Goal: Task Accomplishment & Management: Use online tool/utility

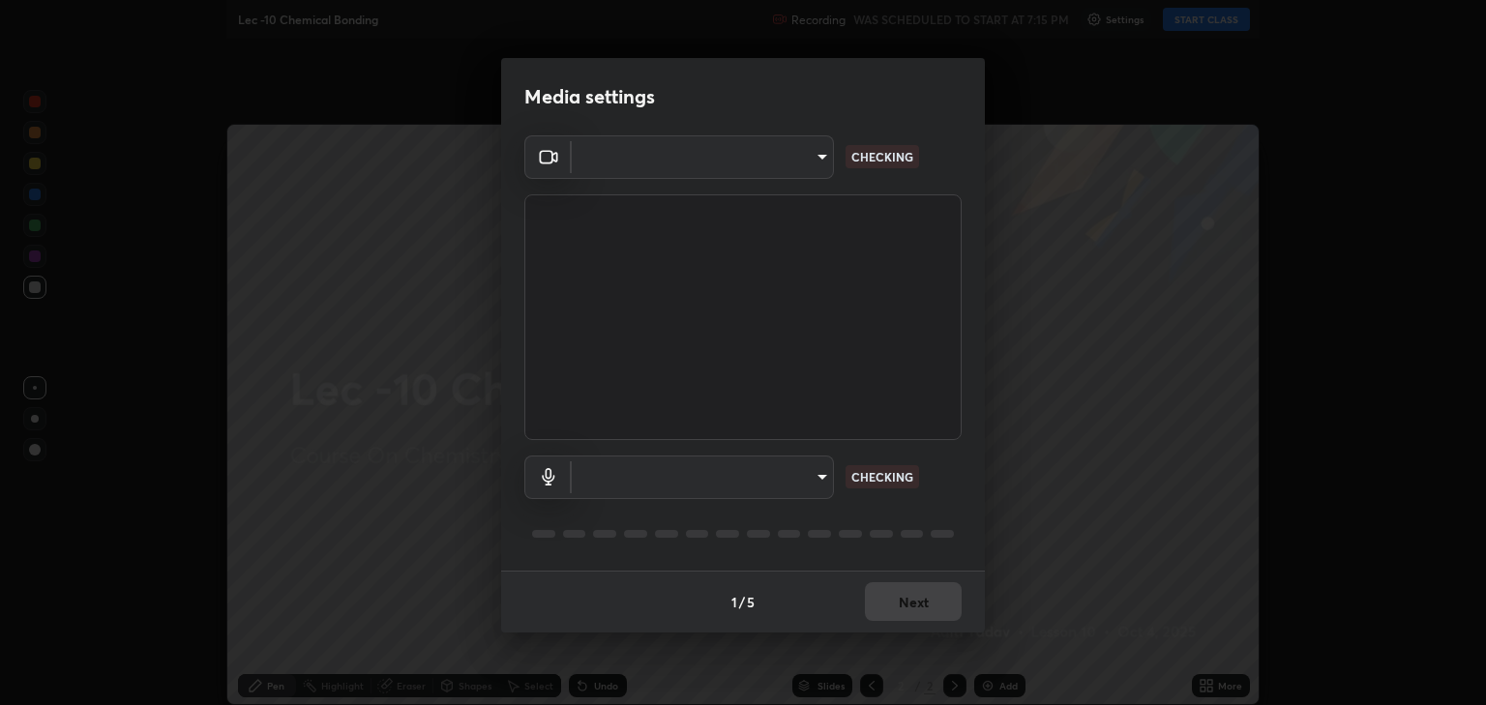
type input "6889e5757fad77820649456bc3a7e4ae290f4e048e3f3cb88d02d5782dedffd8"
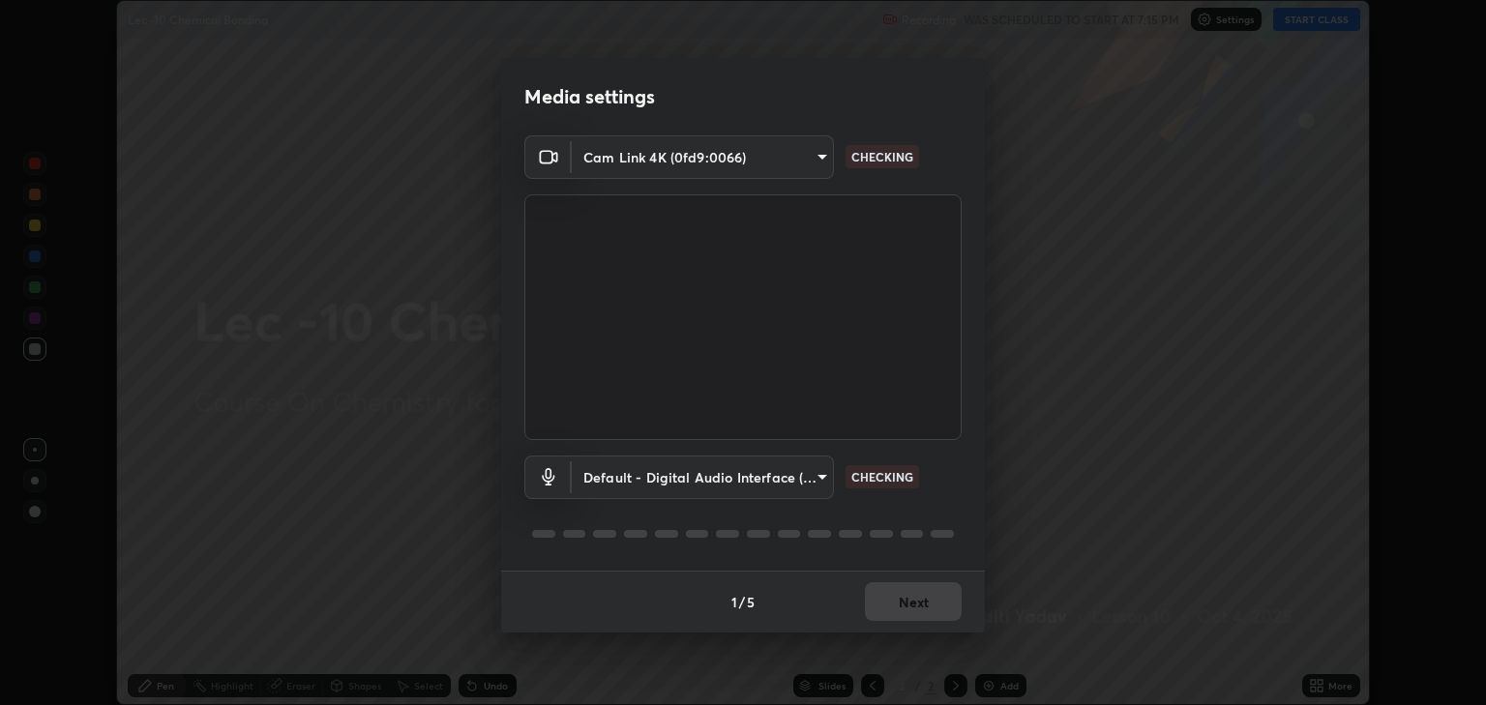
scroll to position [705, 1486]
click at [804, 468] on body "Erase all Lec -10 Chemical Bonding Recording WAS SCHEDULED TO START AT 7:15 PM …" at bounding box center [743, 352] width 1486 height 705
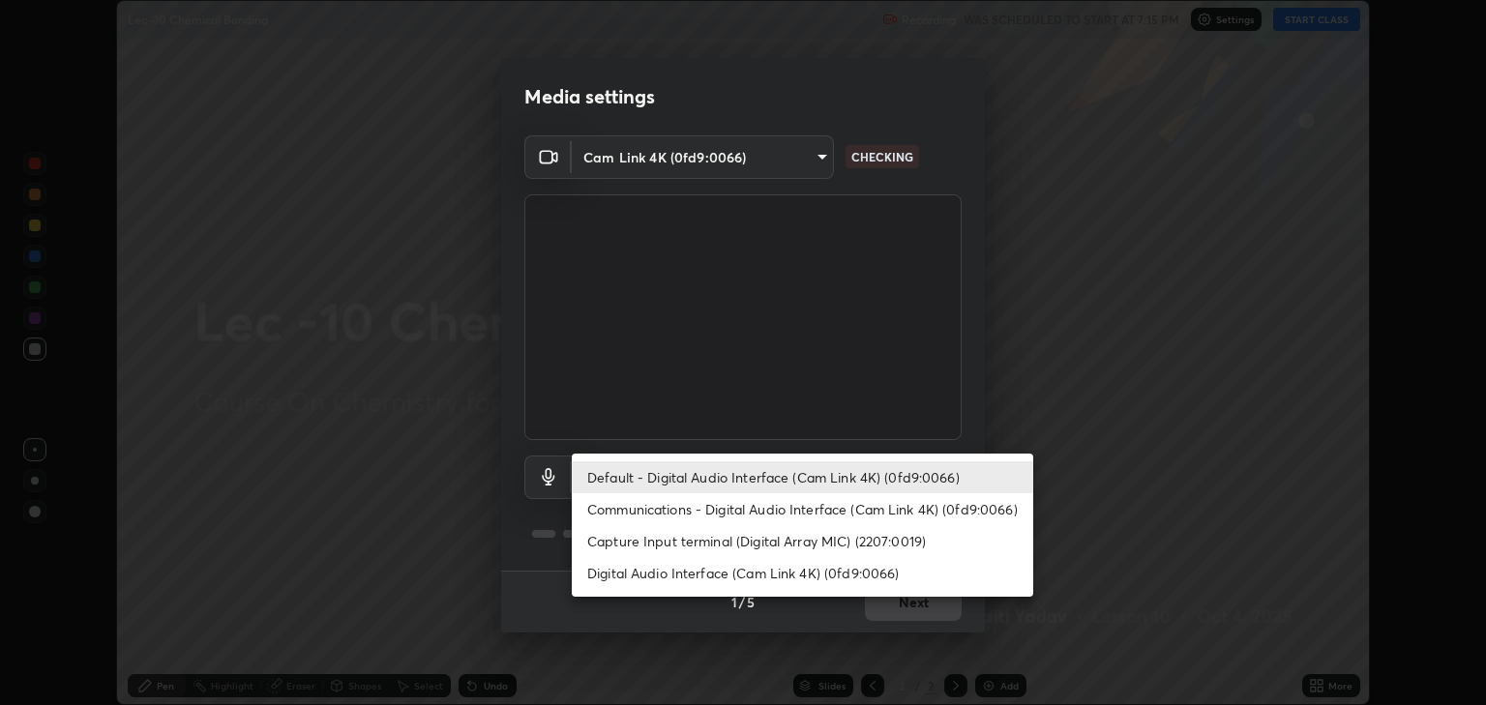
click at [837, 479] on li "Default - Digital Audio Interface (Cam Link 4K) (0fd9:0066)" at bounding box center [803, 478] width 462 height 32
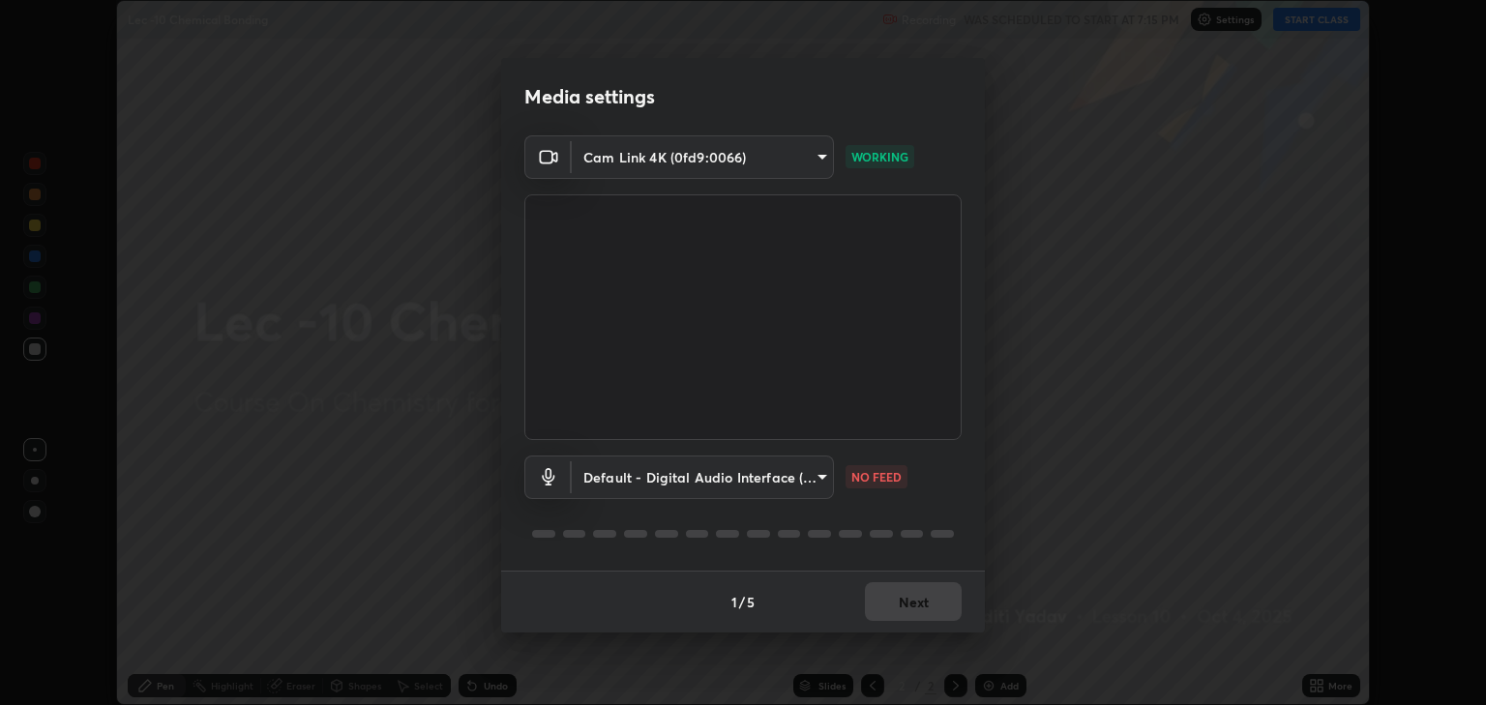
click at [800, 488] on body "Erase all Lec -10 Chemical Bonding Recording WAS SCHEDULED TO START AT 7:15 PM …" at bounding box center [743, 352] width 1486 height 705
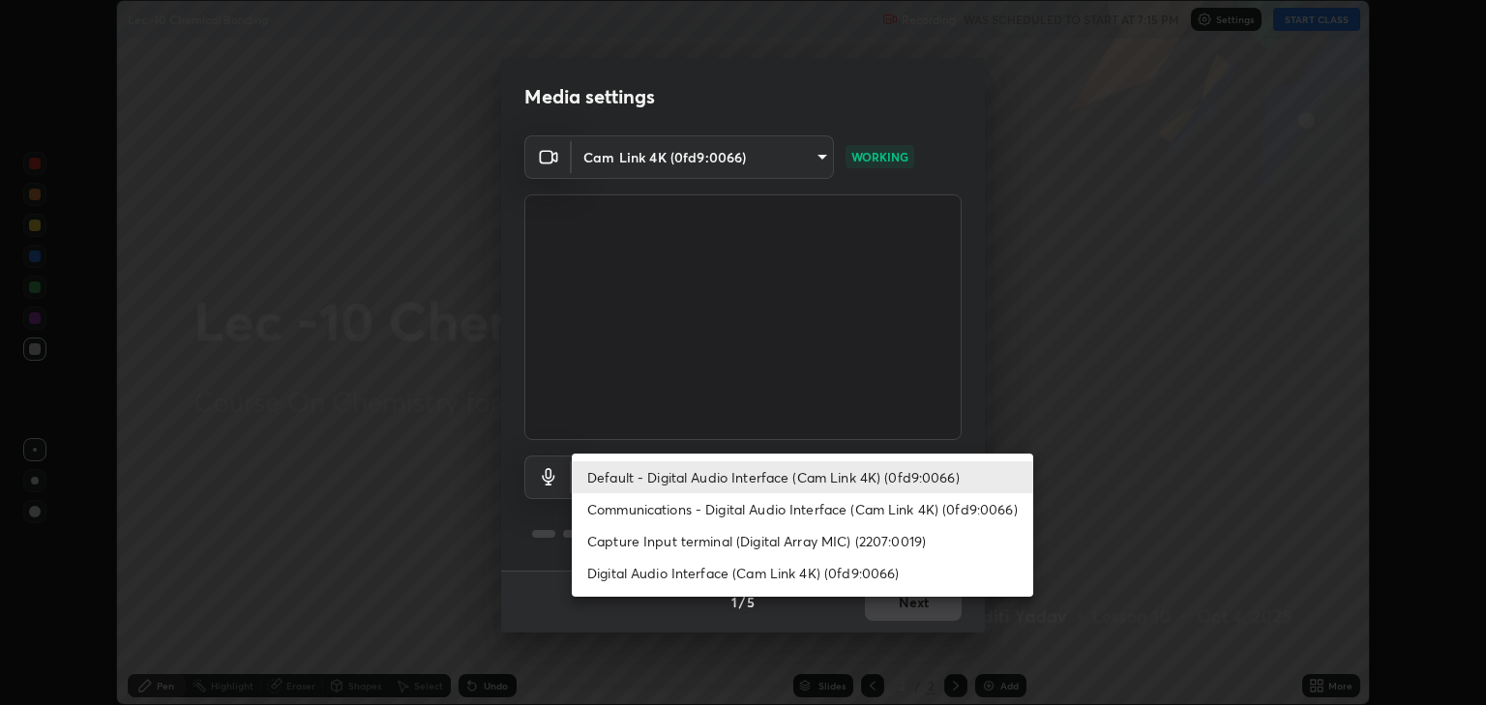
click at [857, 478] on li "Default - Digital Audio Interface (Cam Link 4K) (0fd9:0066)" at bounding box center [803, 478] width 462 height 32
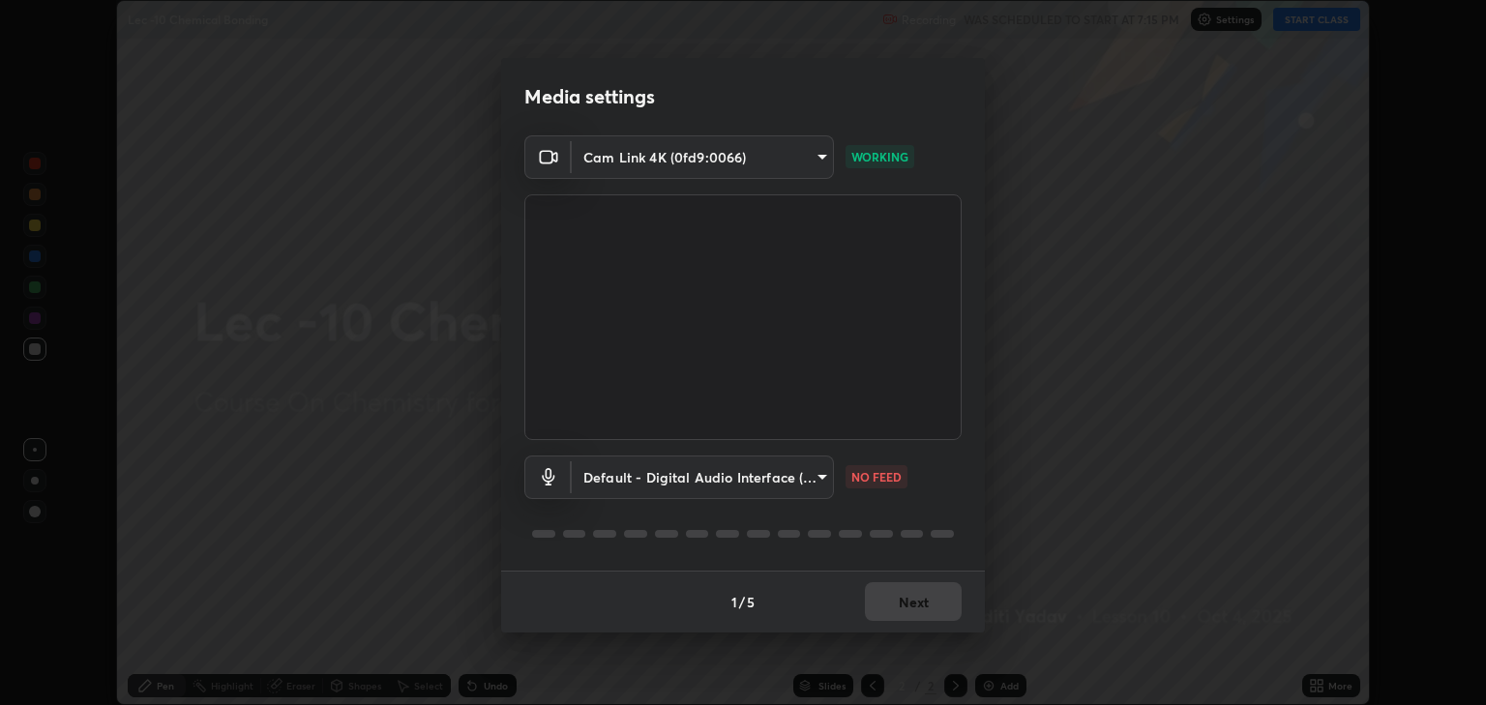
click at [809, 475] on body "Erase all Lec -10 Chemical Bonding Recording WAS SCHEDULED TO START AT 7:15 PM …" at bounding box center [743, 352] width 1486 height 705
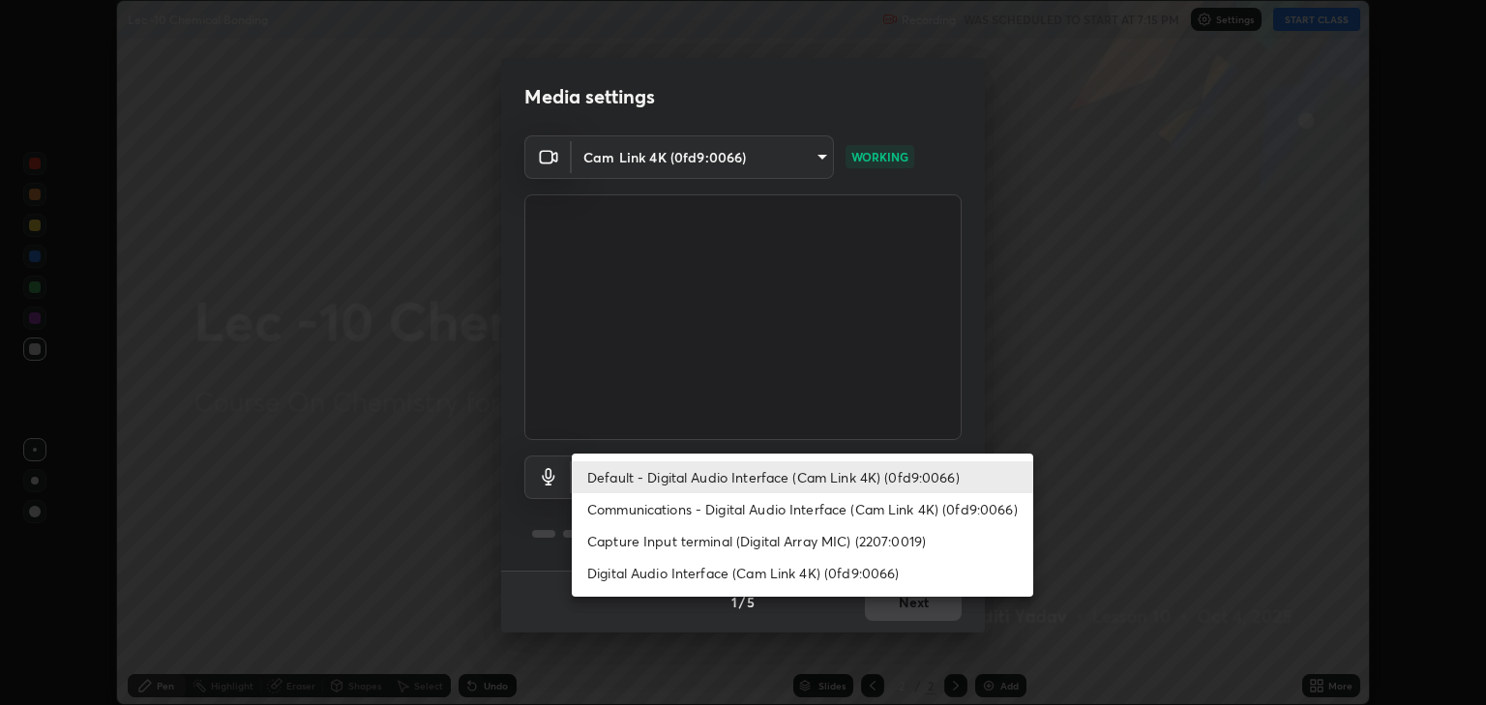
click at [850, 474] on li "Default - Digital Audio Interface (Cam Link 4K) (0fd9:0066)" at bounding box center [803, 478] width 462 height 32
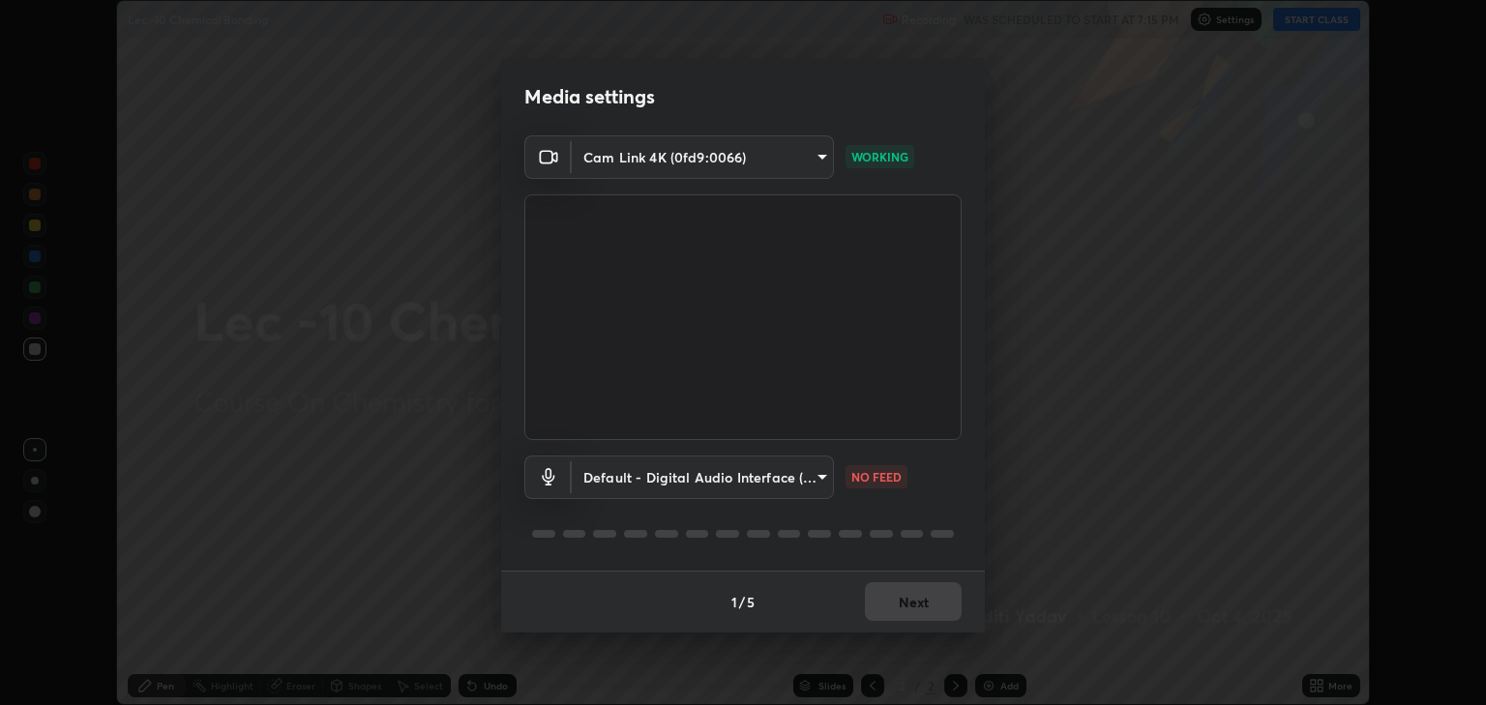
click at [807, 480] on body "Erase all Lec -10 Chemical Bonding Recording WAS SCHEDULED TO START AT 7:15 PM …" at bounding box center [743, 352] width 1486 height 705
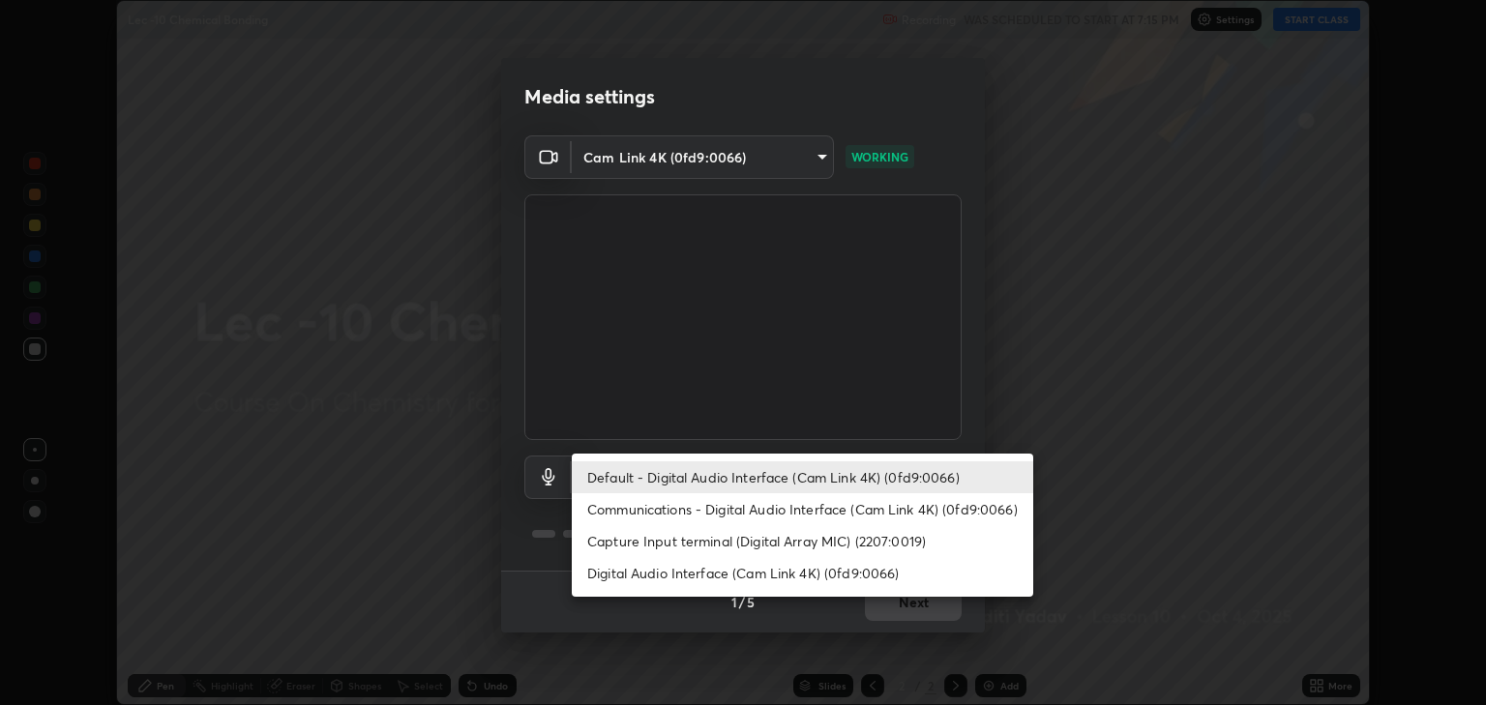
click at [852, 516] on li "Communications - Digital Audio Interface (Cam Link 4K) (0fd9:0066)" at bounding box center [803, 510] width 462 height 32
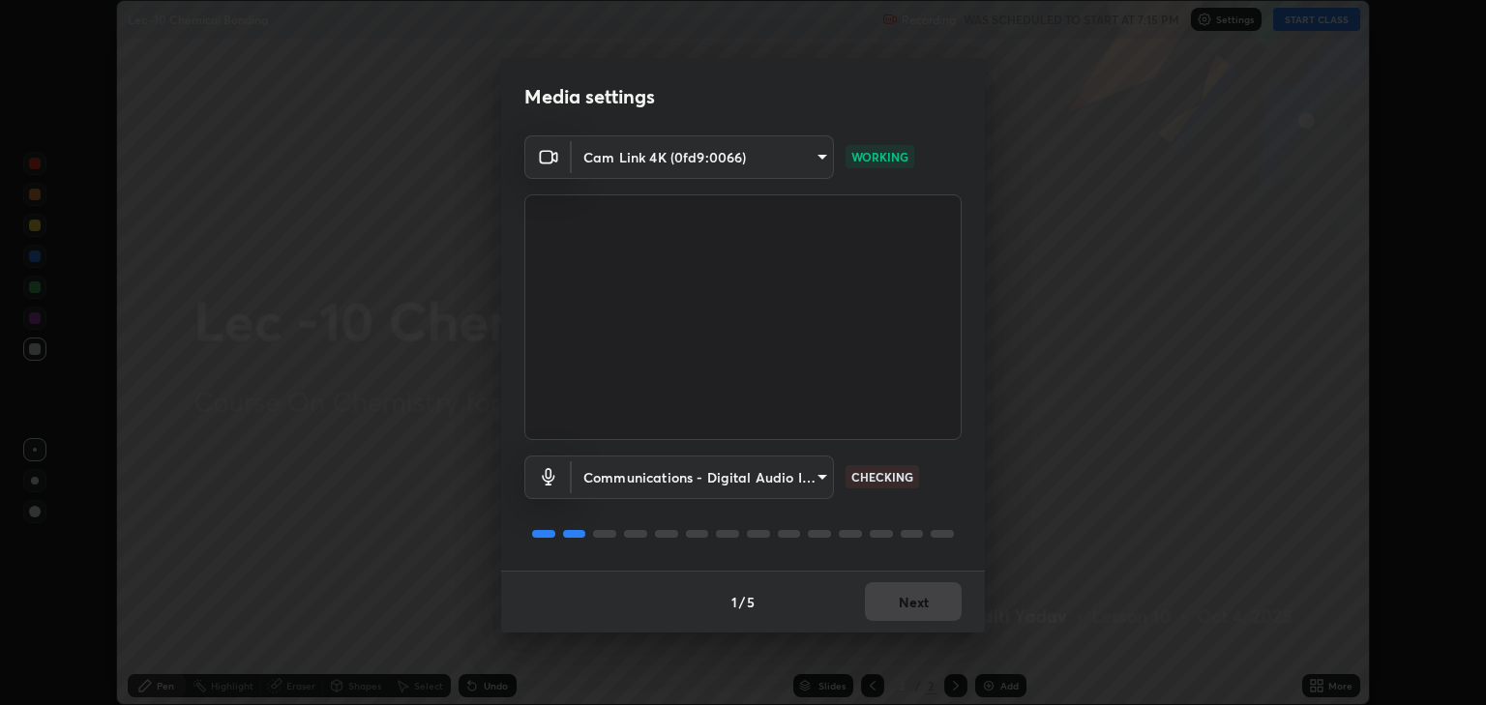
click at [799, 484] on body "Erase all Lec -10 Chemical Bonding Recording WAS SCHEDULED TO START AT 7:15 PM …" at bounding box center [743, 352] width 1486 height 705
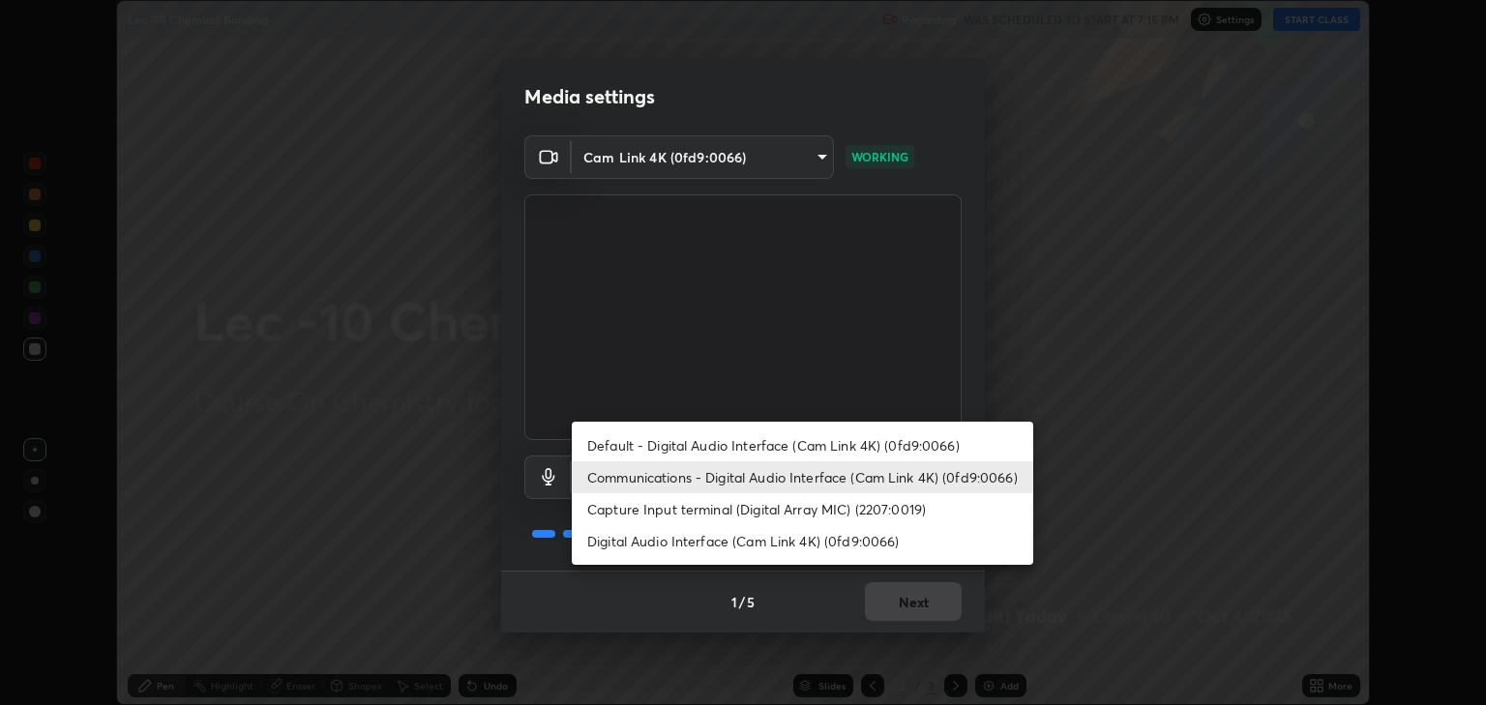
click at [815, 448] on li "Default - Digital Audio Interface (Cam Link 4K) (0fd9:0066)" at bounding box center [803, 446] width 462 height 32
type input "default"
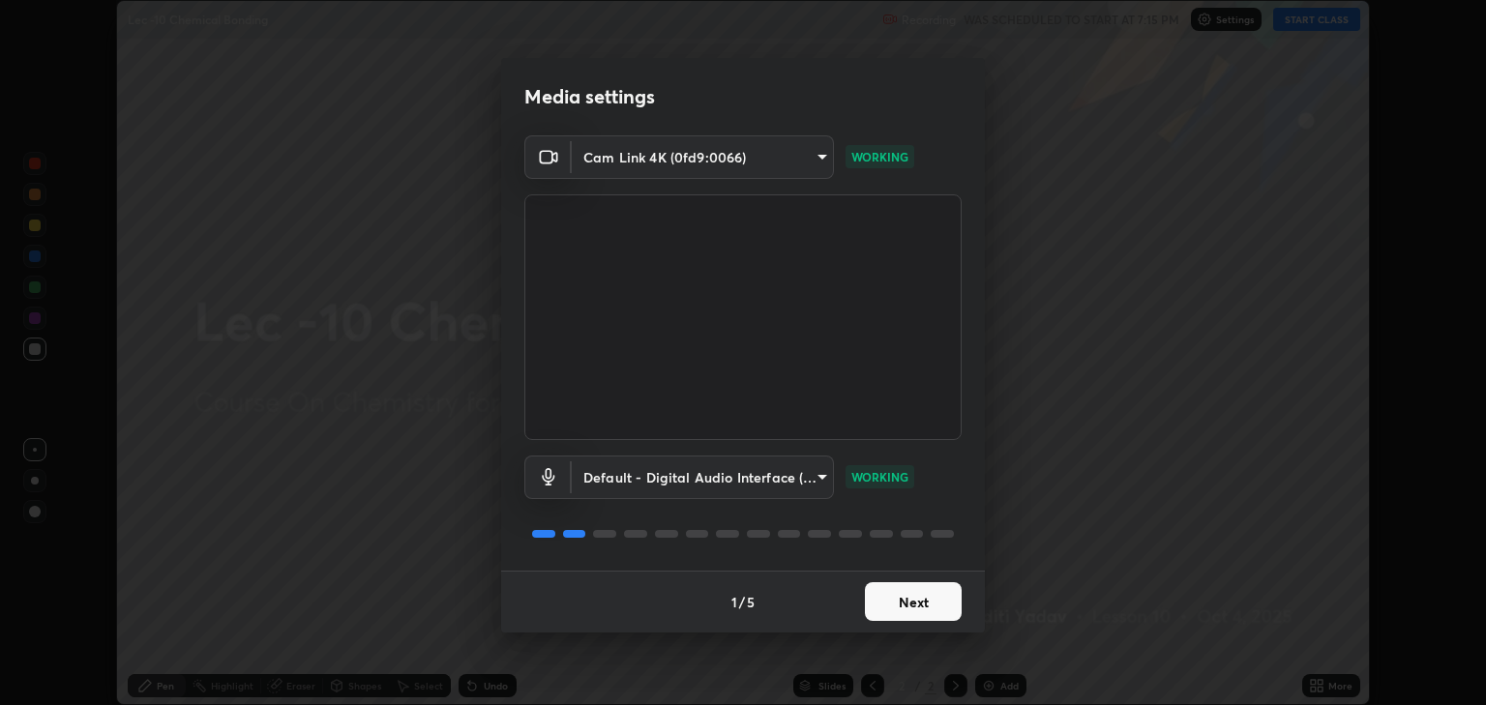
click at [910, 600] on button "Next" at bounding box center [913, 602] width 97 height 39
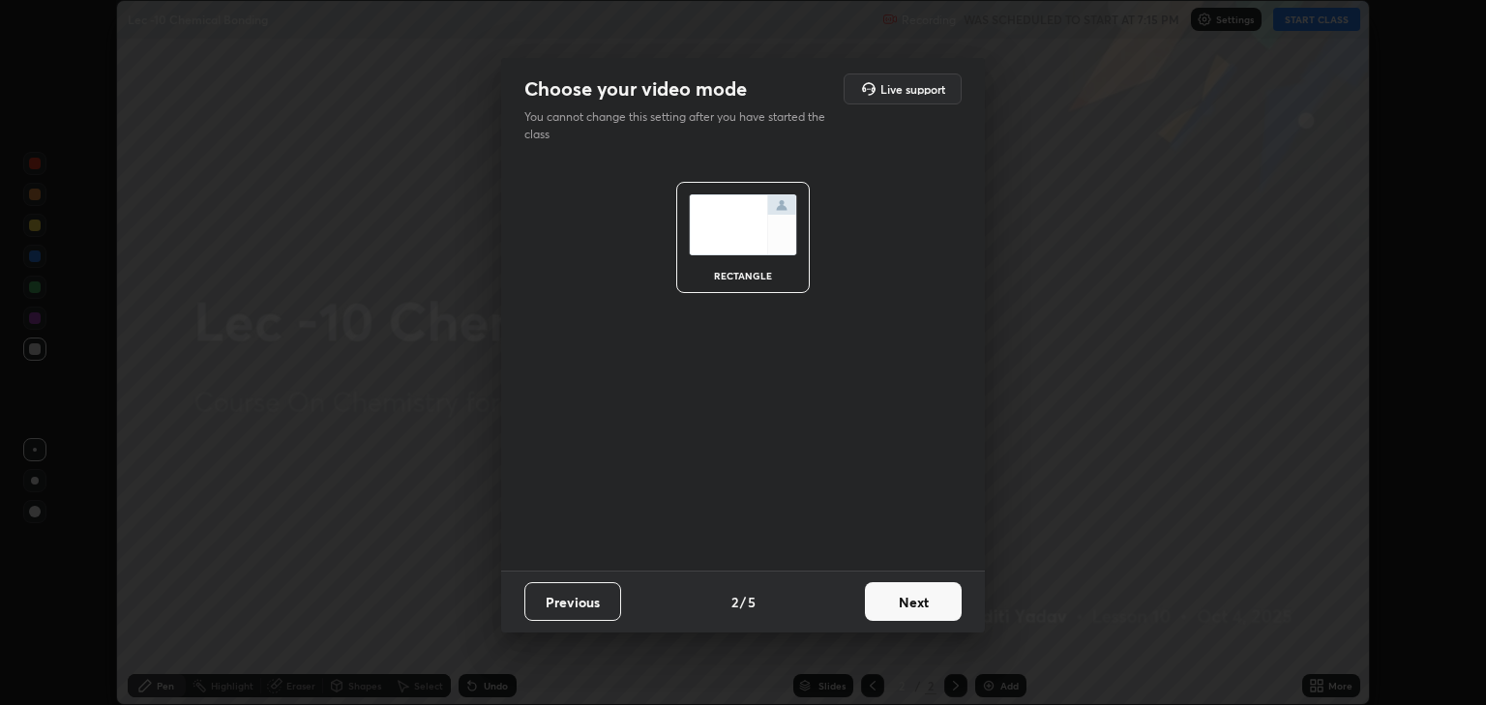
click at [914, 603] on button "Next" at bounding box center [913, 602] width 97 height 39
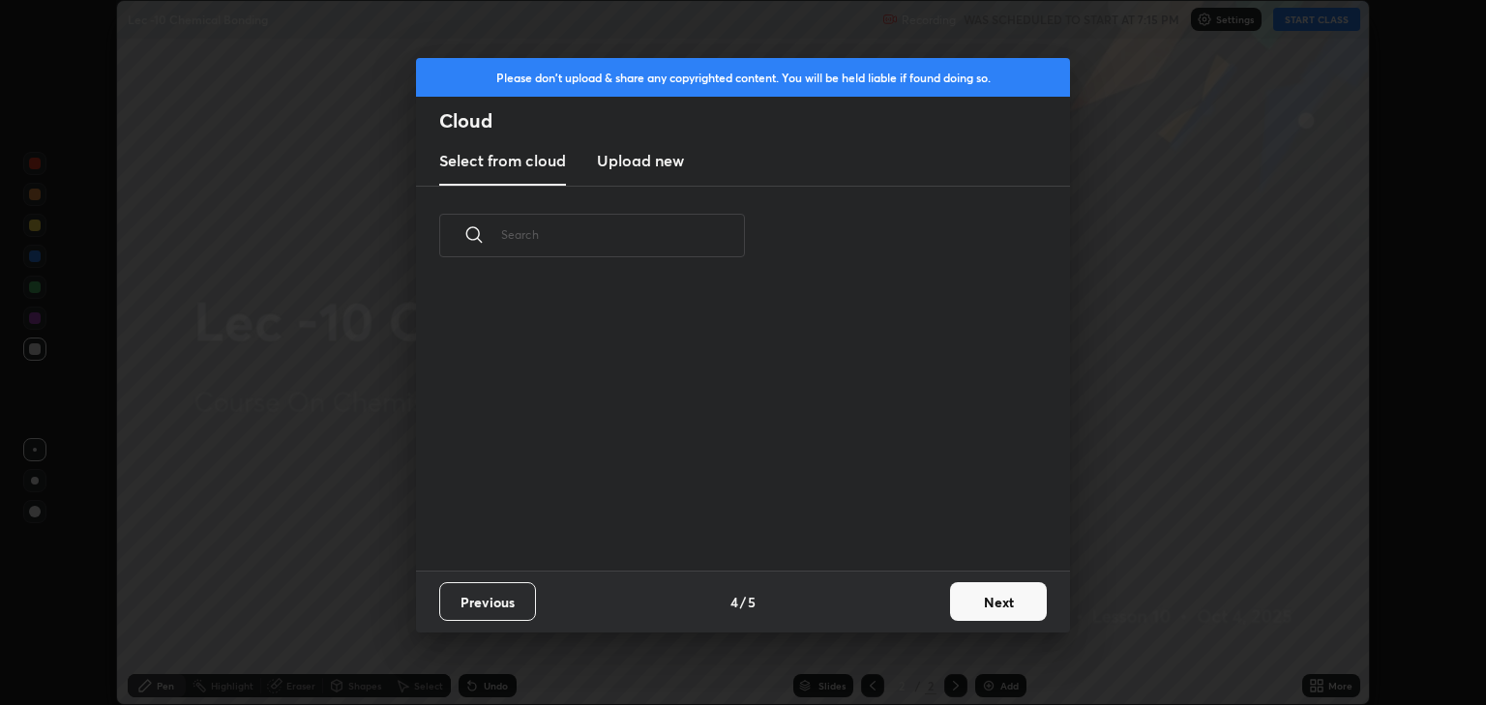
click at [926, 598] on div "Previous 4 / 5 Next" at bounding box center [743, 602] width 654 height 62
click at [985, 595] on button "Next" at bounding box center [998, 602] width 97 height 39
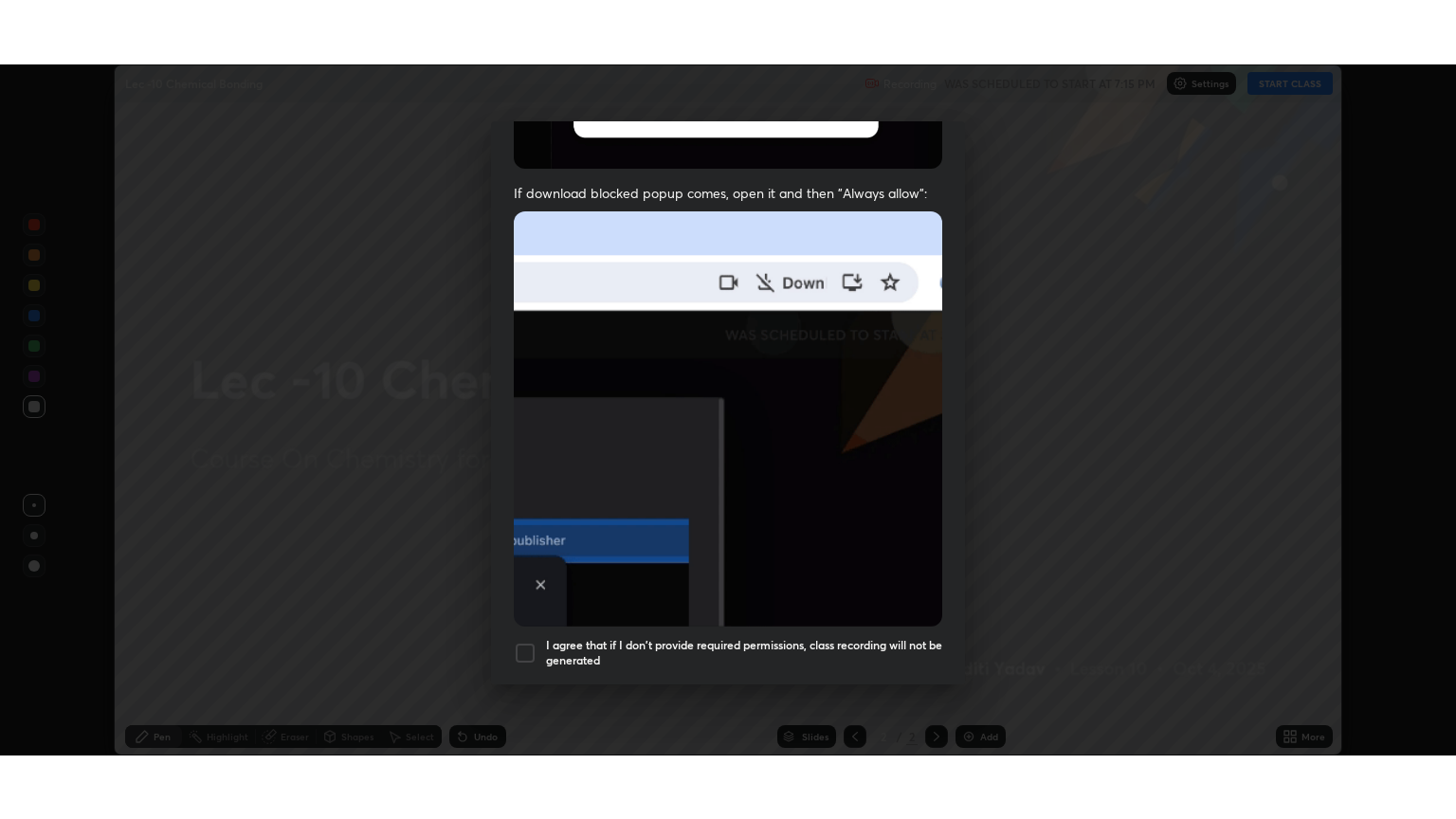
scroll to position [384, 0]
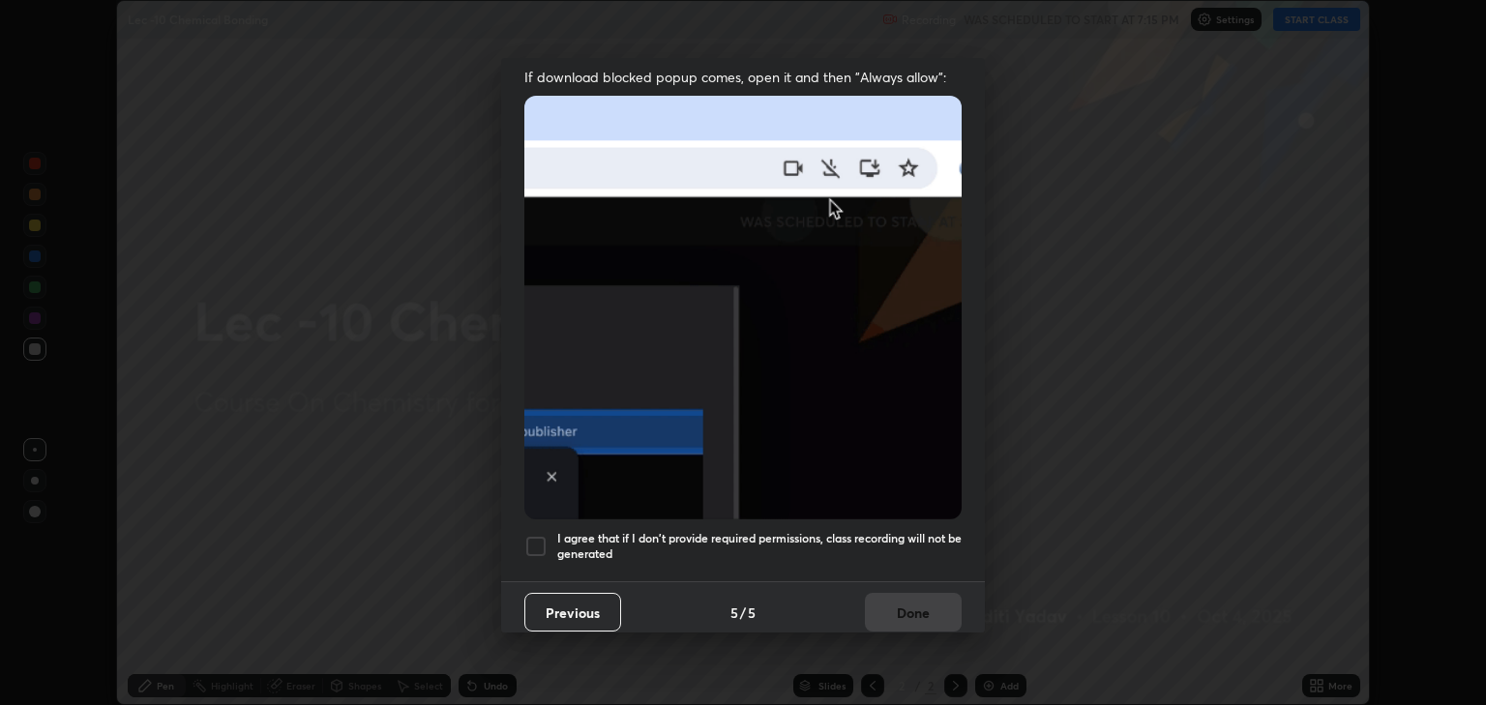
click at [527, 539] on div at bounding box center [535, 546] width 23 height 23
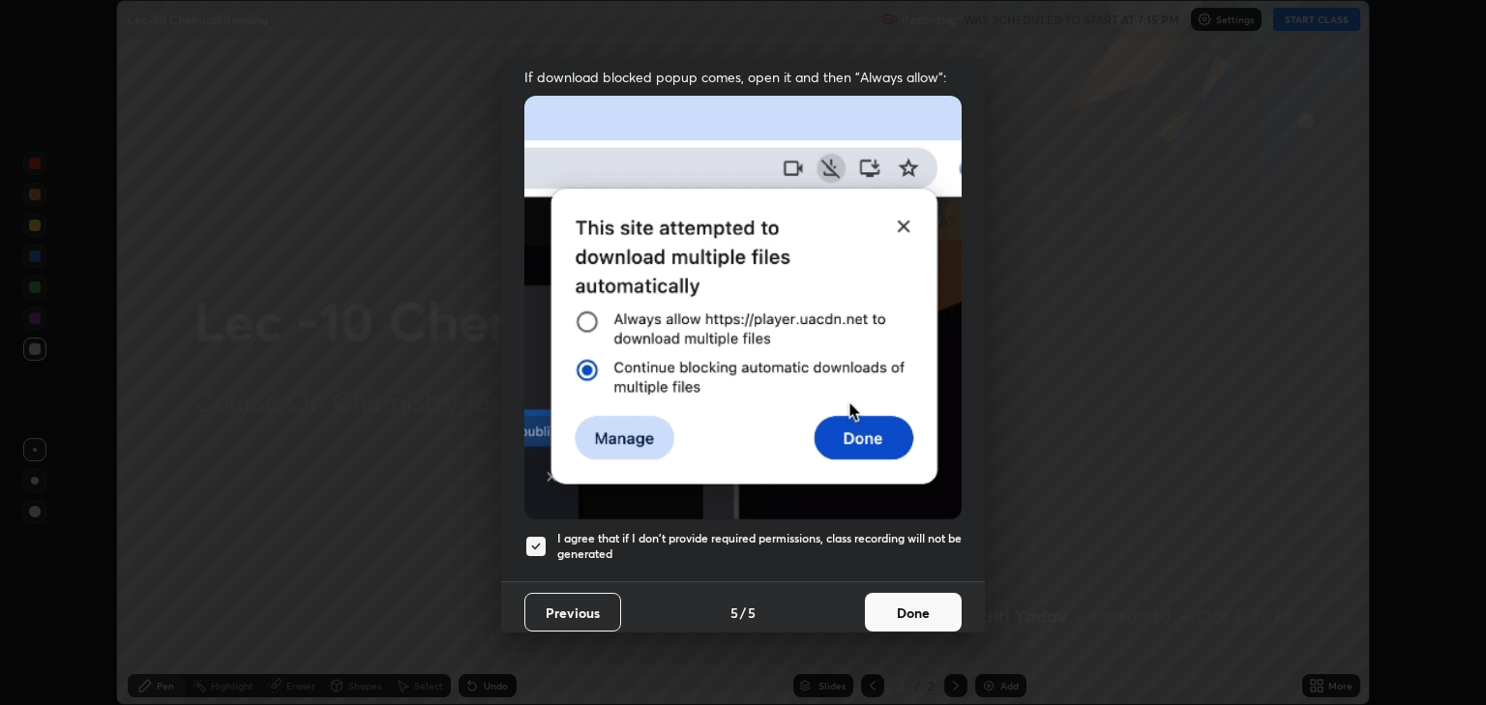
click at [884, 593] on button "Done" at bounding box center [913, 612] width 97 height 39
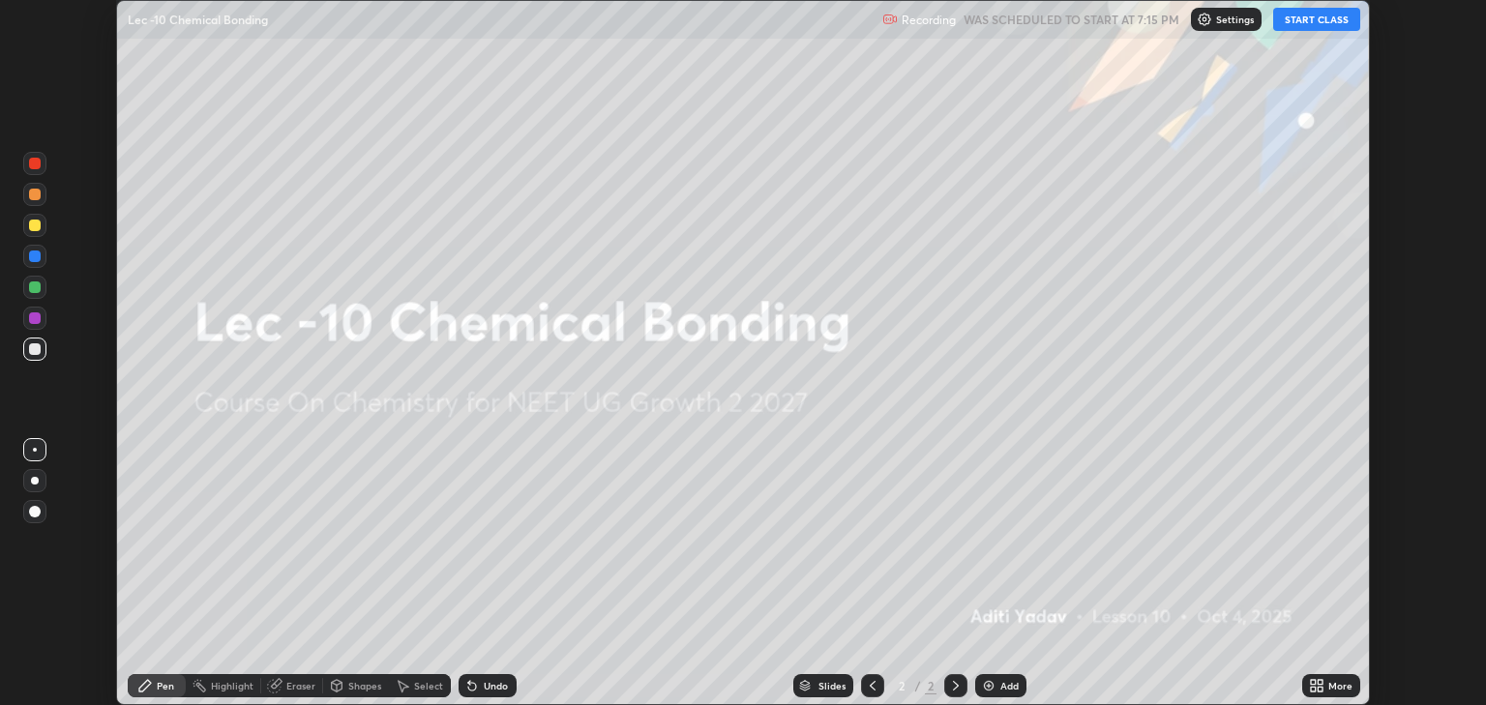
click at [1324, 16] on button "START CLASS" at bounding box center [1316, 19] width 87 height 23
click at [1330, 678] on div "More" at bounding box center [1331, 685] width 58 height 23
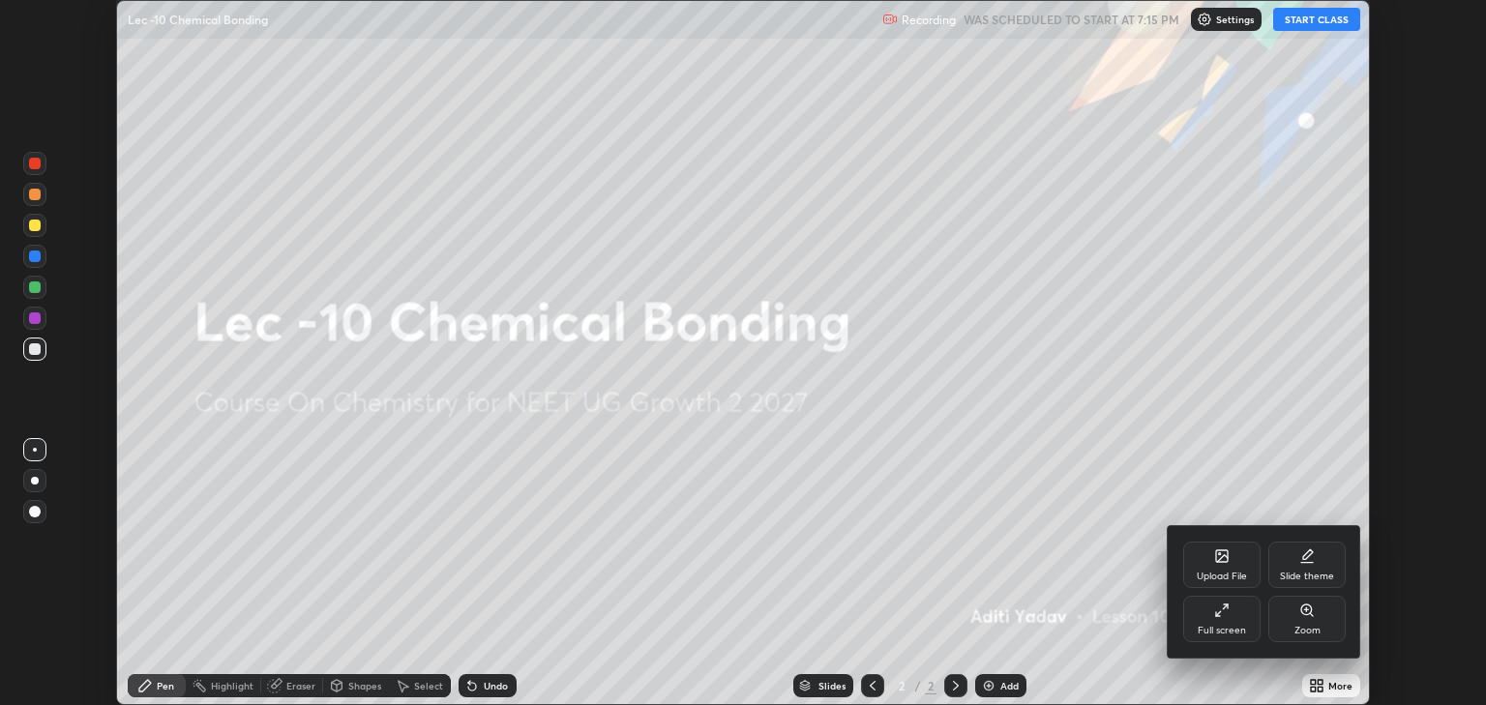
click at [1229, 629] on div "Full screen" at bounding box center [1222, 631] width 48 height 10
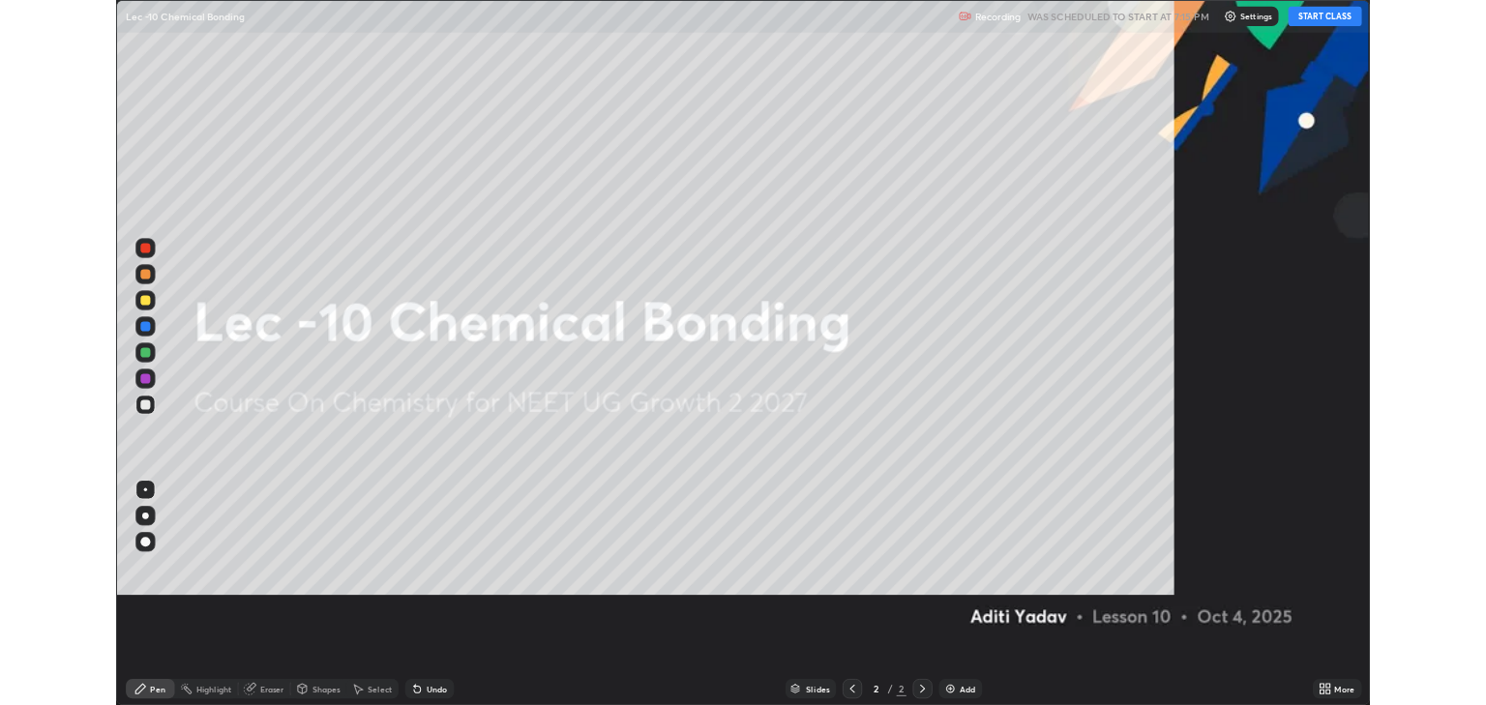
scroll to position [836, 1486]
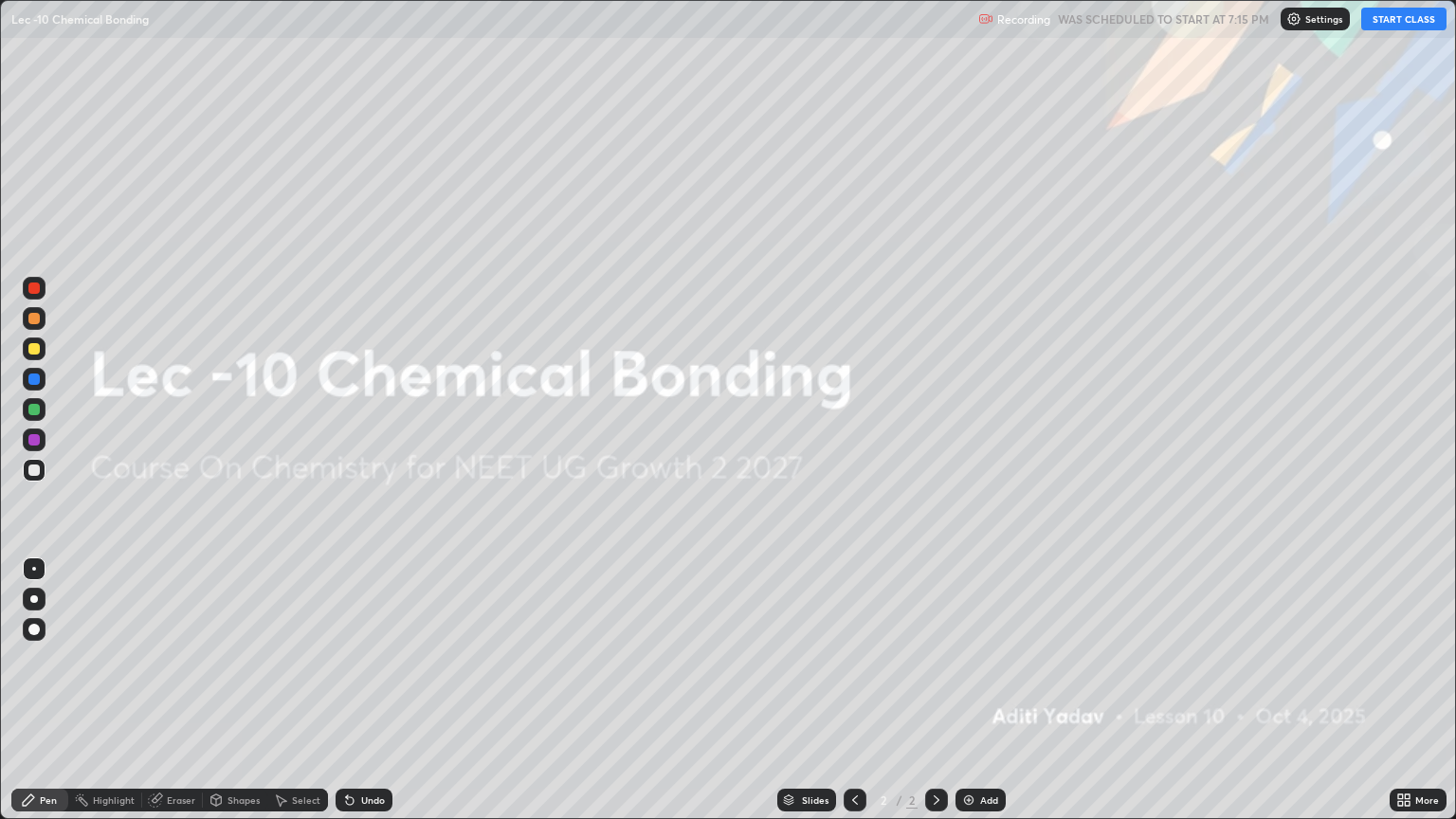
click at [1384, 24] on button "START CLASS" at bounding box center [1404, 19] width 85 height 23
click at [981, 690] on div "Add" at bounding box center [990, 800] width 18 height 10
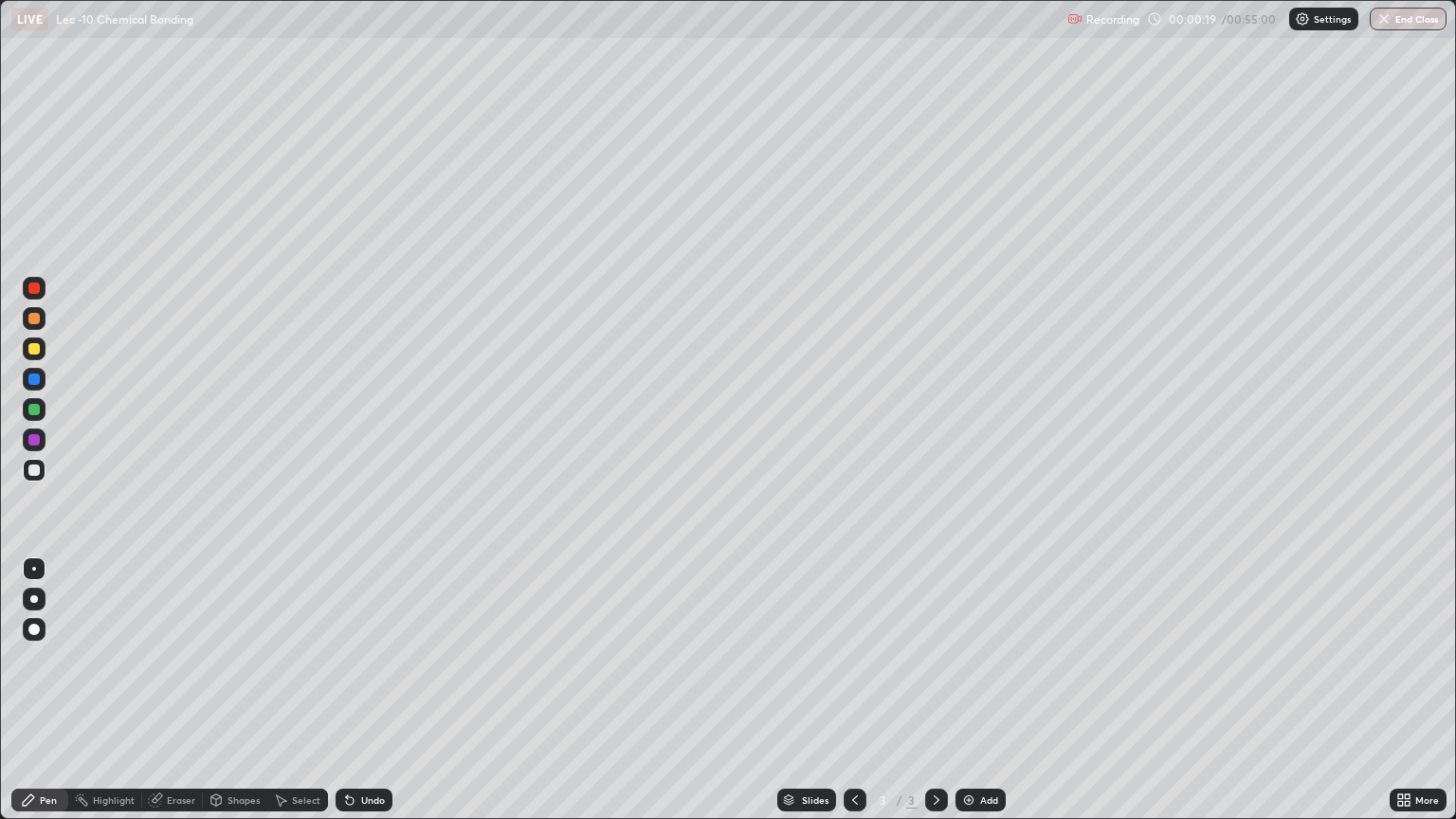
click at [33, 348] on div at bounding box center [34, 349] width 12 height 12
click at [31, 410] on div at bounding box center [34, 410] width 12 height 12
click at [34, 319] on div at bounding box center [34, 318] width 12 height 12
click at [30, 352] on div at bounding box center [34, 349] width 12 height 12
click at [34, 410] on div at bounding box center [34, 410] width 12 height 12
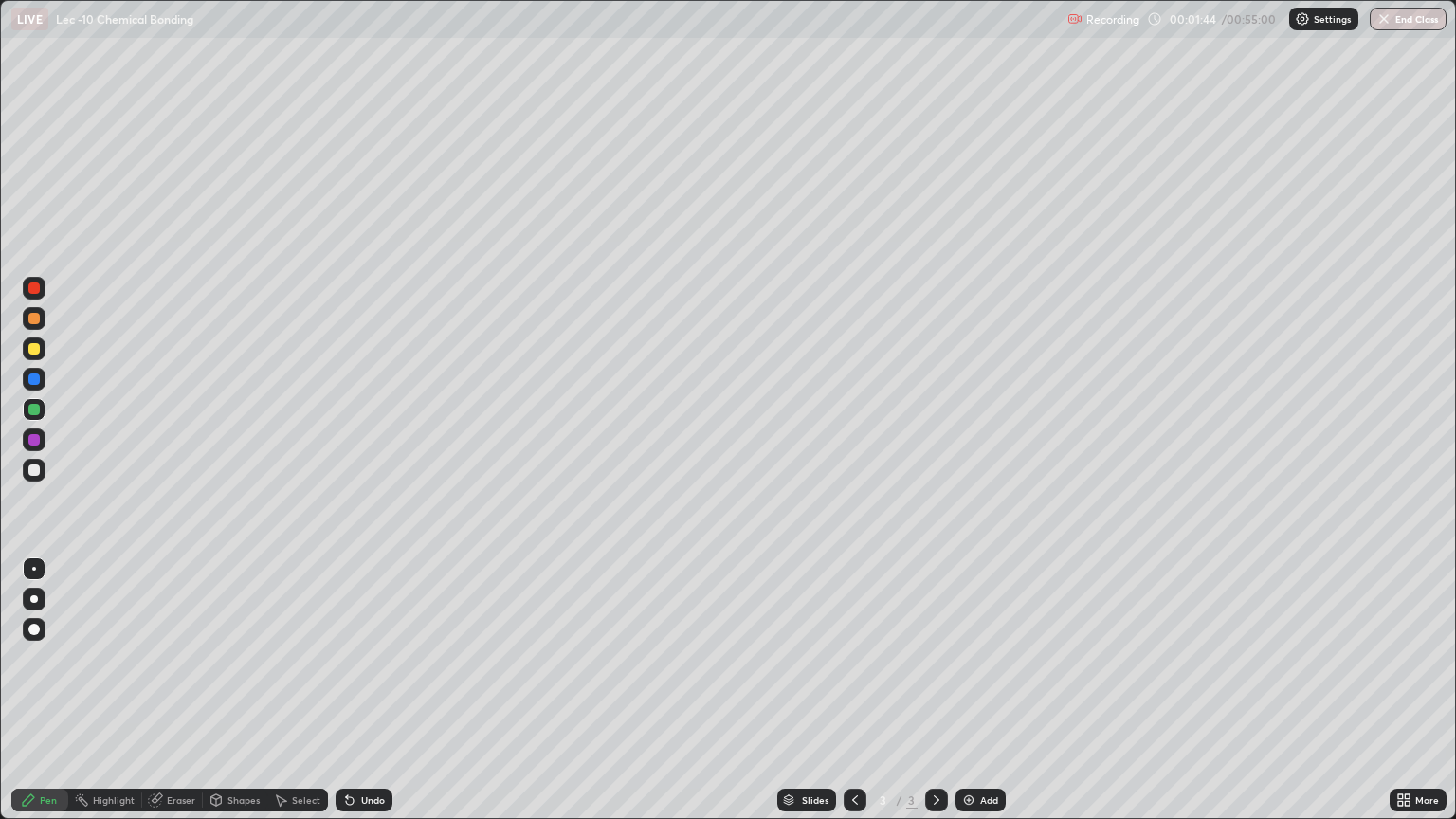
click at [30, 348] on div at bounding box center [34, 349] width 12 height 12
click at [974, 690] on img at bounding box center [968, 799] width 15 height 15
click at [849, 690] on icon at bounding box center [854, 799] width 15 height 15
click at [982, 690] on div "Add" at bounding box center [990, 800] width 18 height 10
click at [1421, 690] on div "More" at bounding box center [1428, 800] width 24 height 10
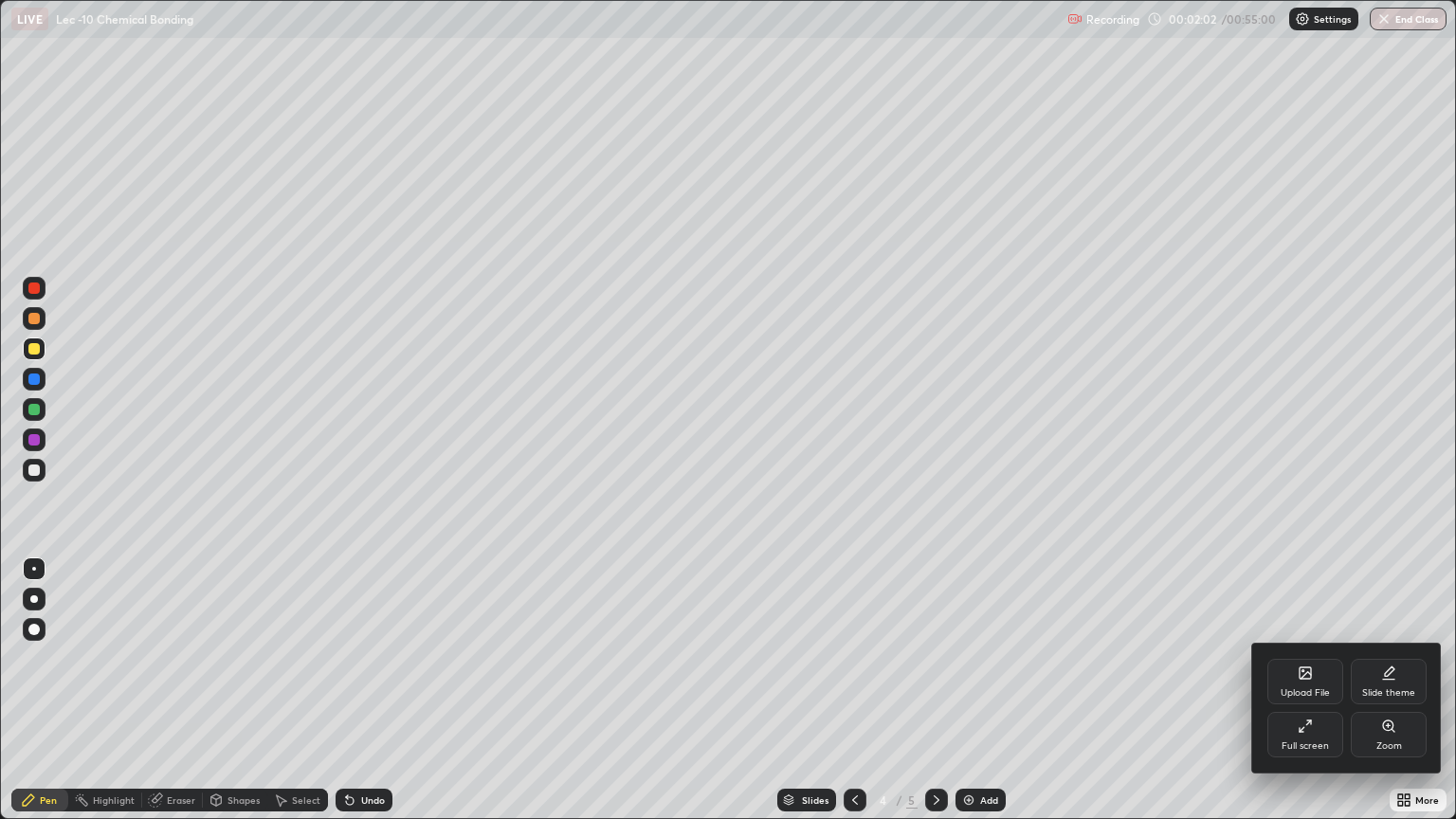
click at [1293, 674] on div "Upload File" at bounding box center [1305, 682] width 75 height 45
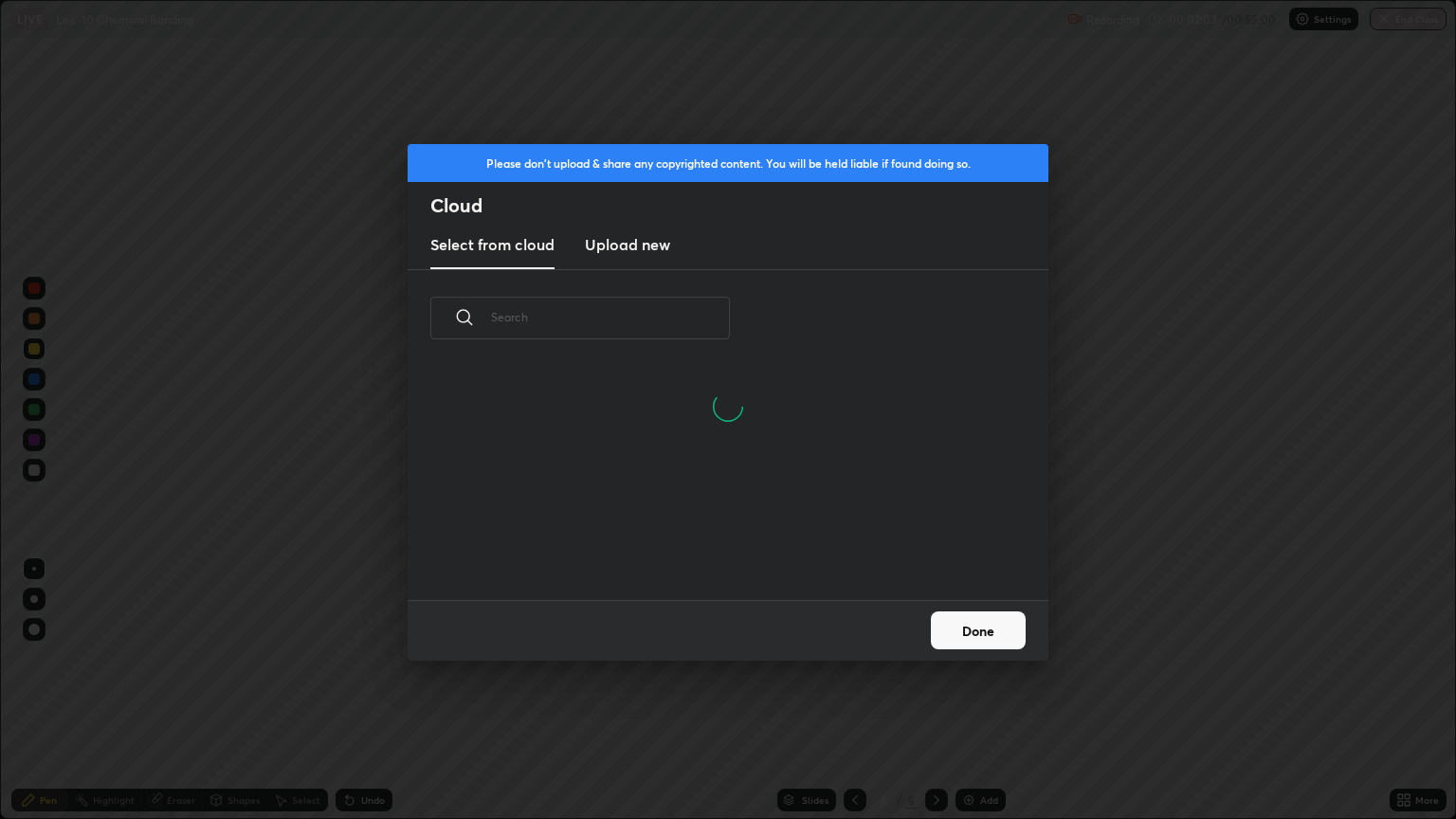
click at [647, 247] on h3 "Upload new" at bounding box center [627, 244] width 85 height 23
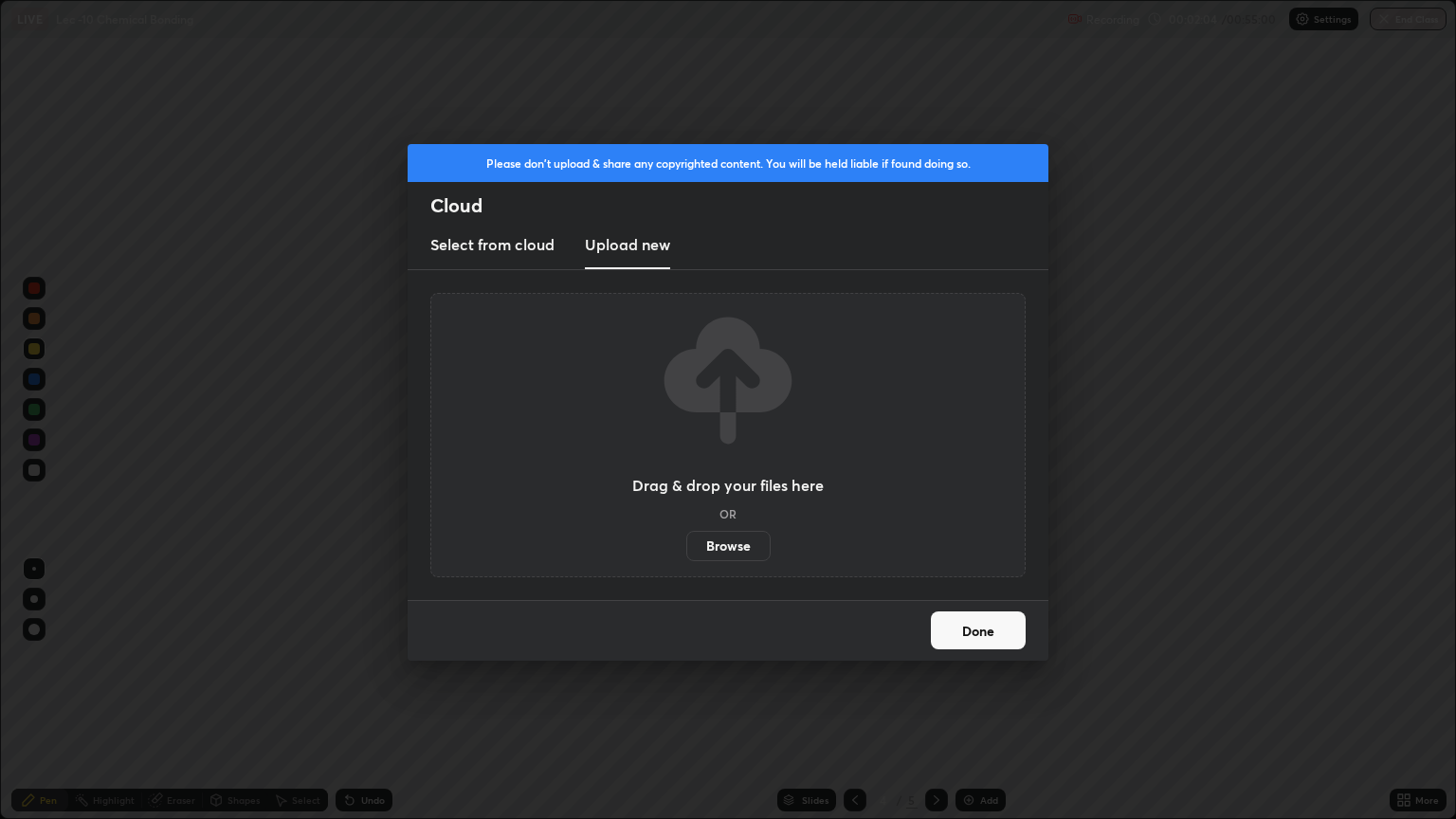
click at [716, 548] on label "Browse" at bounding box center [729, 546] width 84 height 30
click at [687, 548] on input "Browse" at bounding box center [687, 546] width 0 height 30
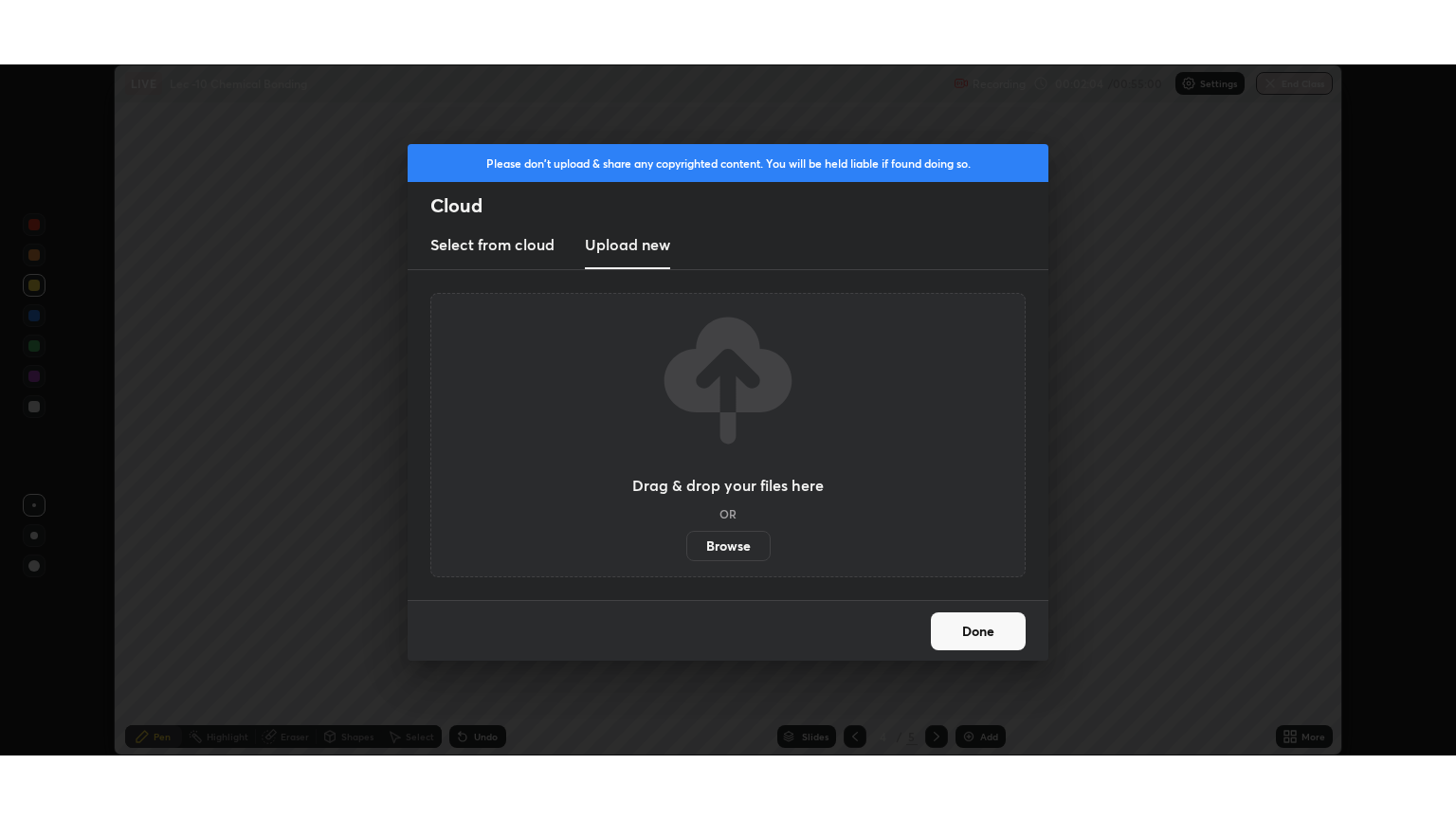
scroll to position [94106, 93356]
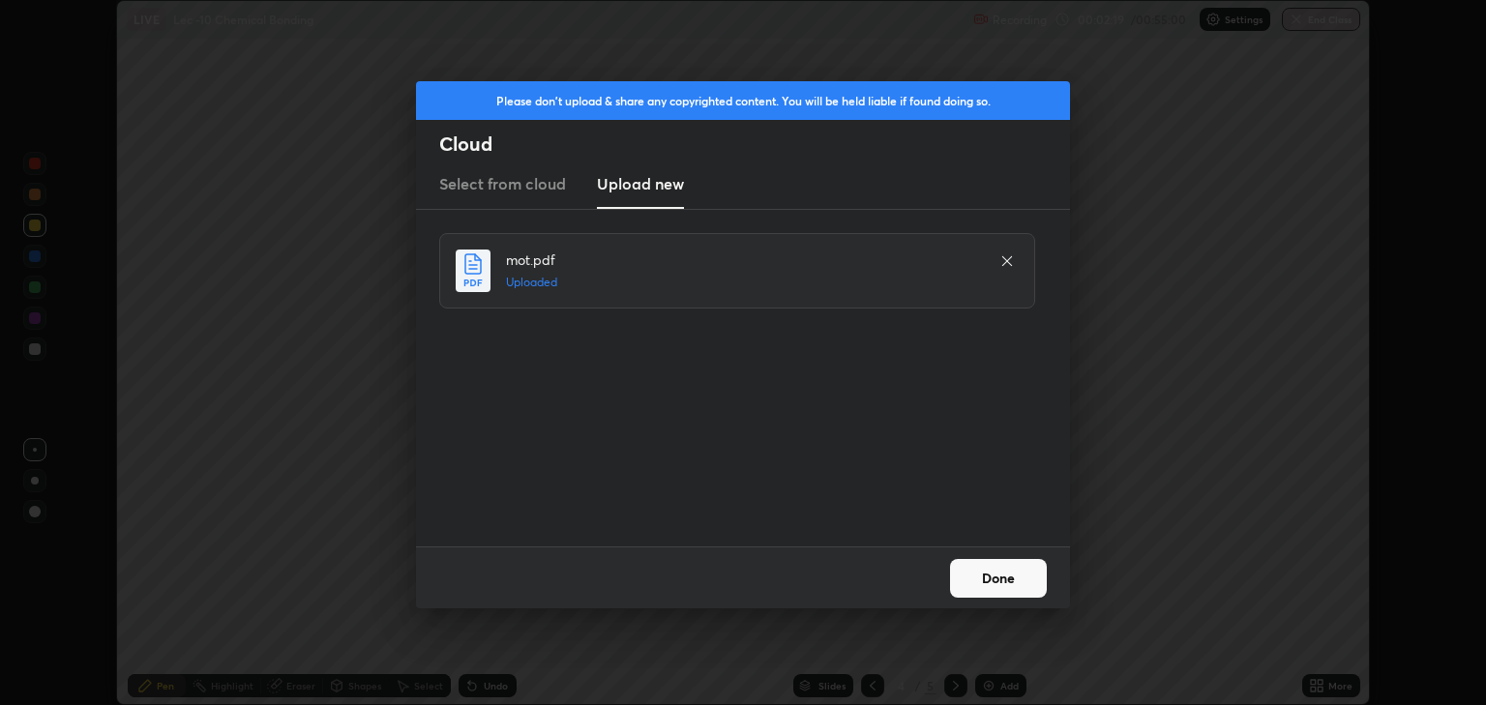
click at [1002, 583] on button "Done" at bounding box center [998, 578] width 97 height 39
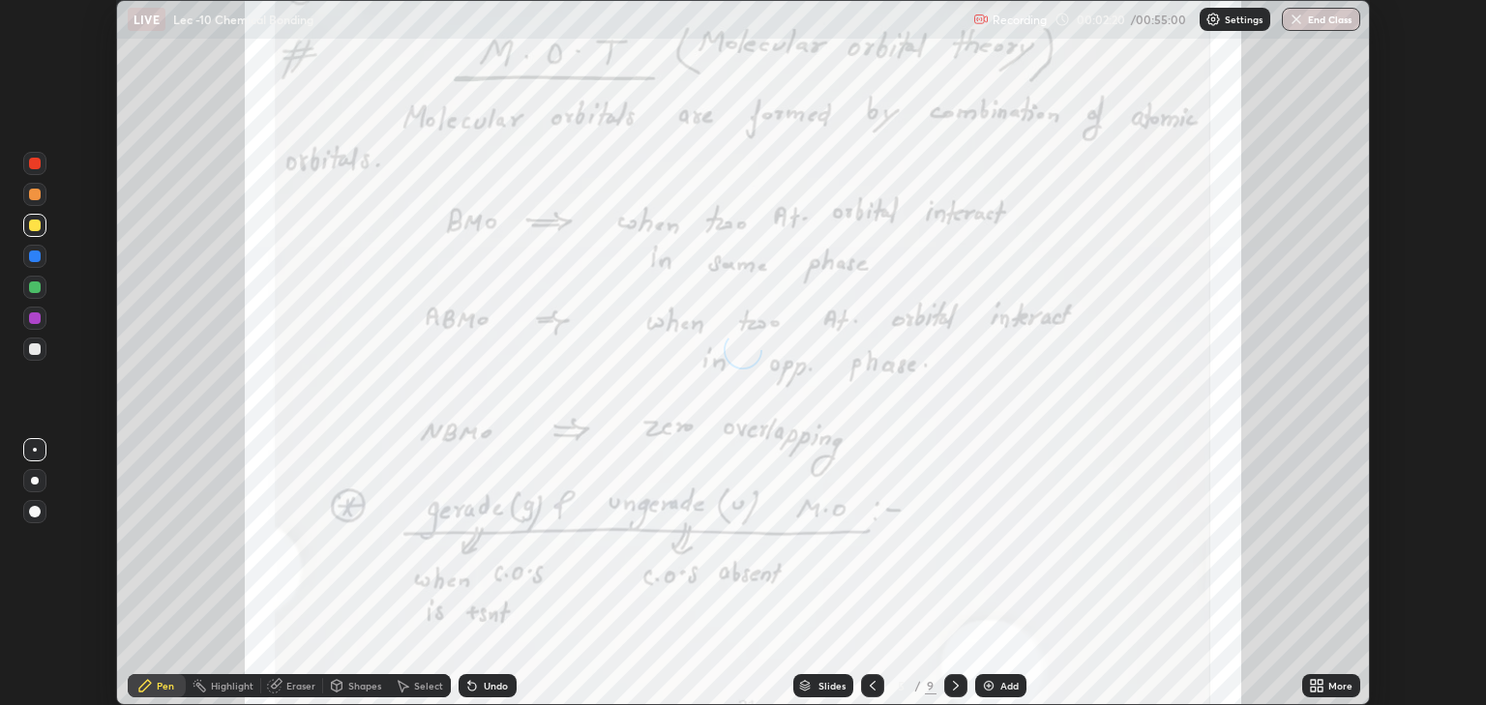
click at [1328, 683] on div "More" at bounding box center [1331, 685] width 58 height 23
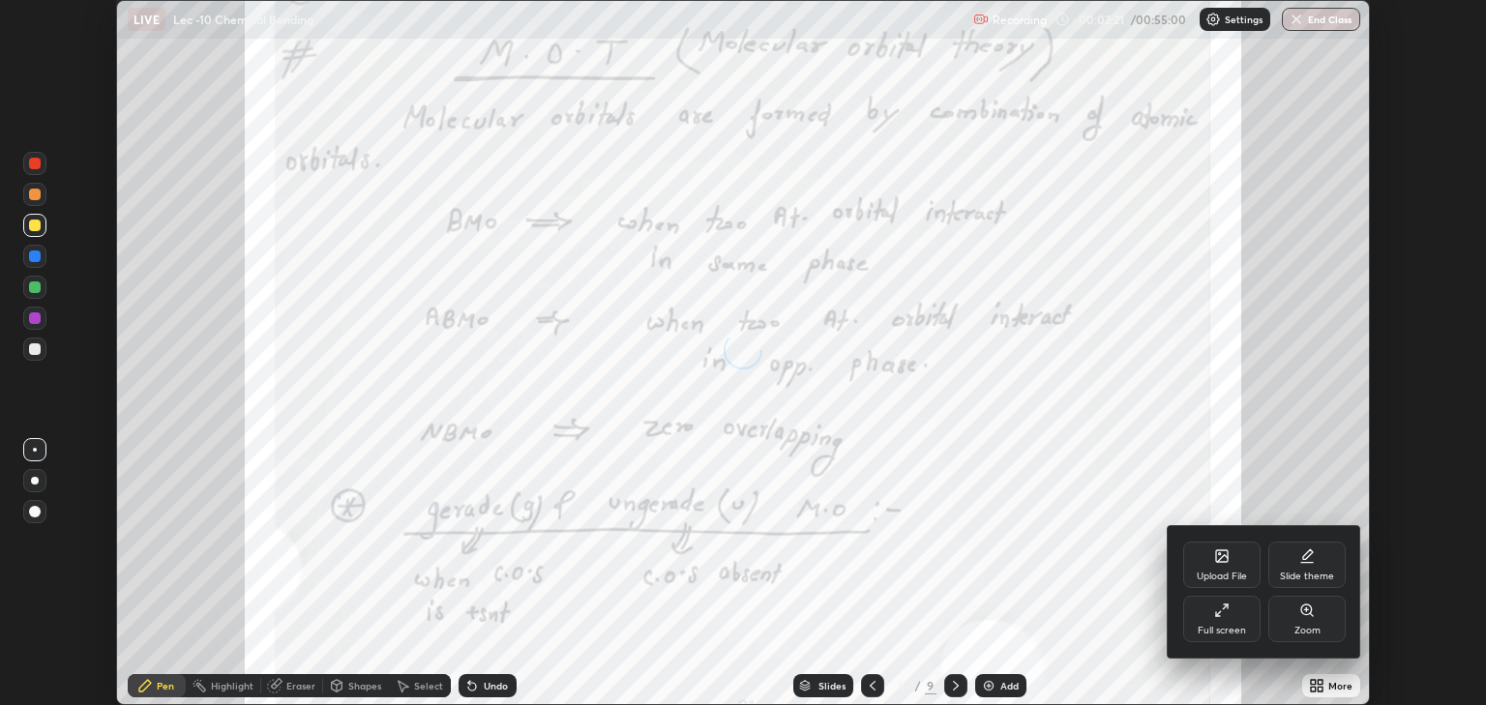
click at [1210, 634] on div "Full screen" at bounding box center [1222, 631] width 48 height 10
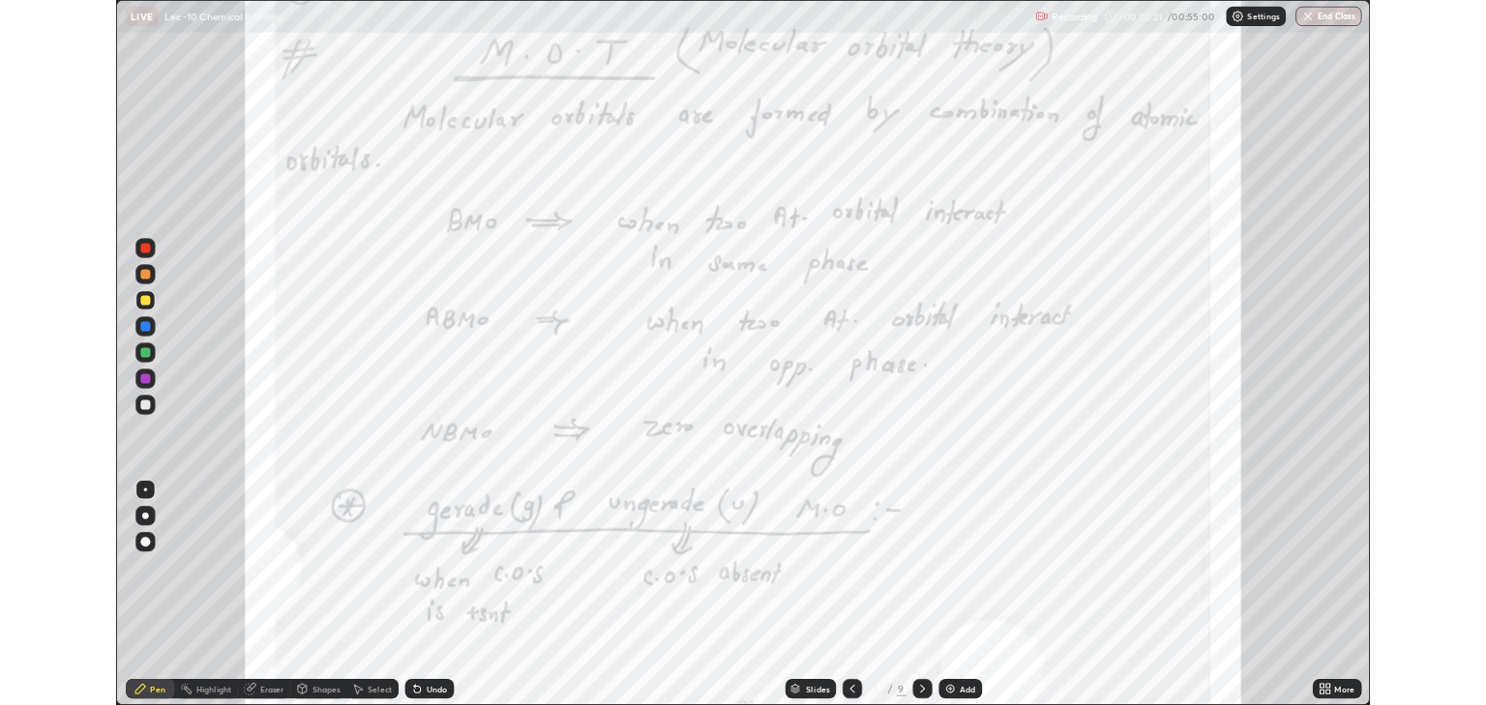
scroll to position [836, 1486]
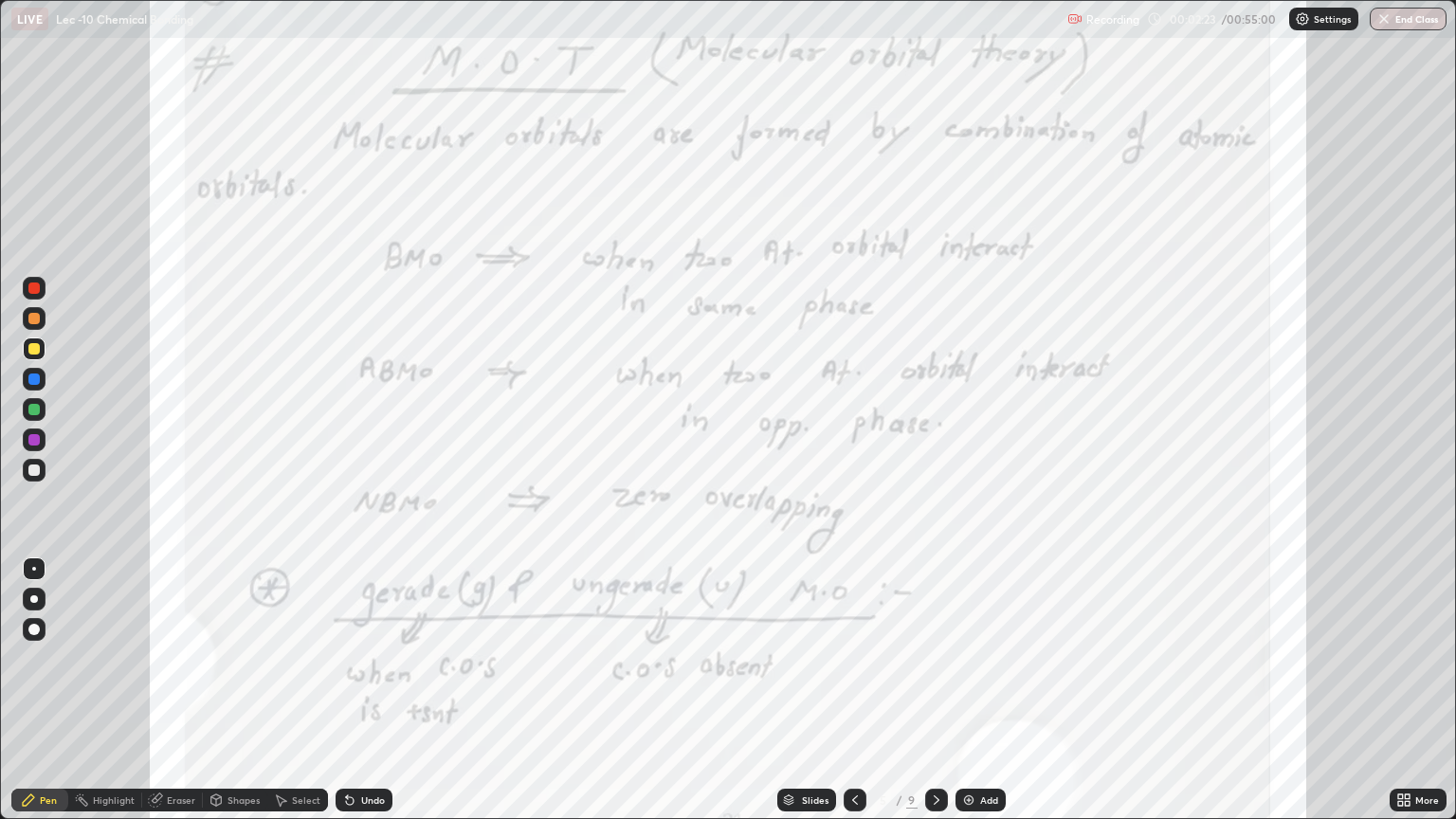
click at [1420, 690] on div "More" at bounding box center [1428, 800] width 24 height 10
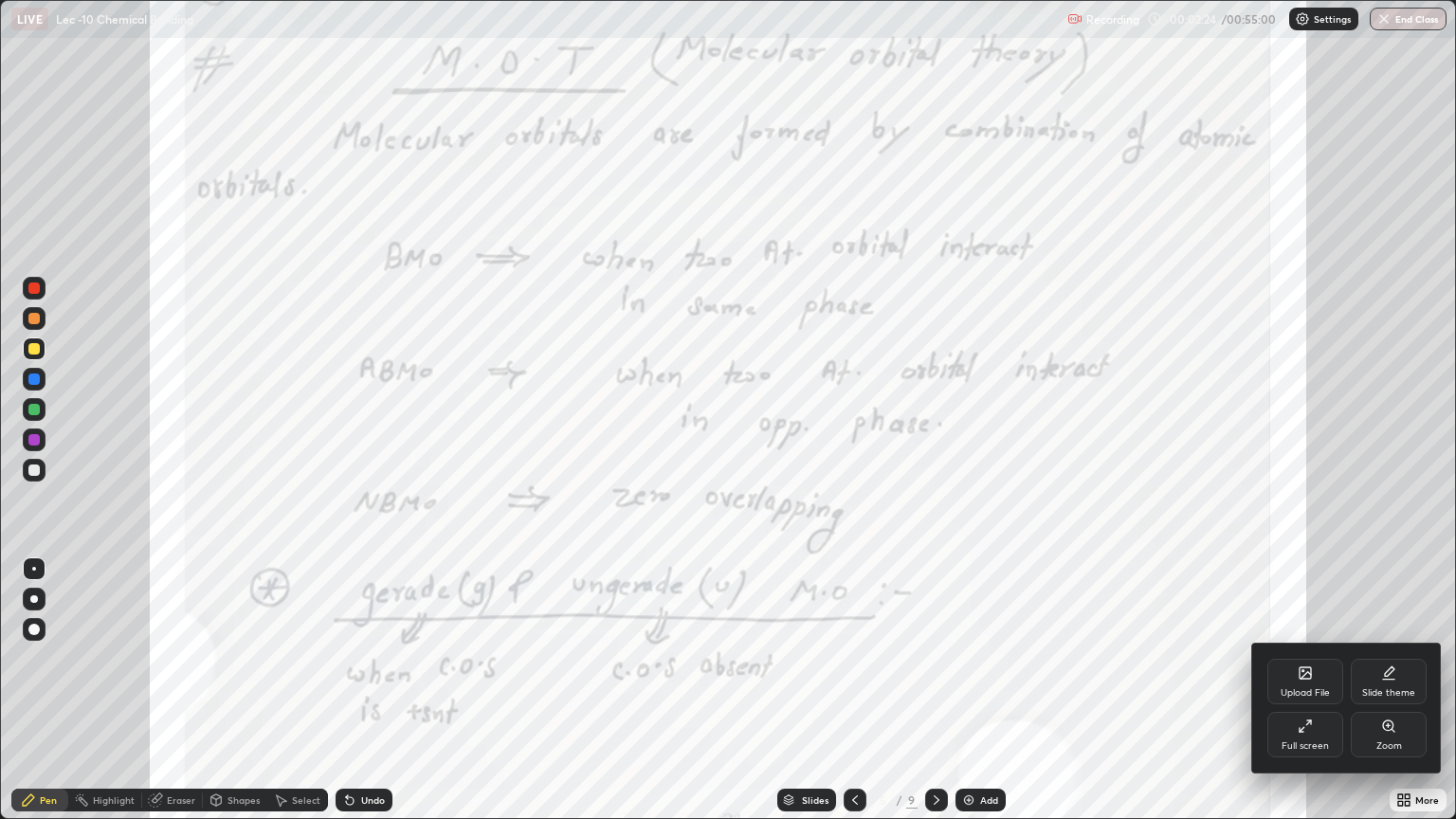
click at [1318, 690] on div "Full screen" at bounding box center [1305, 735] width 75 height 45
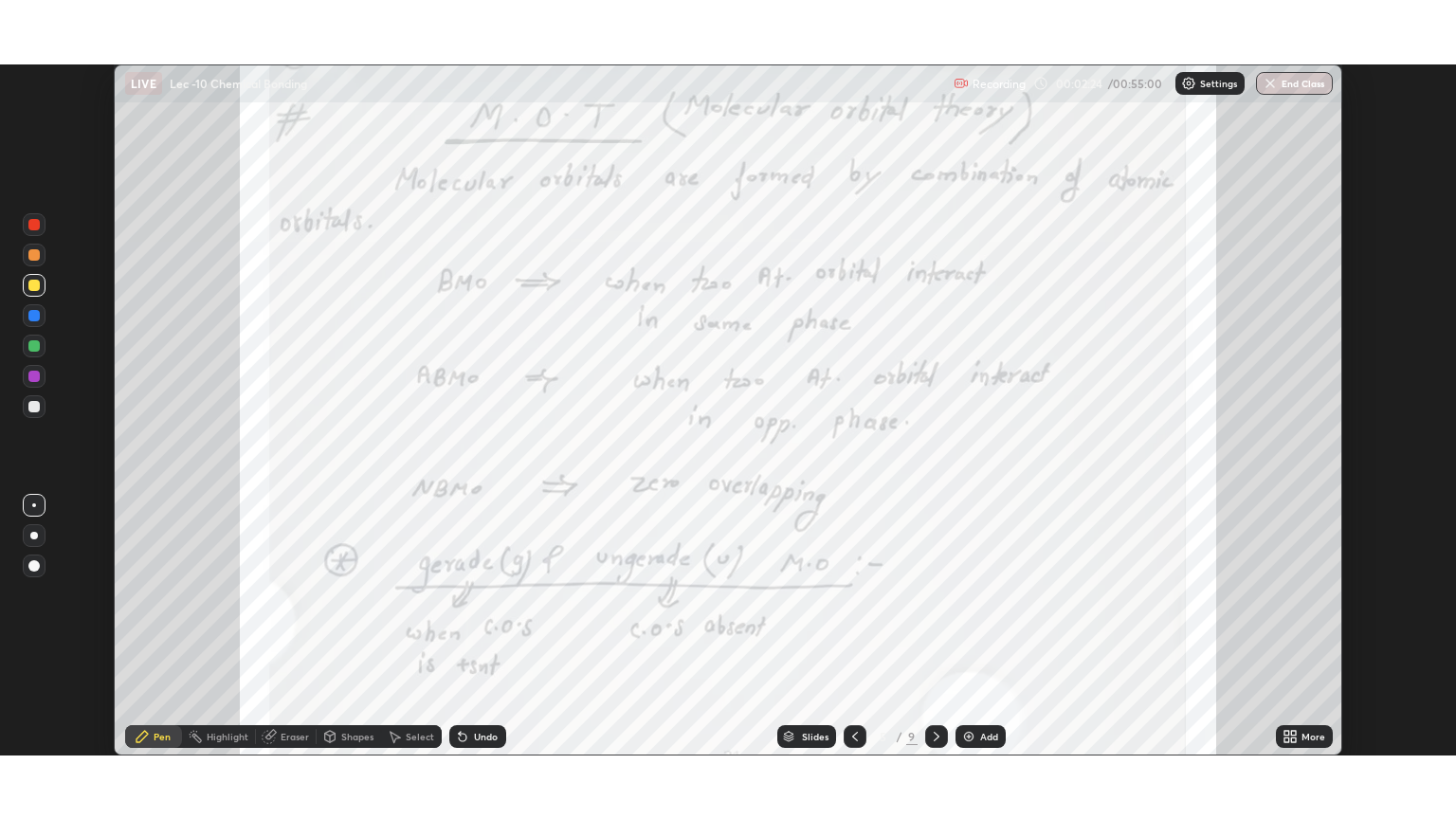
scroll to position [94106, 93356]
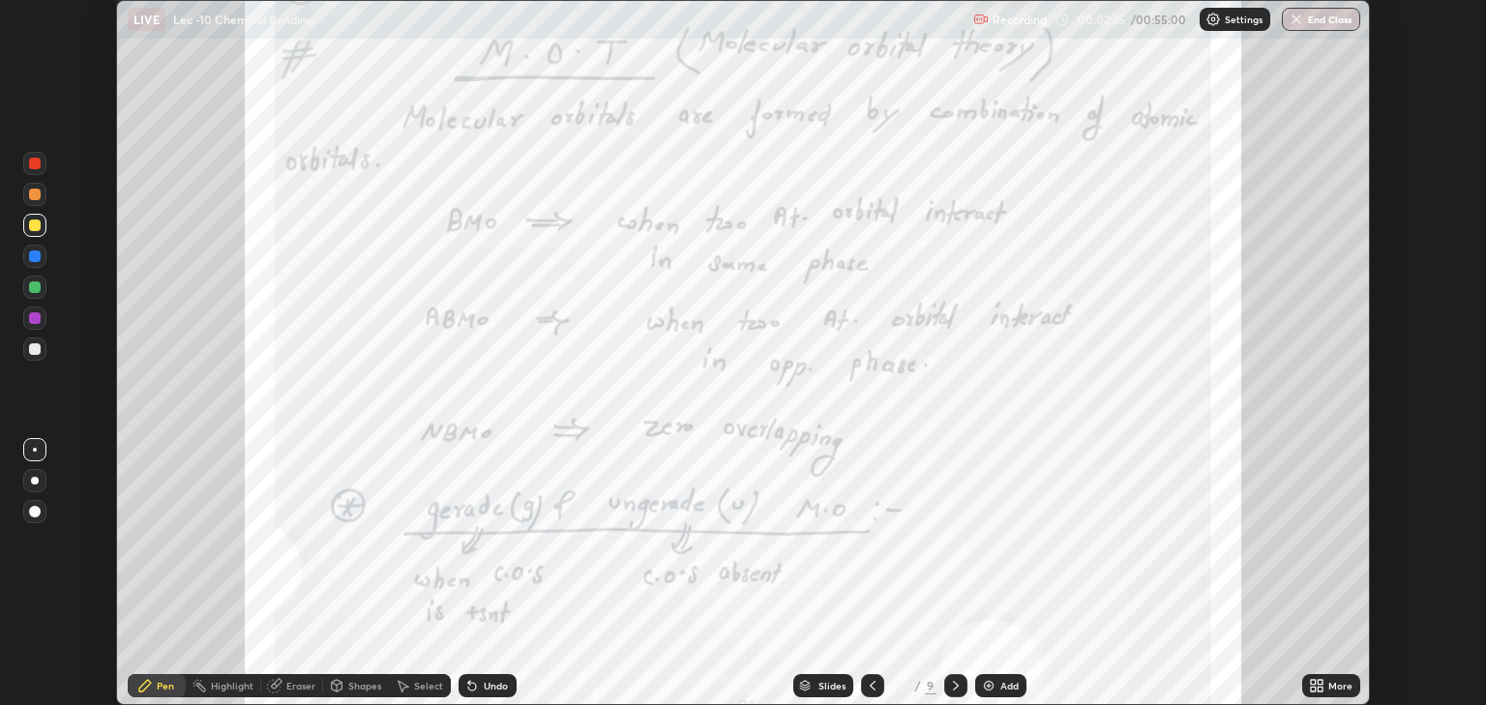
click at [1320, 689] on icon at bounding box center [1320, 689] width 5 height 5
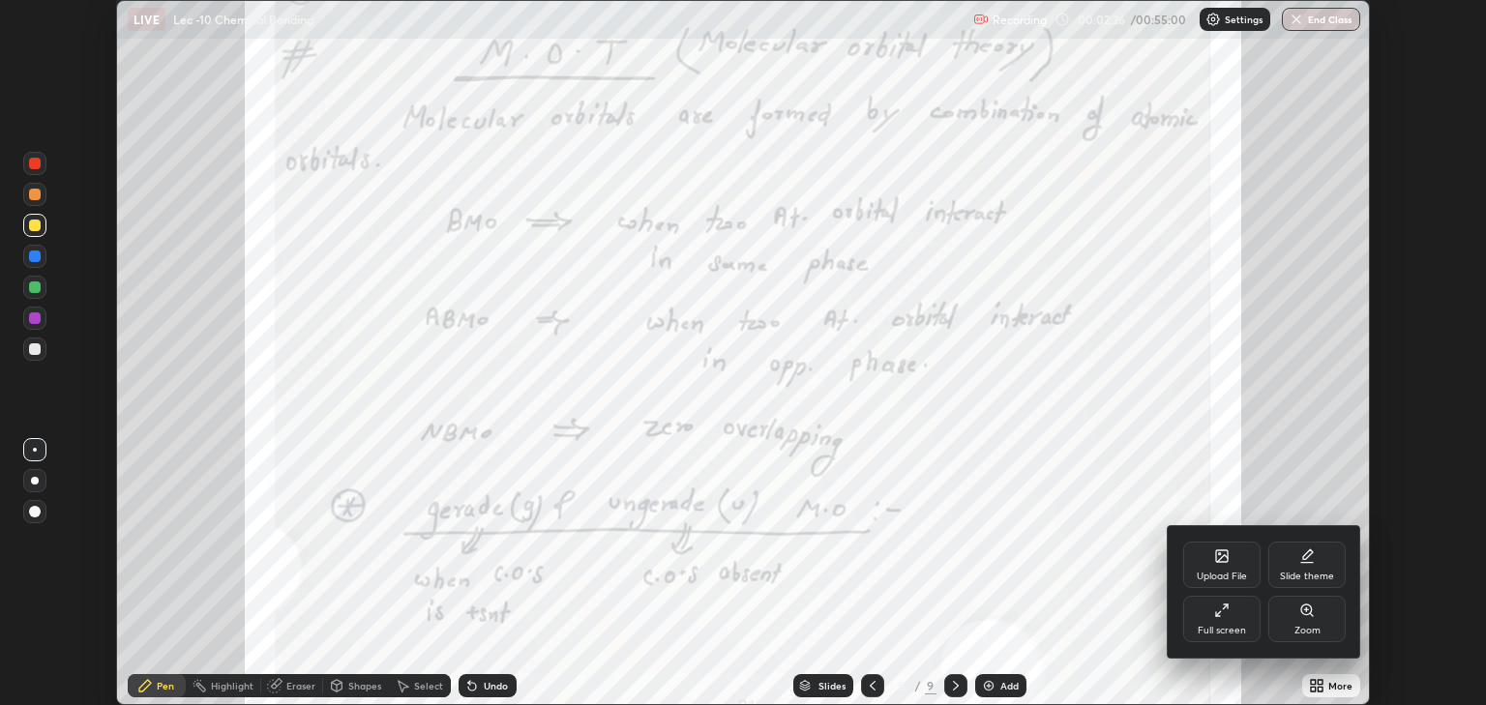
click at [1226, 624] on div "Full screen" at bounding box center [1221, 619] width 77 height 46
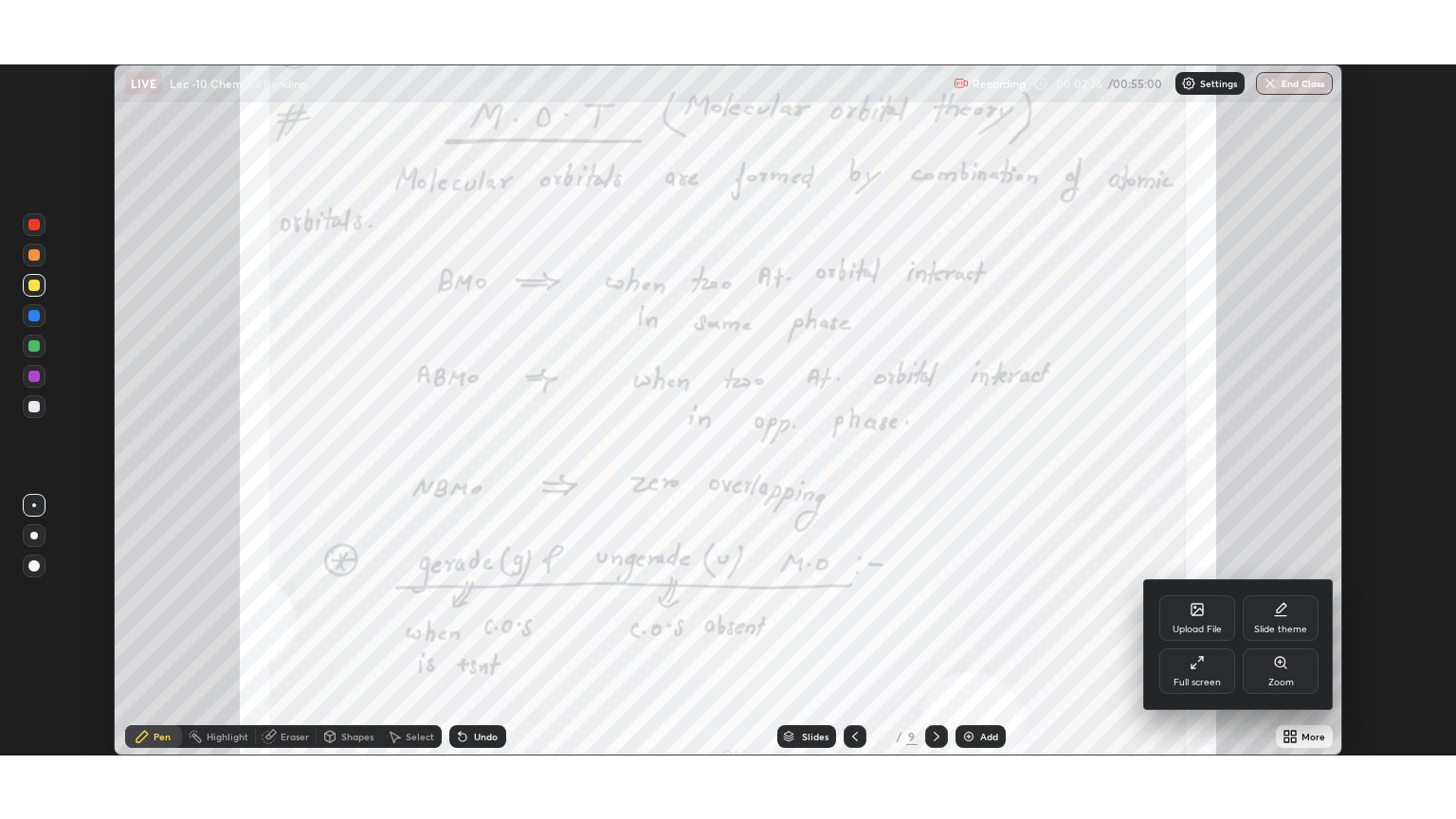
scroll to position [819, 1456]
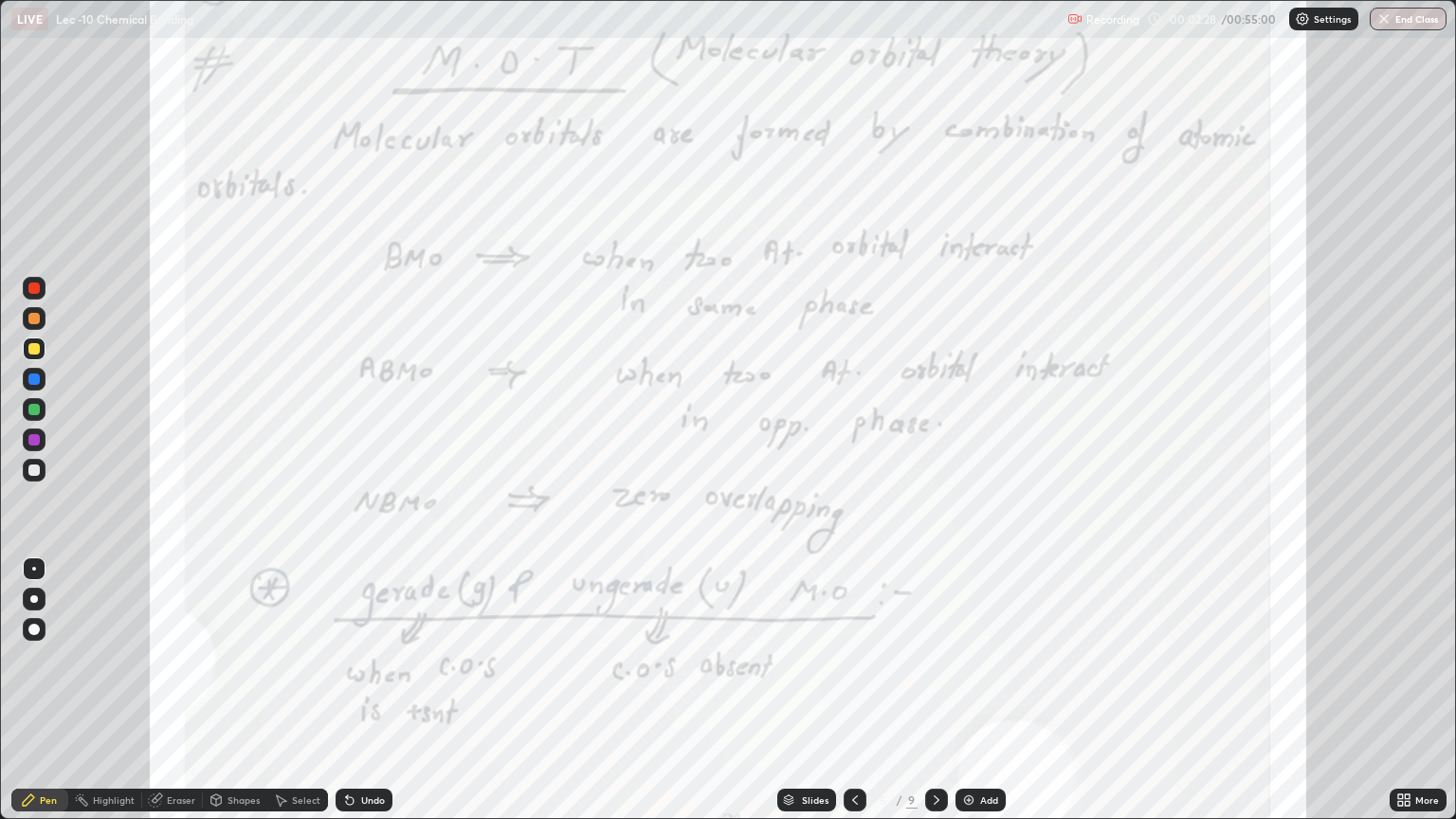
click at [933, 690] on icon at bounding box center [936, 799] width 15 height 15
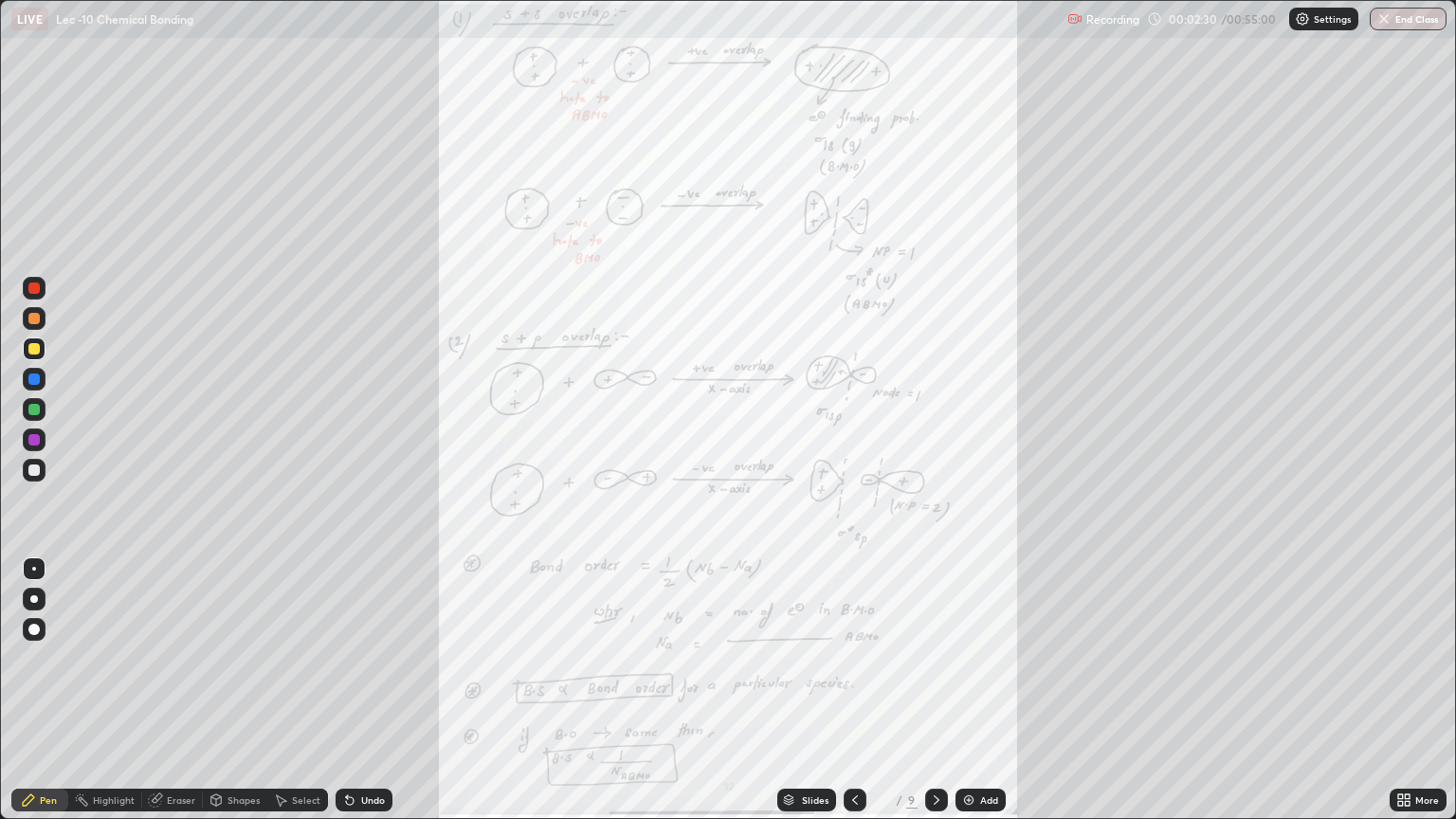
click at [858, 690] on div at bounding box center [854, 799] width 23 height 23
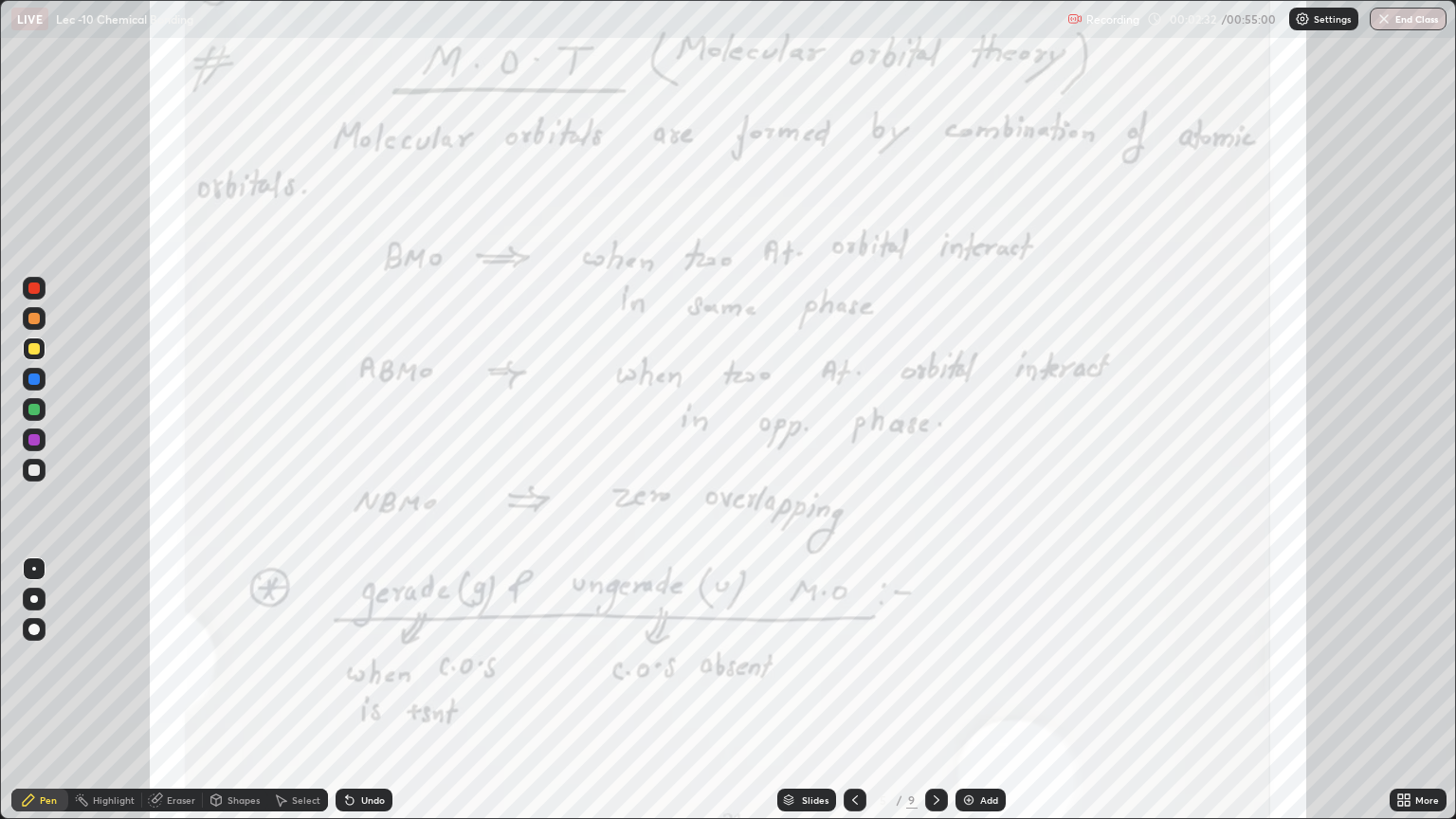
click at [1407, 690] on icon at bounding box center [1407, 803] width 5 height 5
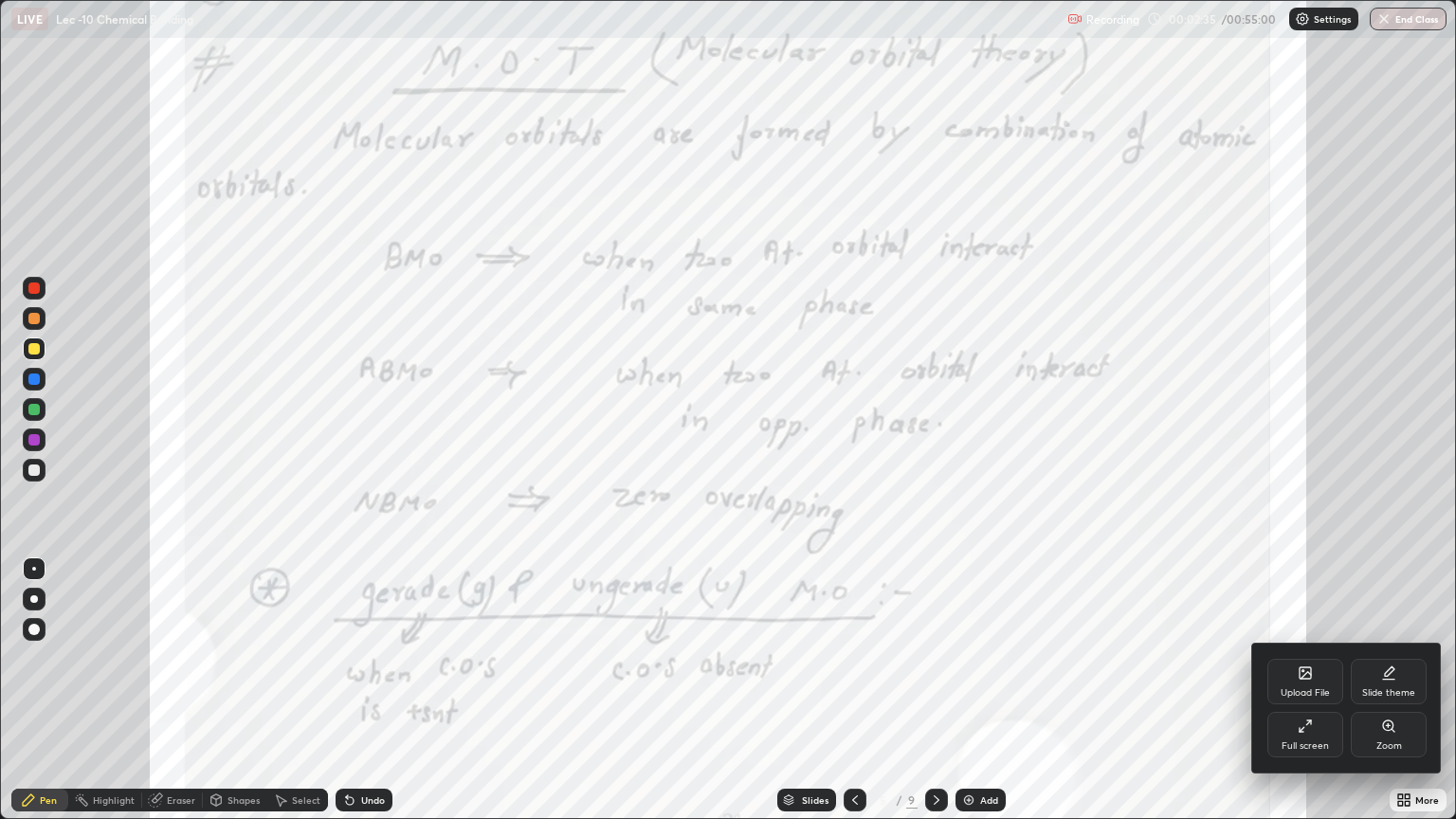
click at [35, 381] on div at bounding box center [728, 410] width 1456 height 819
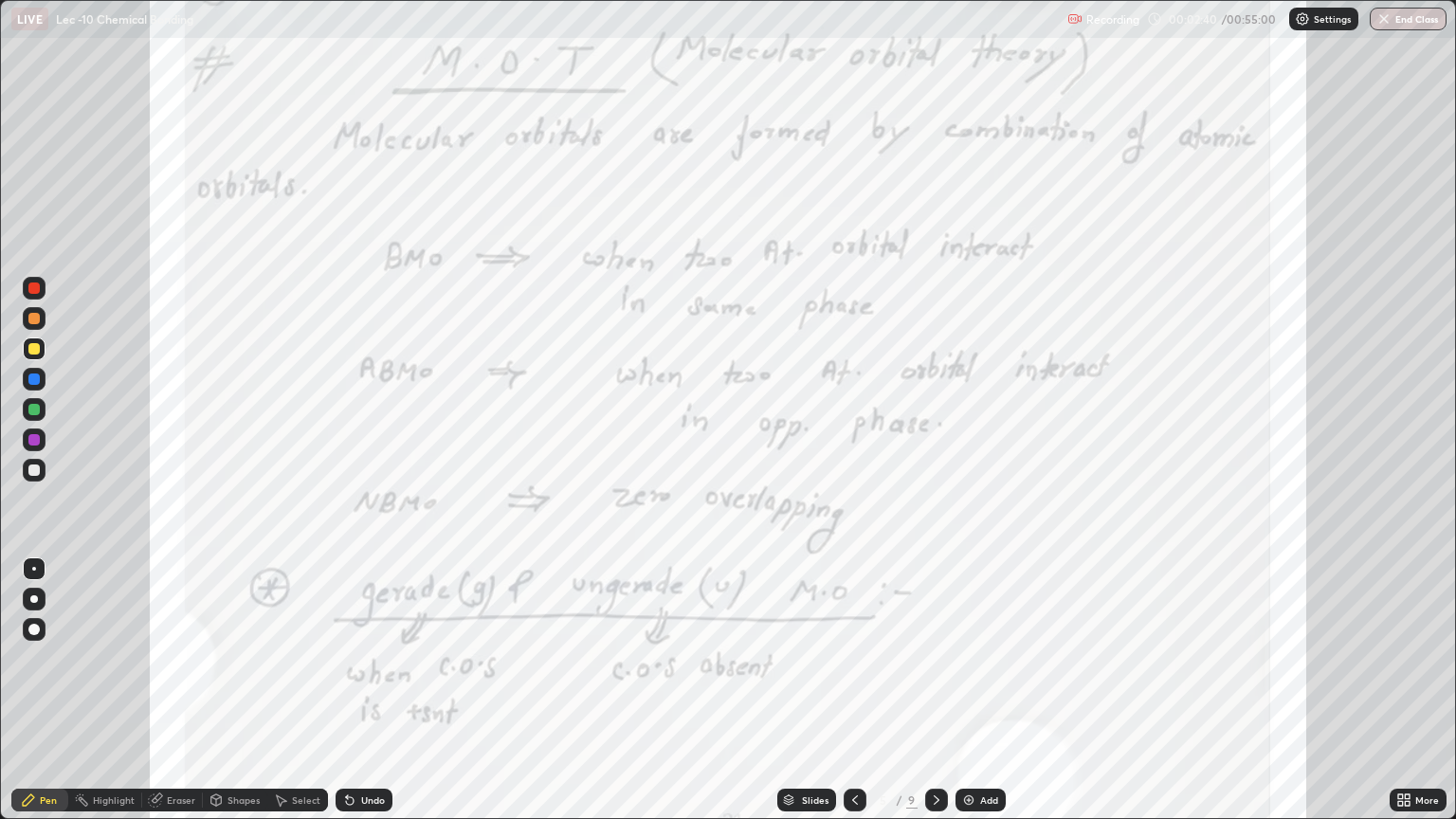
click at [28, 384] on div at bounding box center [33, 378] width 23 height 23
click at [32, 601] on div at bounding box center [34, 600] width 8 height 8
click at [30, 410] on div at bounding box center [34, 410] width 12 height 12
click at [366, 690] on div "Undo" at bounding box center [373, 800] width 24 height 10
click at [28, 379] on div at bounding box center [34, 379] width 12 height 12
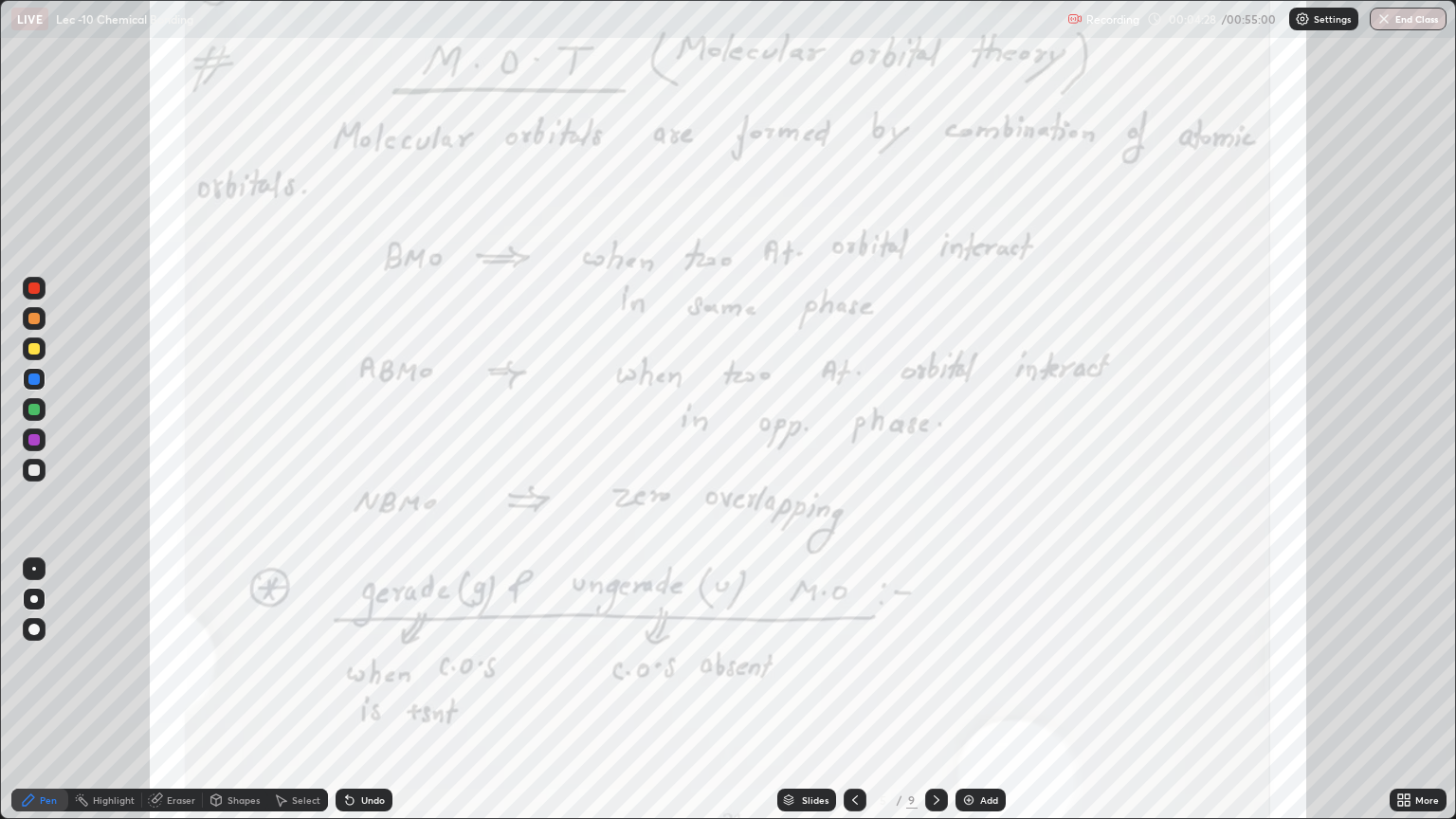
click at [32, 410] on div at bounding box center [34, 410] width 12 height 12
click at [33, 441] on div at bounding box center [34, 440] width 12 height 12
click at [33, 349] on div at bounding box center [34, 349] width 12 height 12
click at [34, 322] on div at bounding box center [34, 318] width 12 height 12
click at [34, 353] on div at bounding box center [34, 349] width 12 height 12
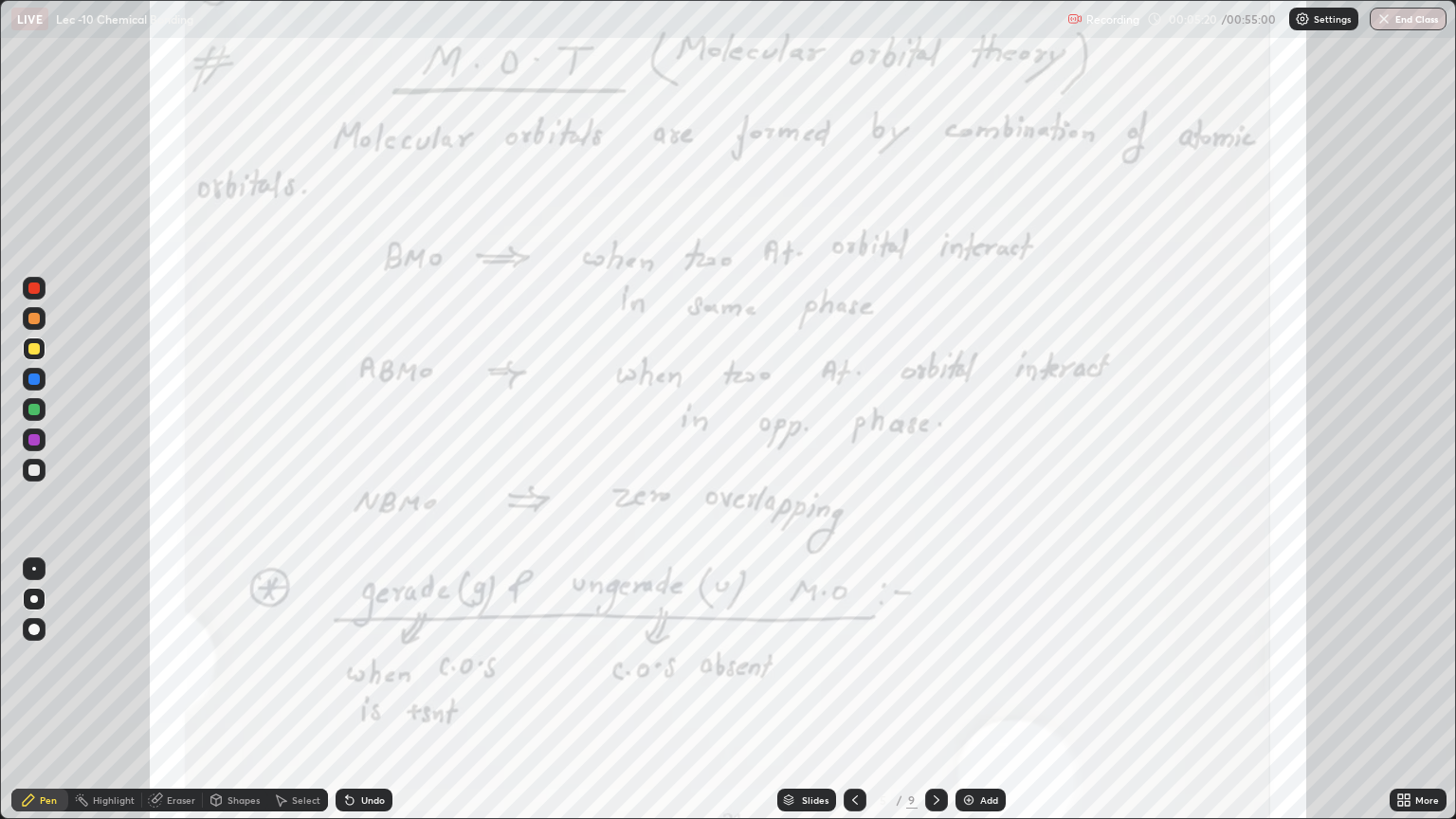
click at [925, 690] on div at bounding box center [936, 799] width 23 height 23
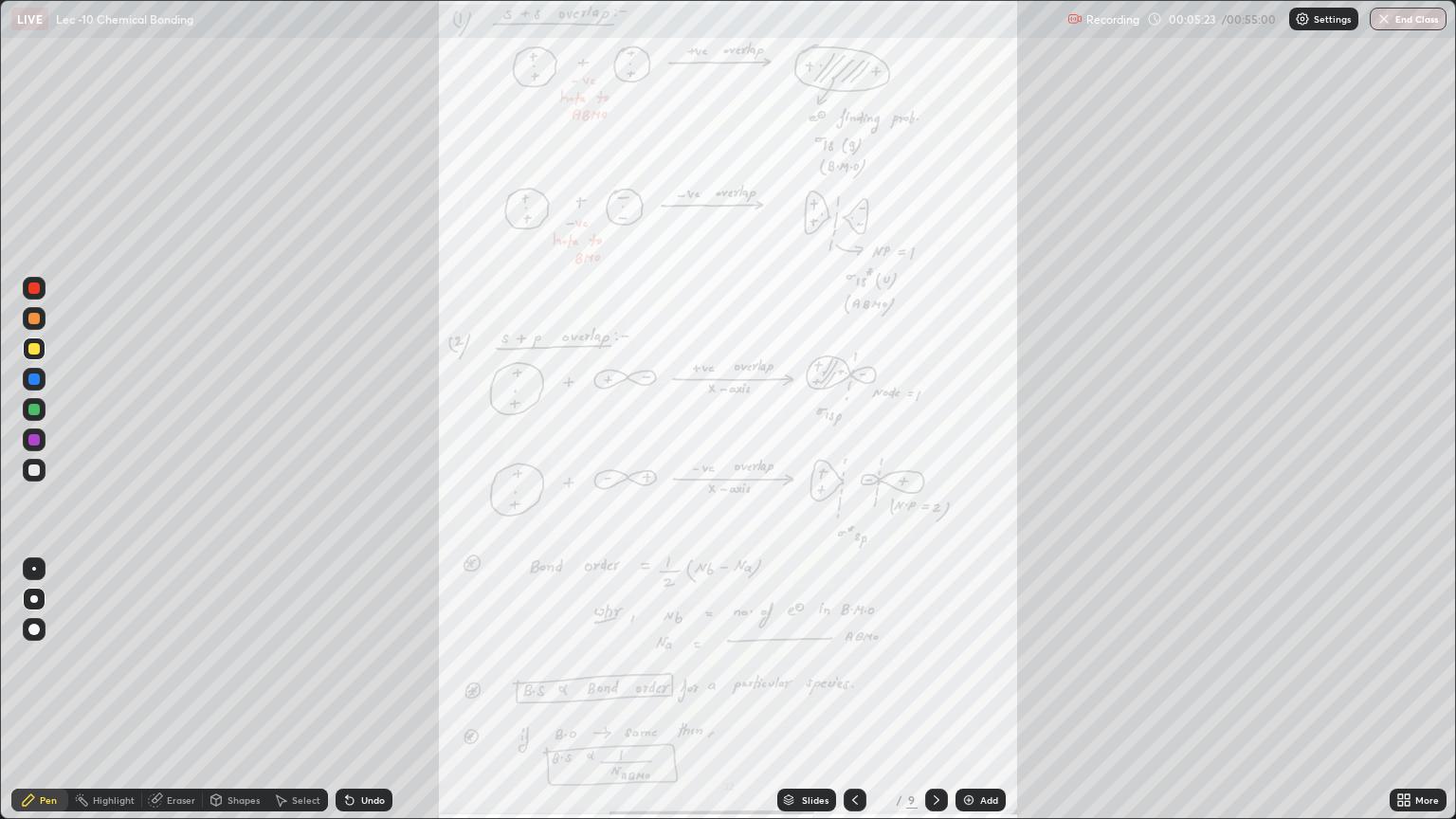
click at [1407, 690] on icon at bounding box center [1407, 803] width 5 height 5
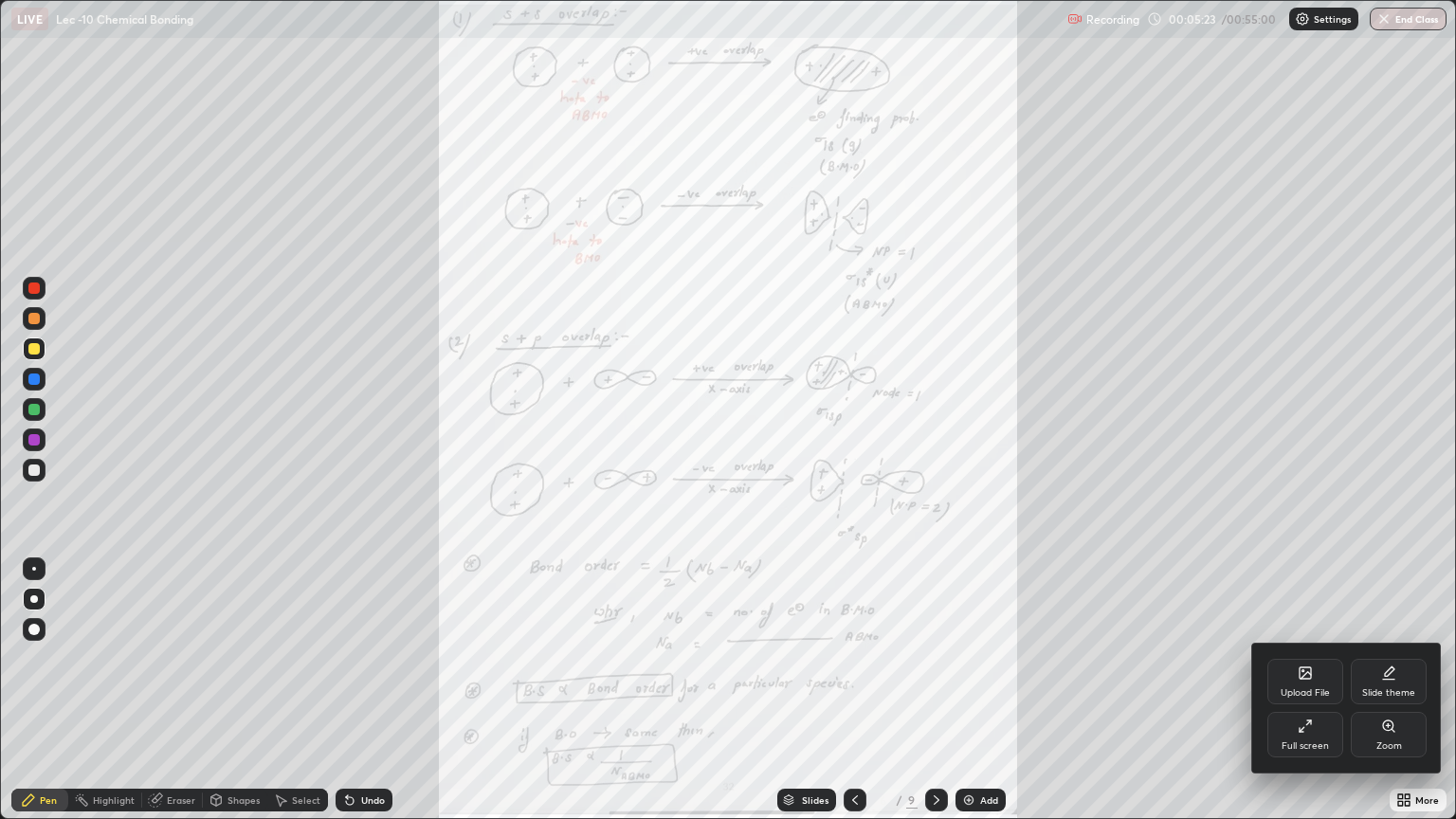
click at [1393, 690] on div "Zoom" at bounding box center [1388, 735] width 75 height 45
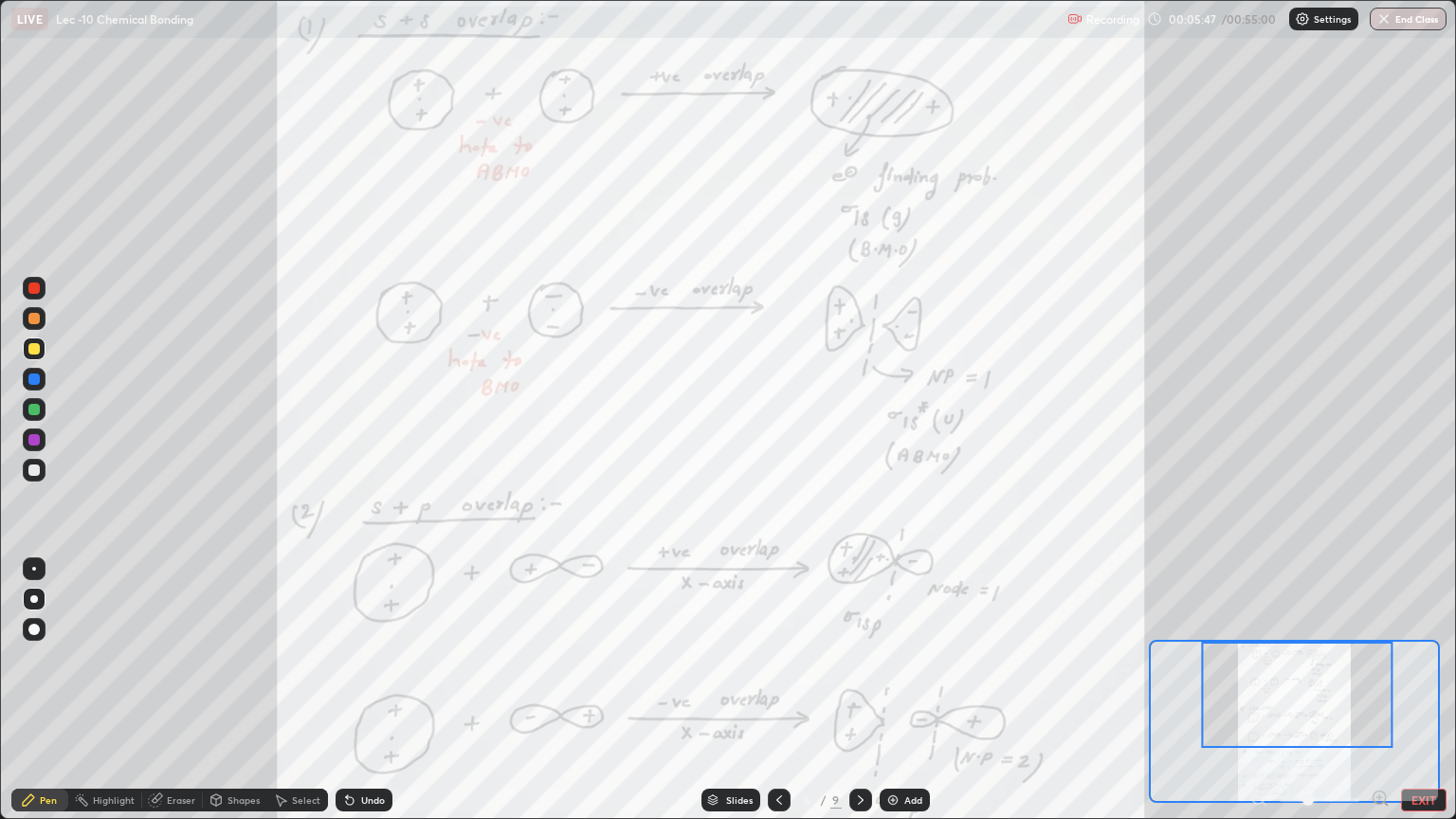
click at [36, 380] on div at bounding box center [34, 379] width 12 height 12
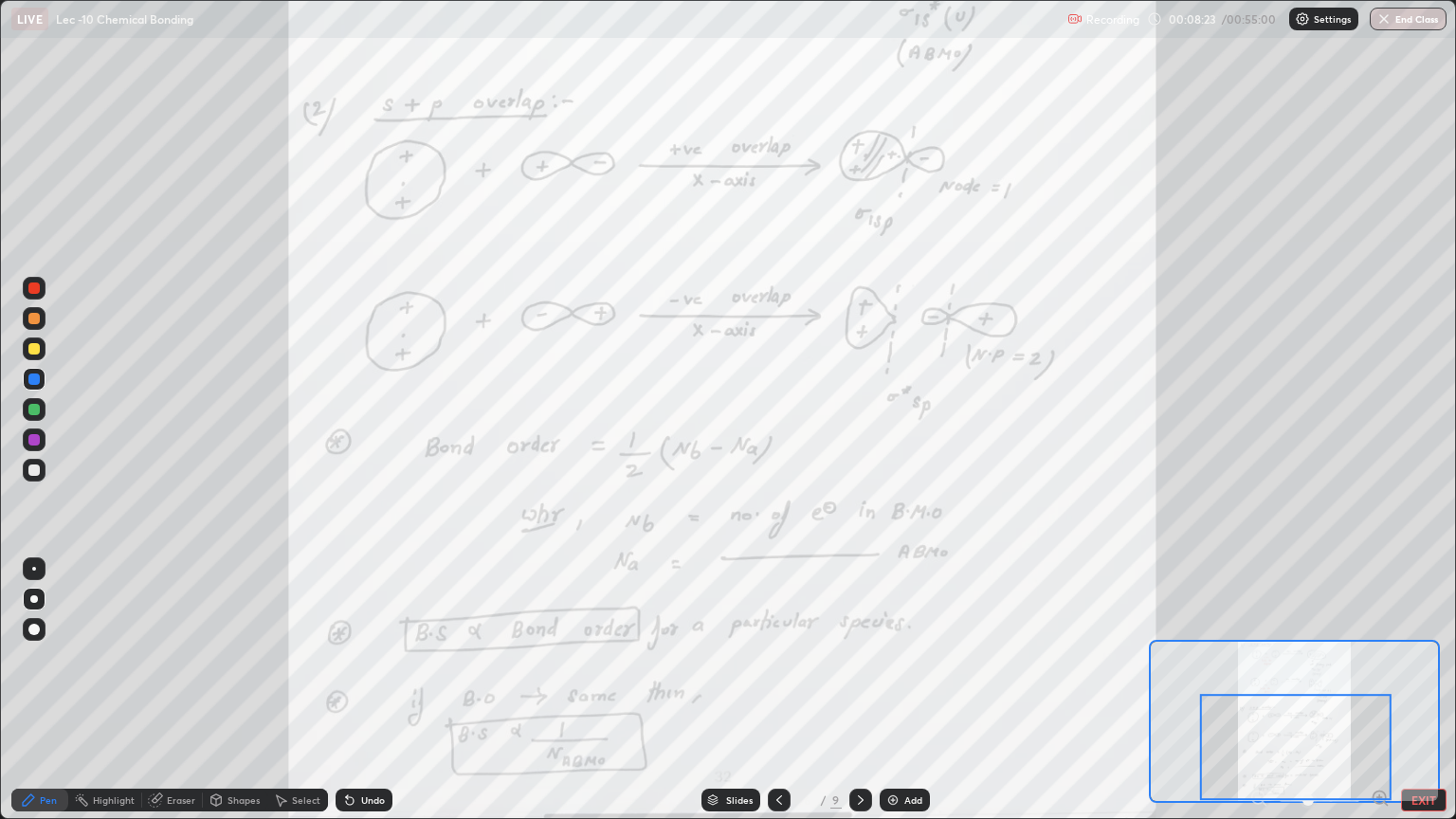
click at [912, 690] on div "Add" at bounding box center [913, 800] width 18 height 10
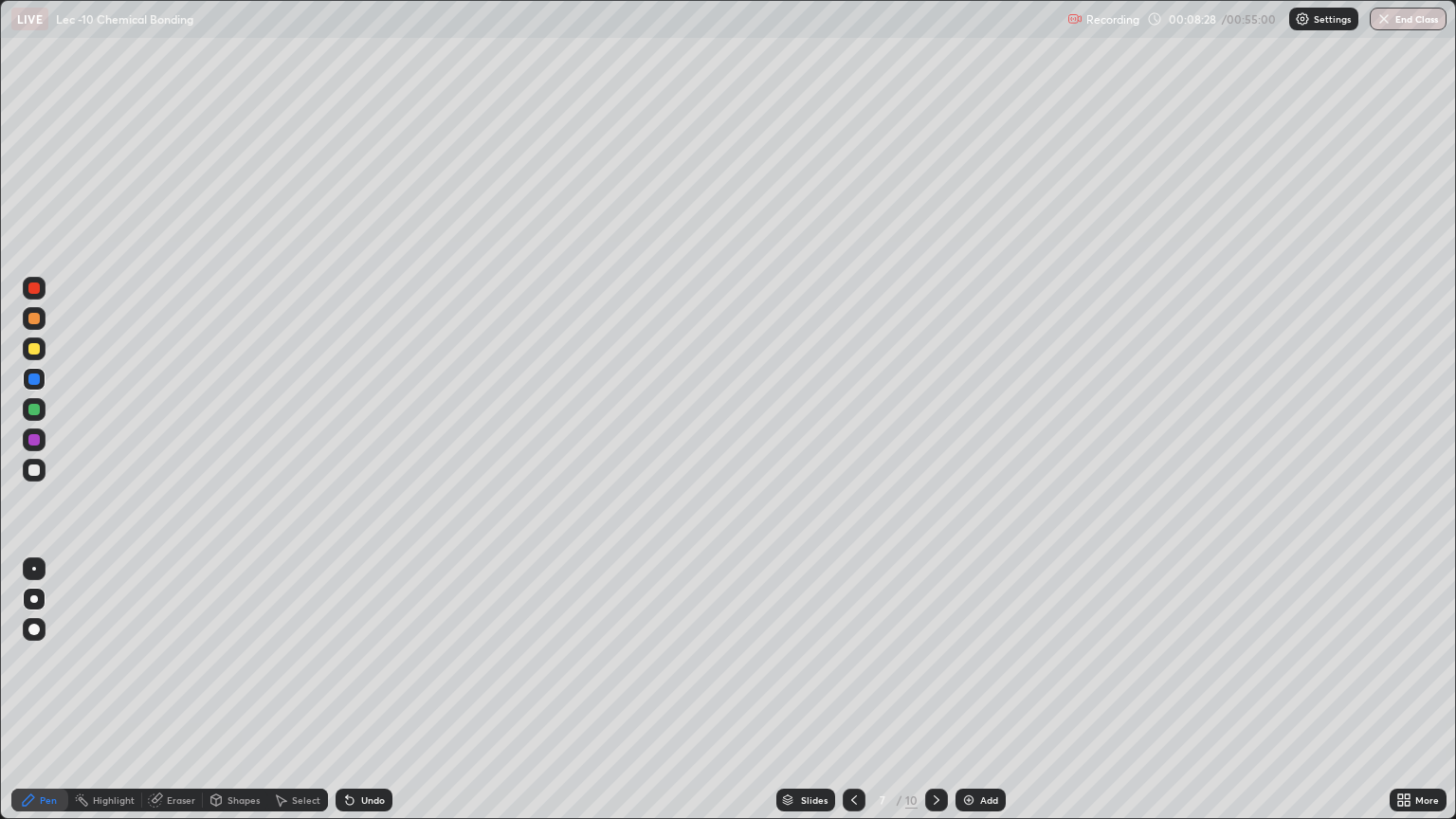
click at [34, 347] on div at bounding box center [34, 349] width 12 height 12
click at [23, 416] on div at bounding box center [33, 410] width 23 height 30
click at [30, 315] on div at bounding box center [34, 318] width 12 height 12
click at [31, 383] on div at bounding box center [34, 379] width 12 height 12
click at [32, 410] on div at bounding box center [34, 410] width 12 height 12
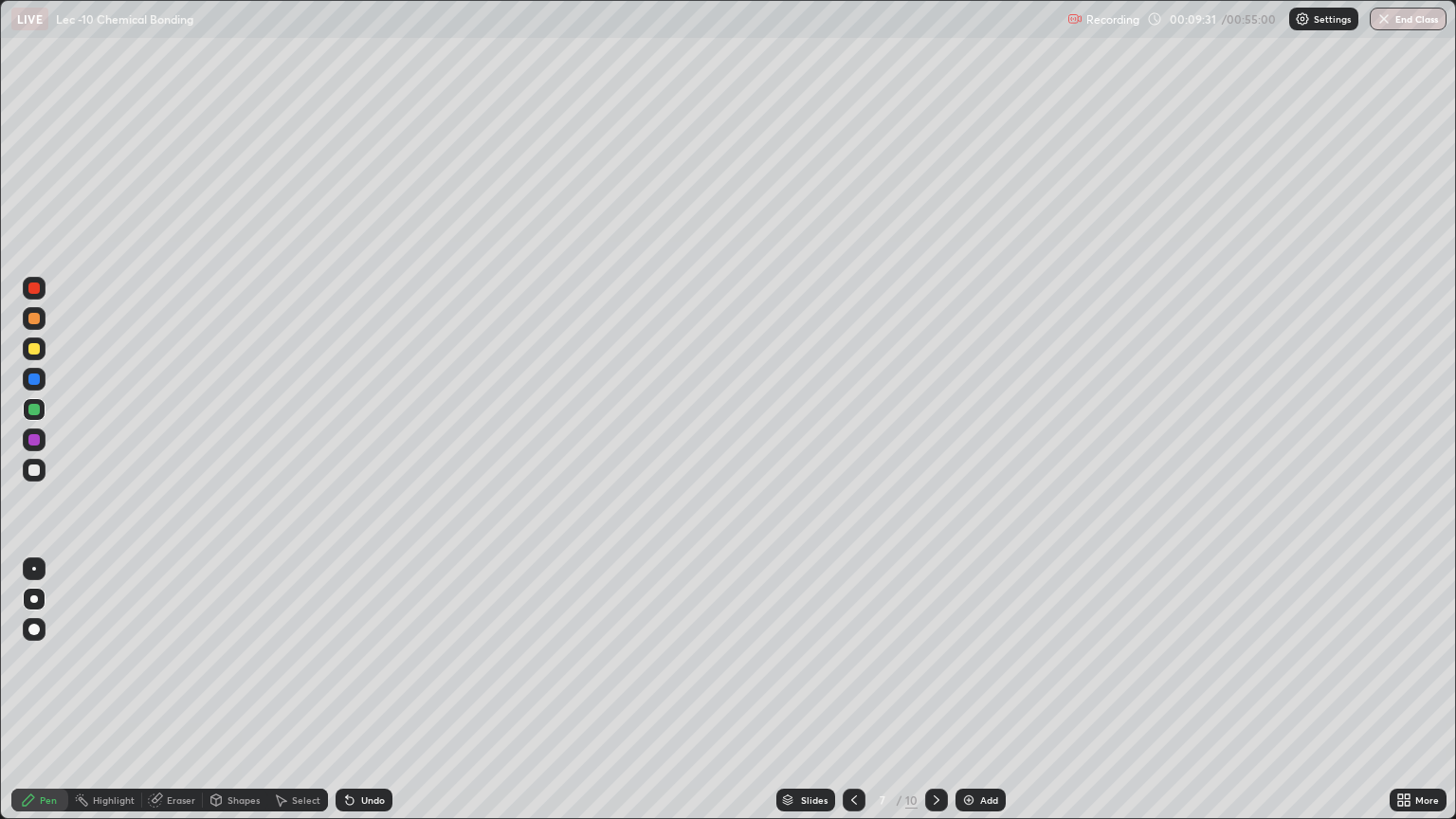
click at [32, 470] on div at bounding box center [34, 470] width 12 height 12
click at [181, 690] on div "Eraser" at bounding box center [180, 800] width 28 height 10
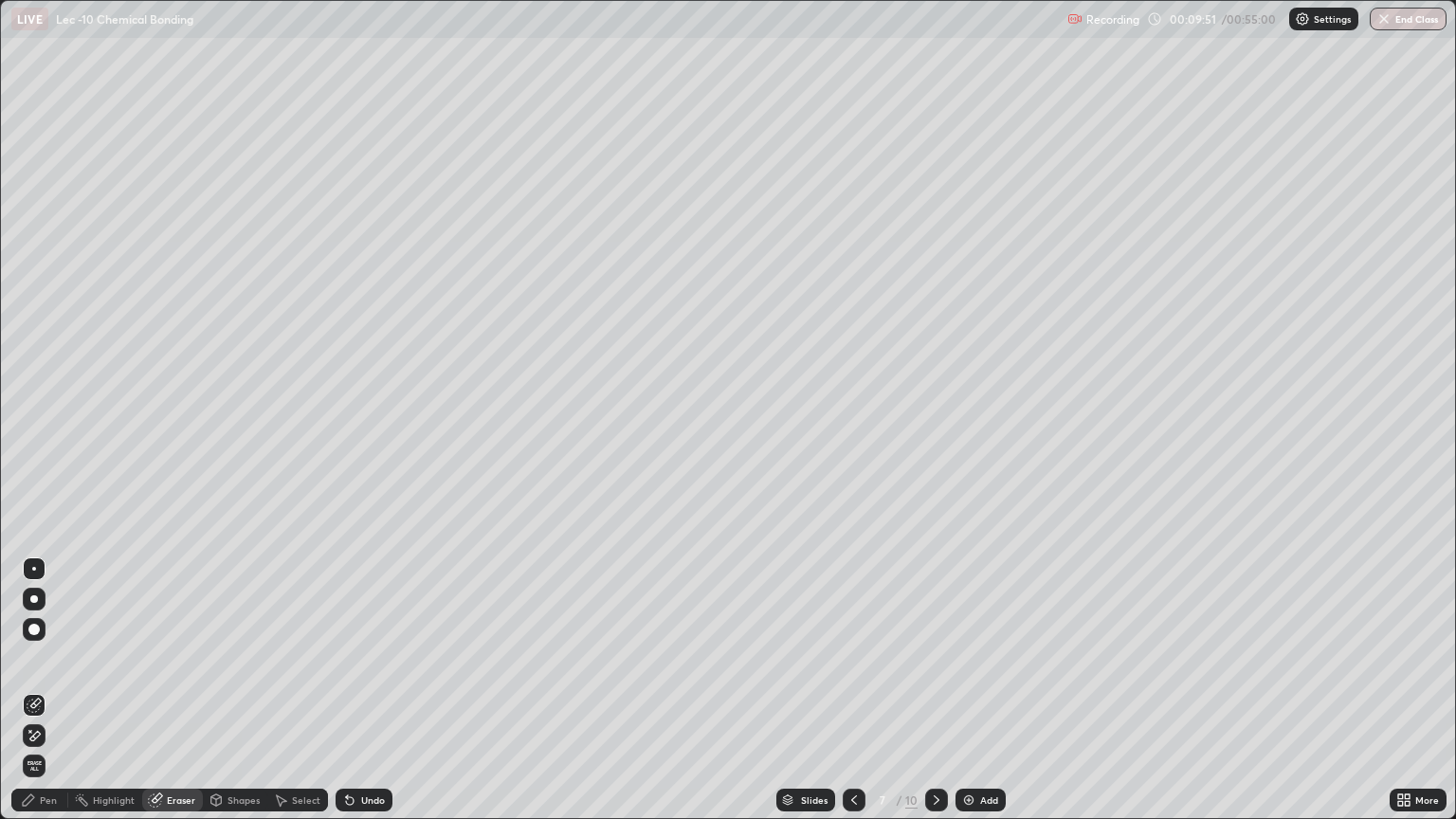
click at [51, 690] on div "Pen" at bounding box center [40, 799] width 57 height 23
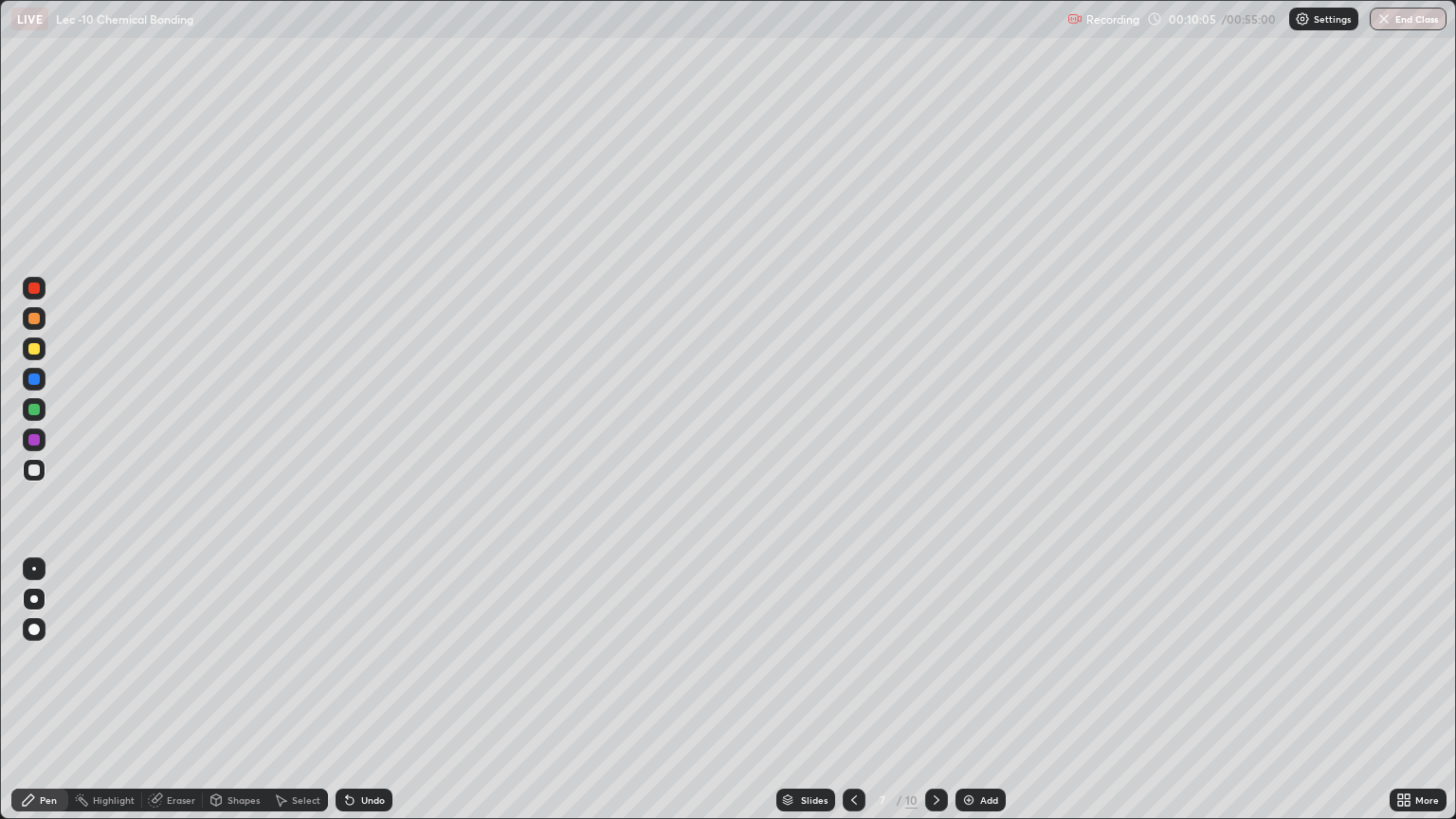
click at [28, 383] on div at bounding box center [33, 378] width 23 height 23
click at [30, 350] on div at bounding box center [34, 349] width 12 height 12
click at [29, 381] on div at bounding box center [34, 379] width 12 height 12
click at [25, 310] on div at bounding box center [33, 318] width 23 height 23
click at [30, 359] on div at bounding box center [33, 348] width 23 height 23
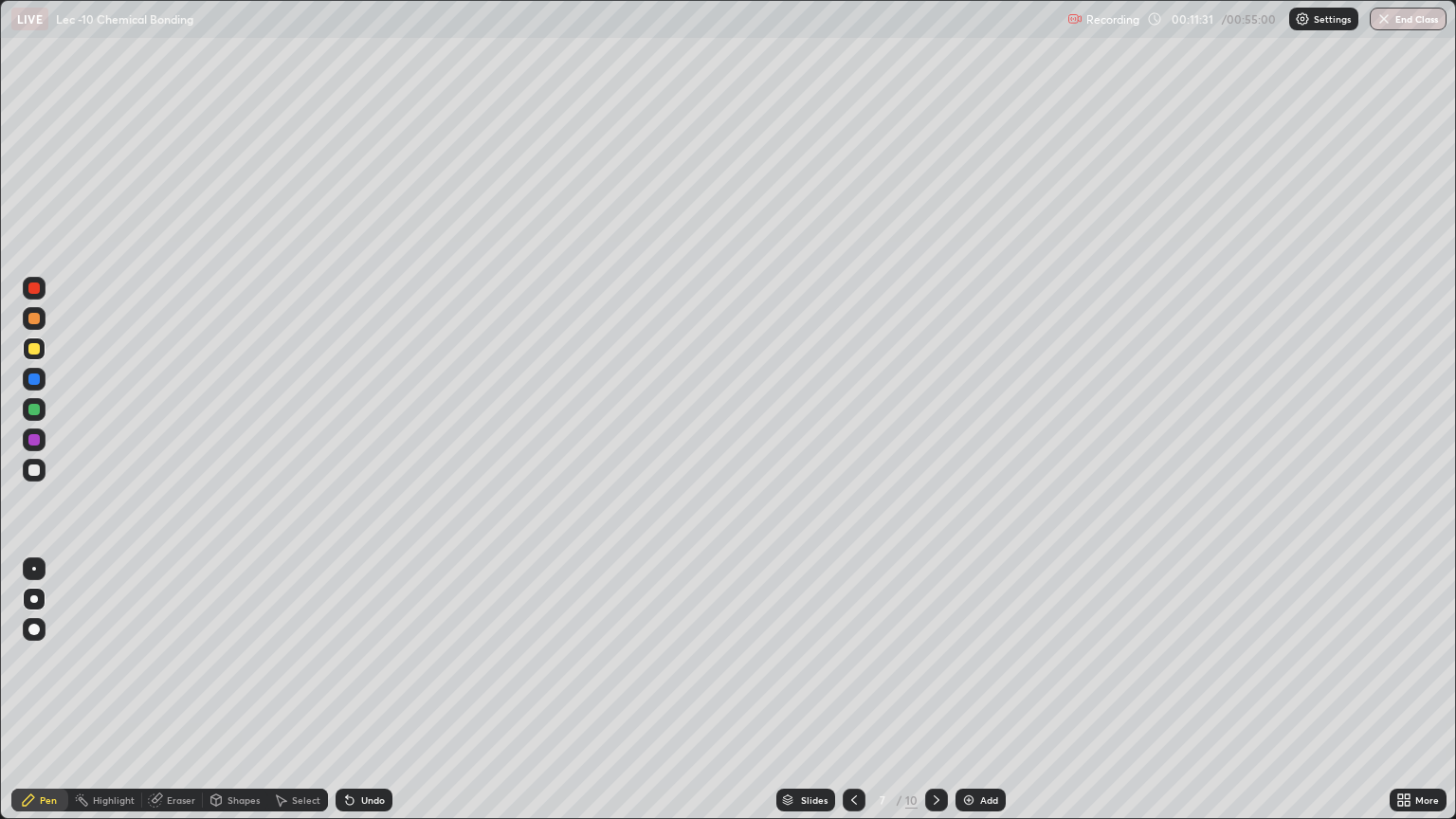
click at [26, 410] on div at bounding box center [33, 409] width 23 height 23
click at [24, 359] on div at bounding box center [33, 349] width 23 height 30
click at [34, 470] on div at bounding box center [34, 470] width 12 height 12
click at [29, 377] on div at bounding box center [34, 379] width 12 height 12
click at [38, 321] on div at bounding box center [34, 318] width 12 height 12
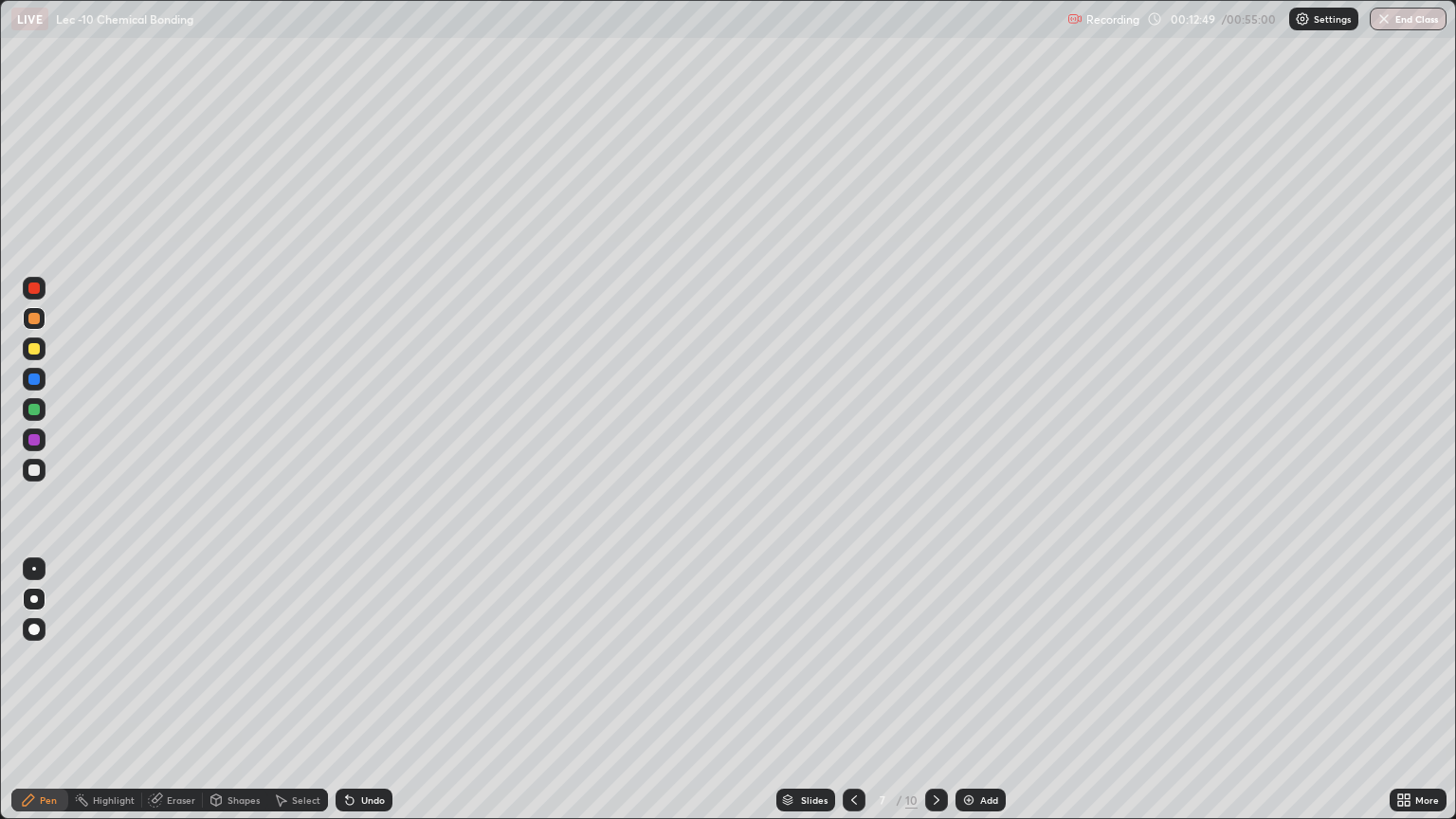
click at [31, 379] on div at bounding box center [34, 379] width 12 height 12
click at [845, 690] on div at bounding box center [853, 799] width 23 height 23
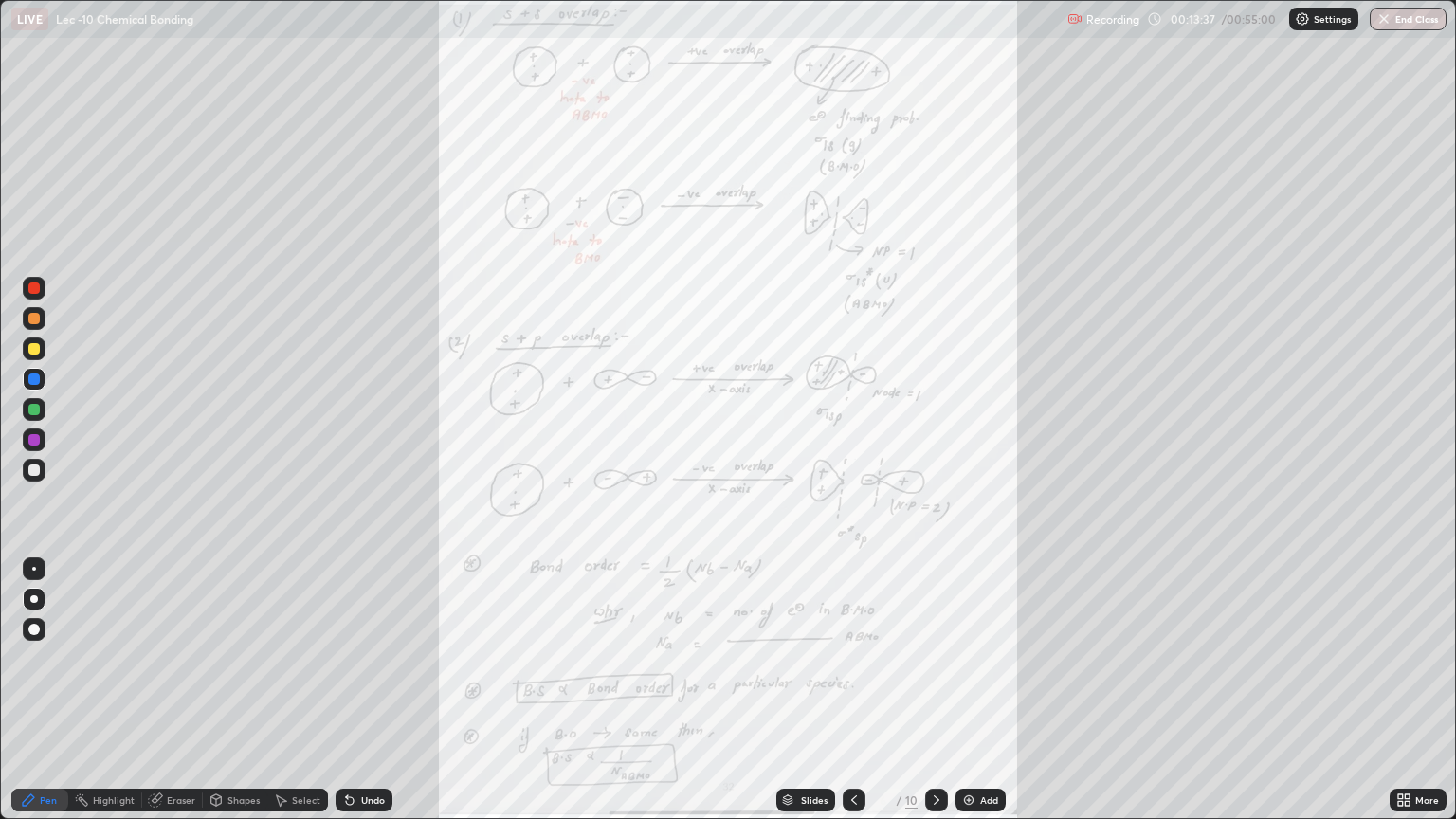
click at [1416, 690] on div "More" at bounding box center [1419, 799] width 57 height 23
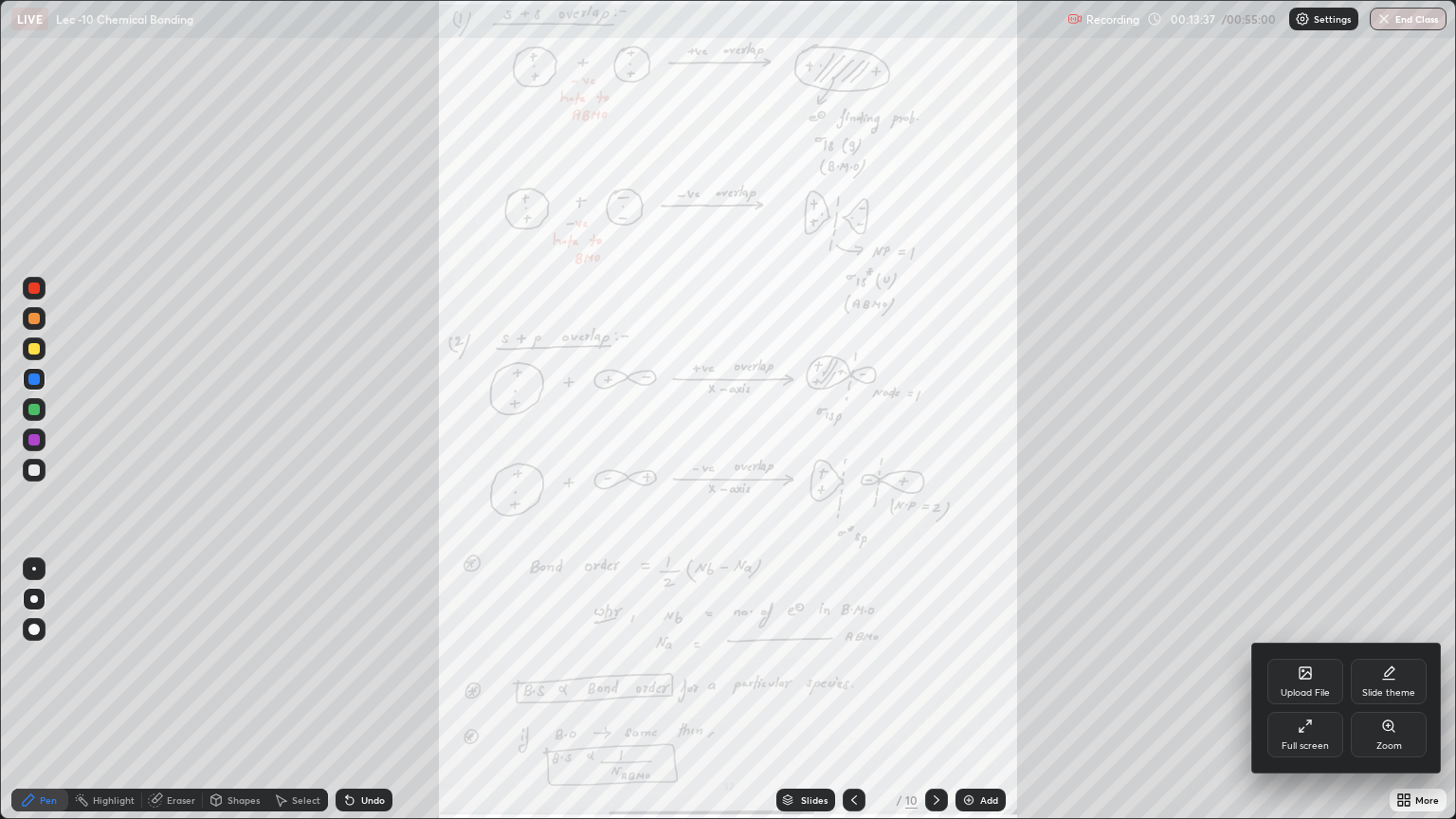
click at [1397, 690] on div "Zoom" at bounding box center [1388, 735] width 75 height 45
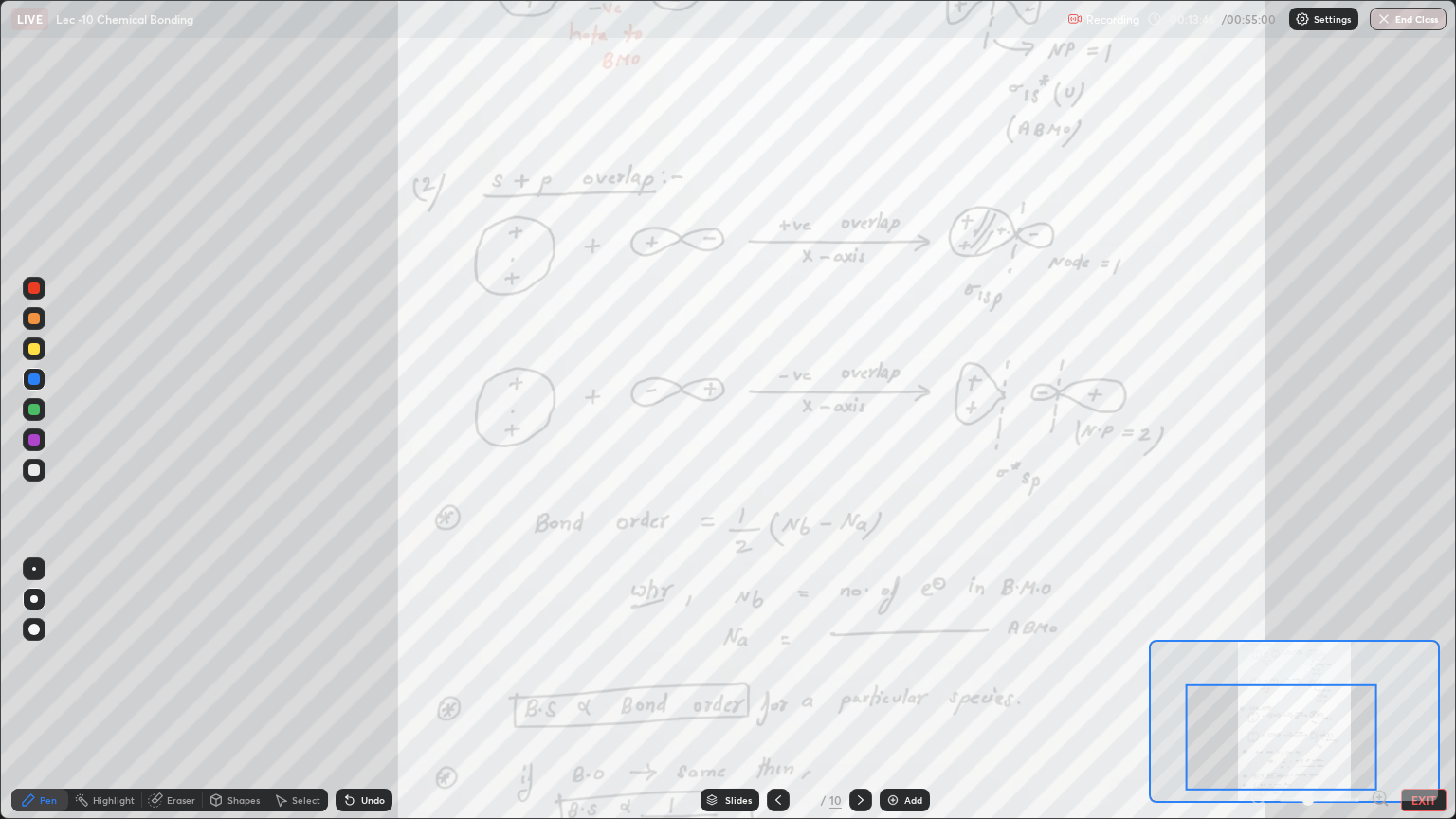
click at [1379, 690] on icon at bounding box center [1380, 797] width 5 height 0
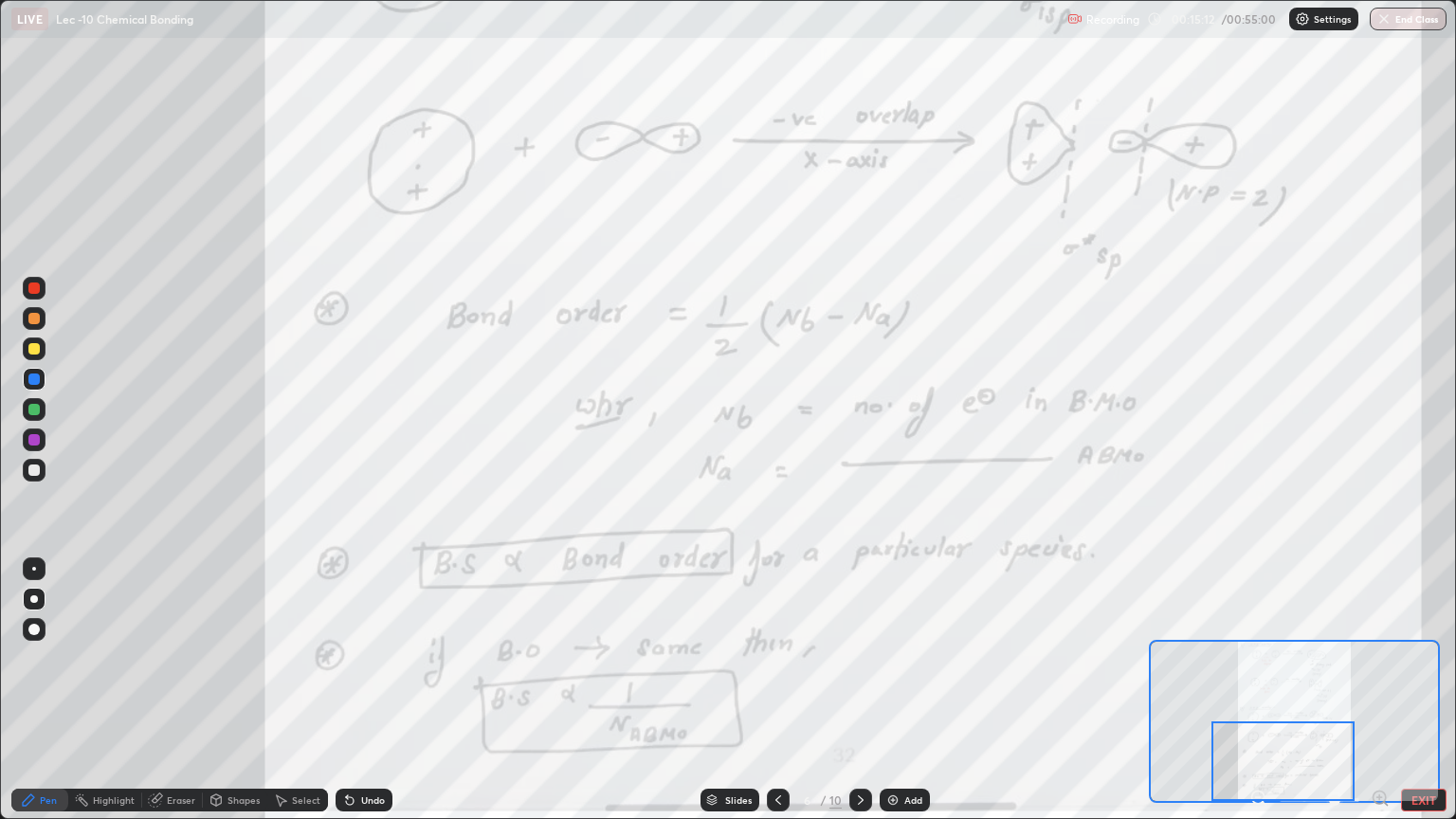
click at [849, 690] on div at bounding box center [860, 799] width 23 height 38
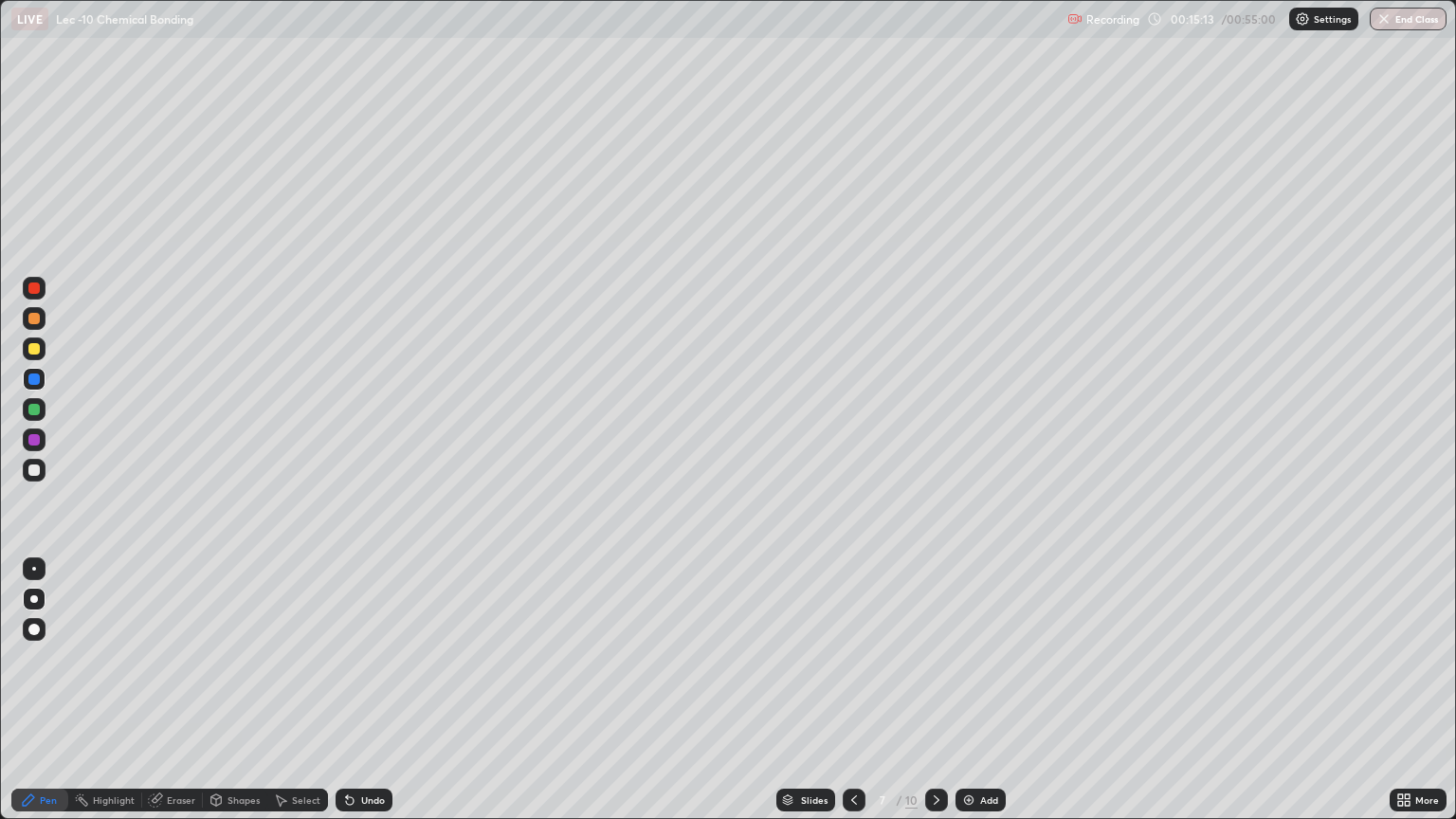
click at [935, 690] on icon at bounding box center [936, 799] width 15 height 15
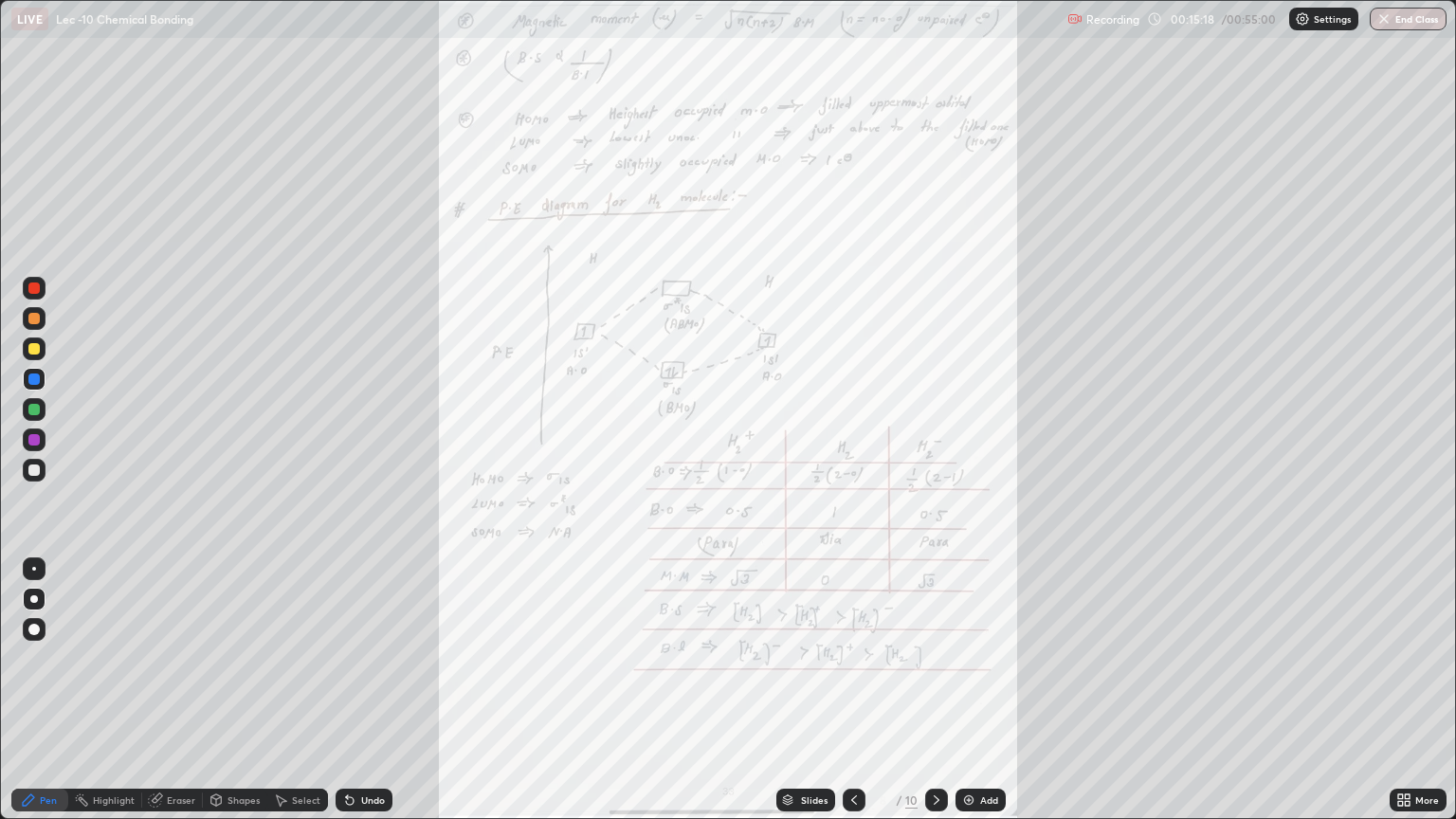
click at [1417, 690] on div "More" at bounding box center [1428, 800] width 24 height 10
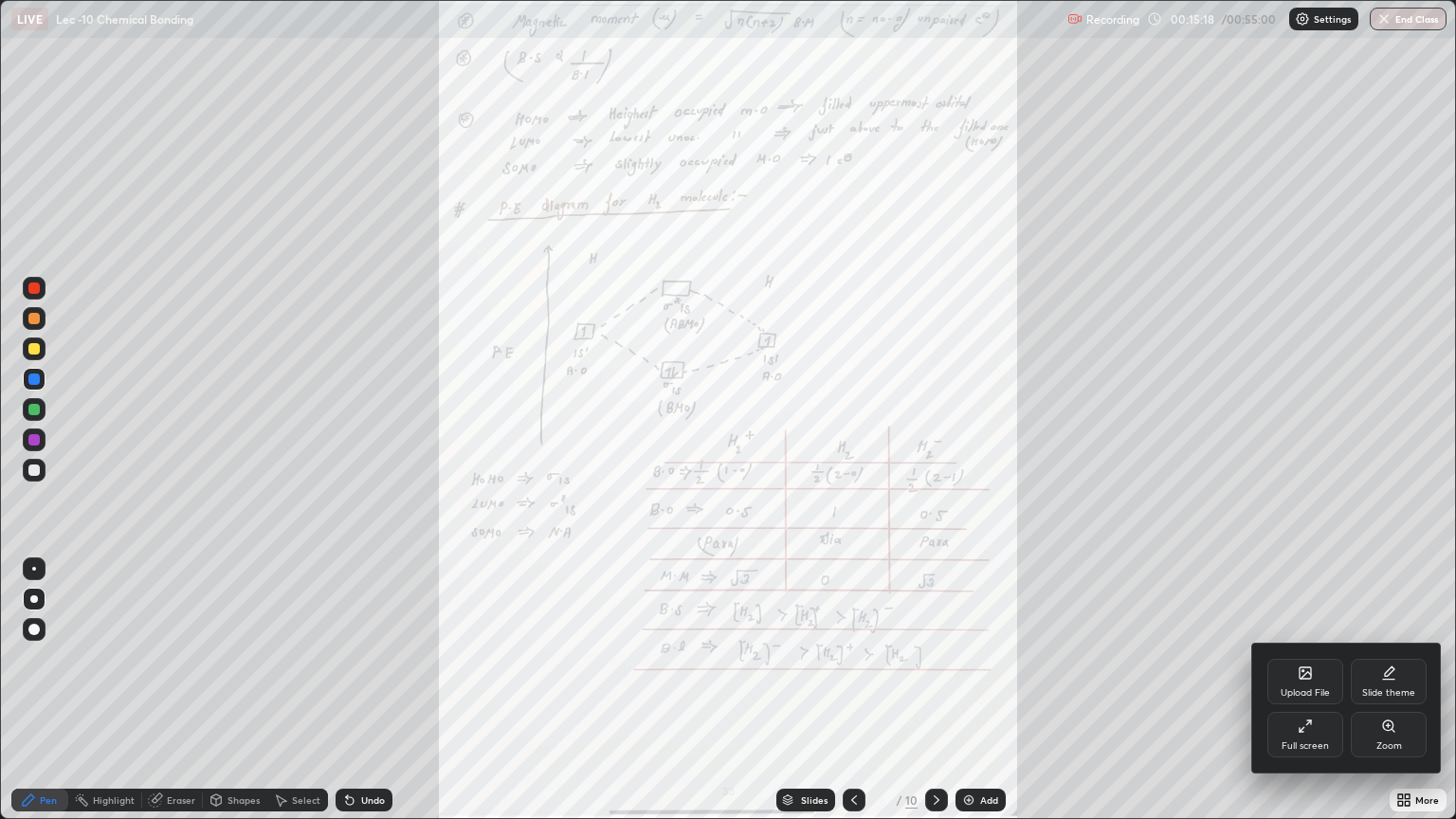
click at [1383, 690] on icon at bounding box center [1388, 725] width 11 height 11
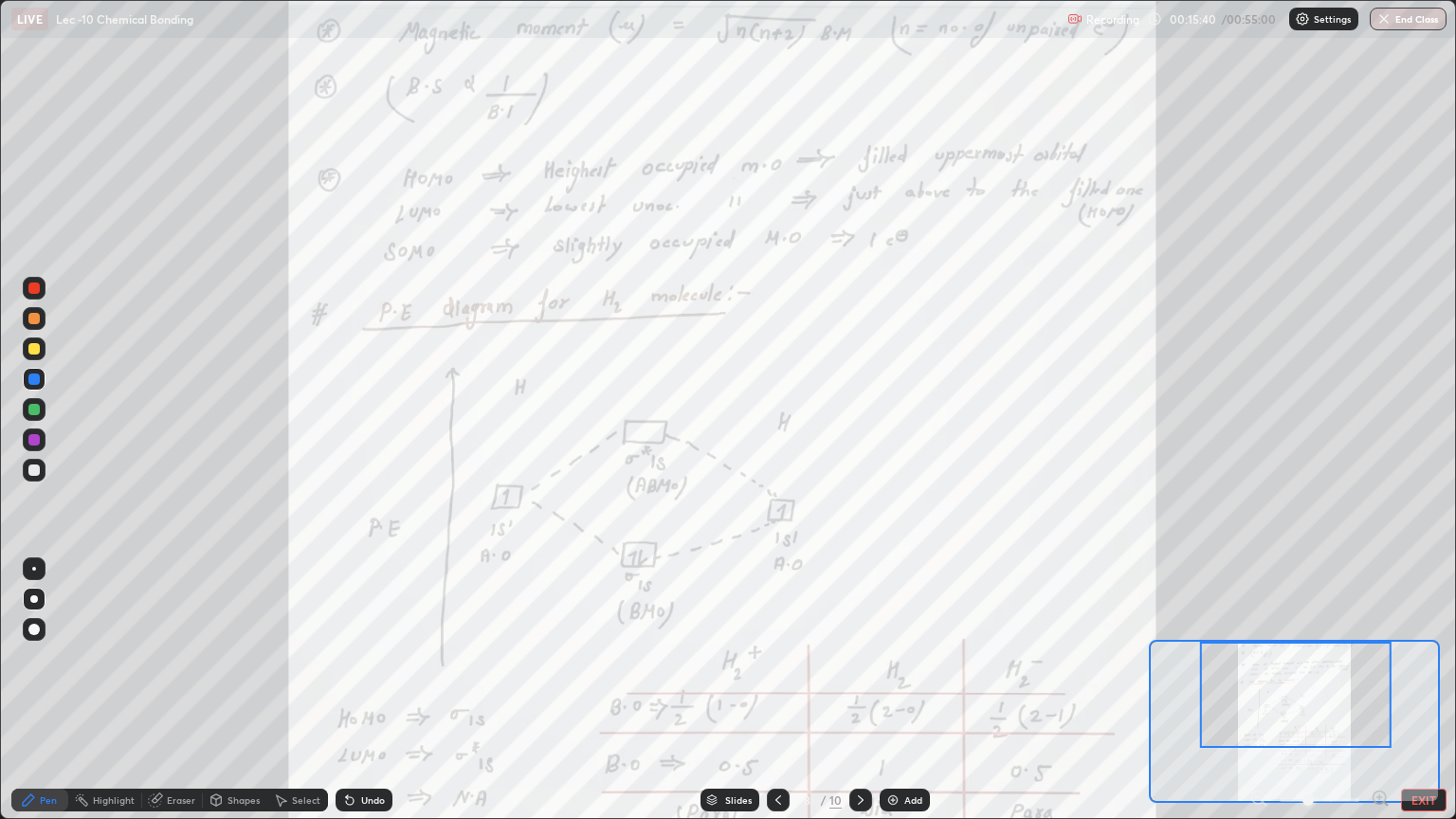
click at [35, 349] on div at bounding box center [34, 349] width 12 height 12
click at [38, 380] on div at bounding box center [34, 379] width 12 height 12
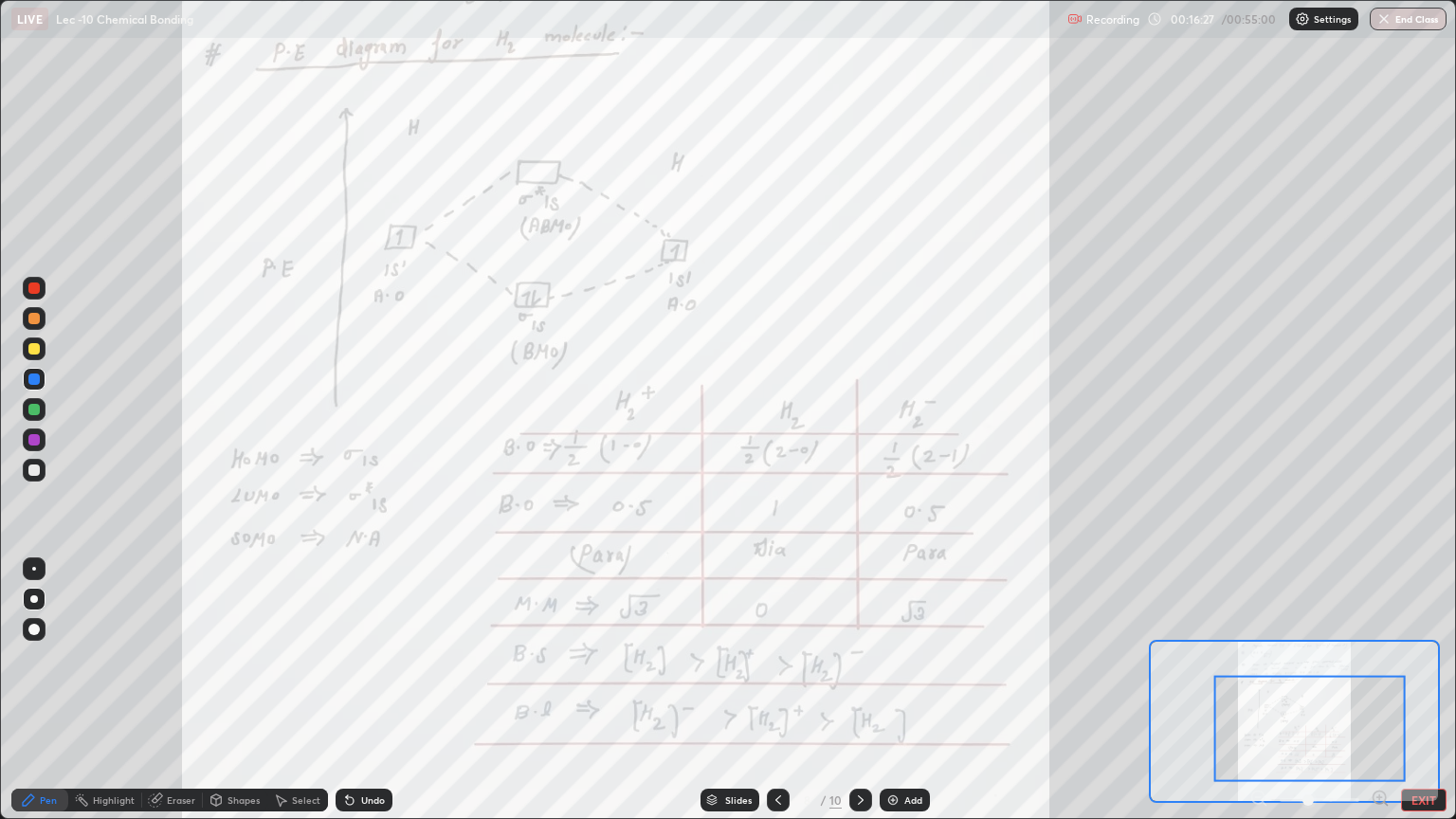
click at [37, 319] on div at bounding box center [34, 318] width 12 height 12
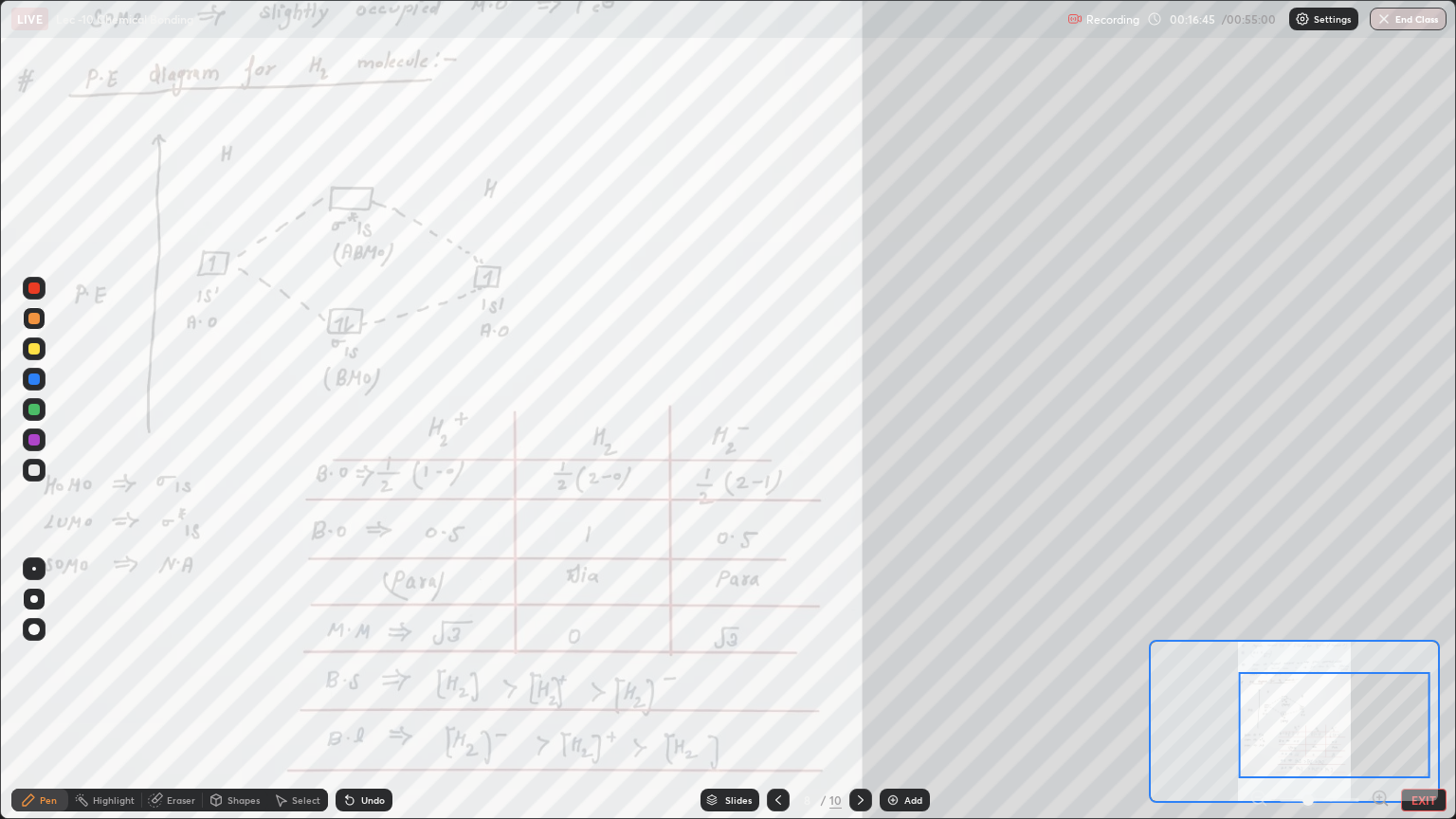
click at [35, 349] on div at bounding box center [34, 349] width 12 height 12
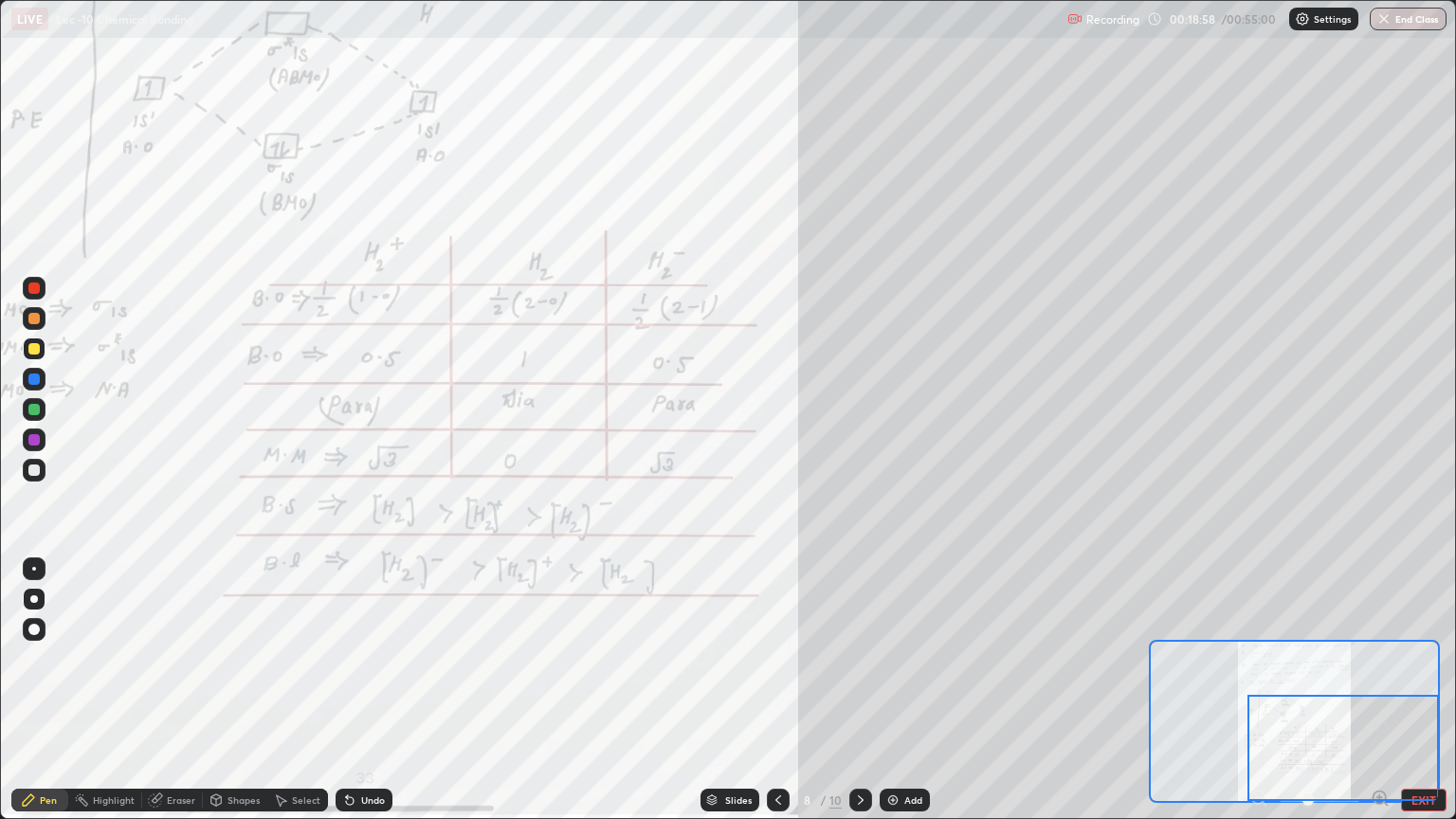
click at [35, 410] on div at bounding box center [34, 410] width 12 height 12
click at [31, 382] on div at bounding box center [34, 379] width 12 height 12
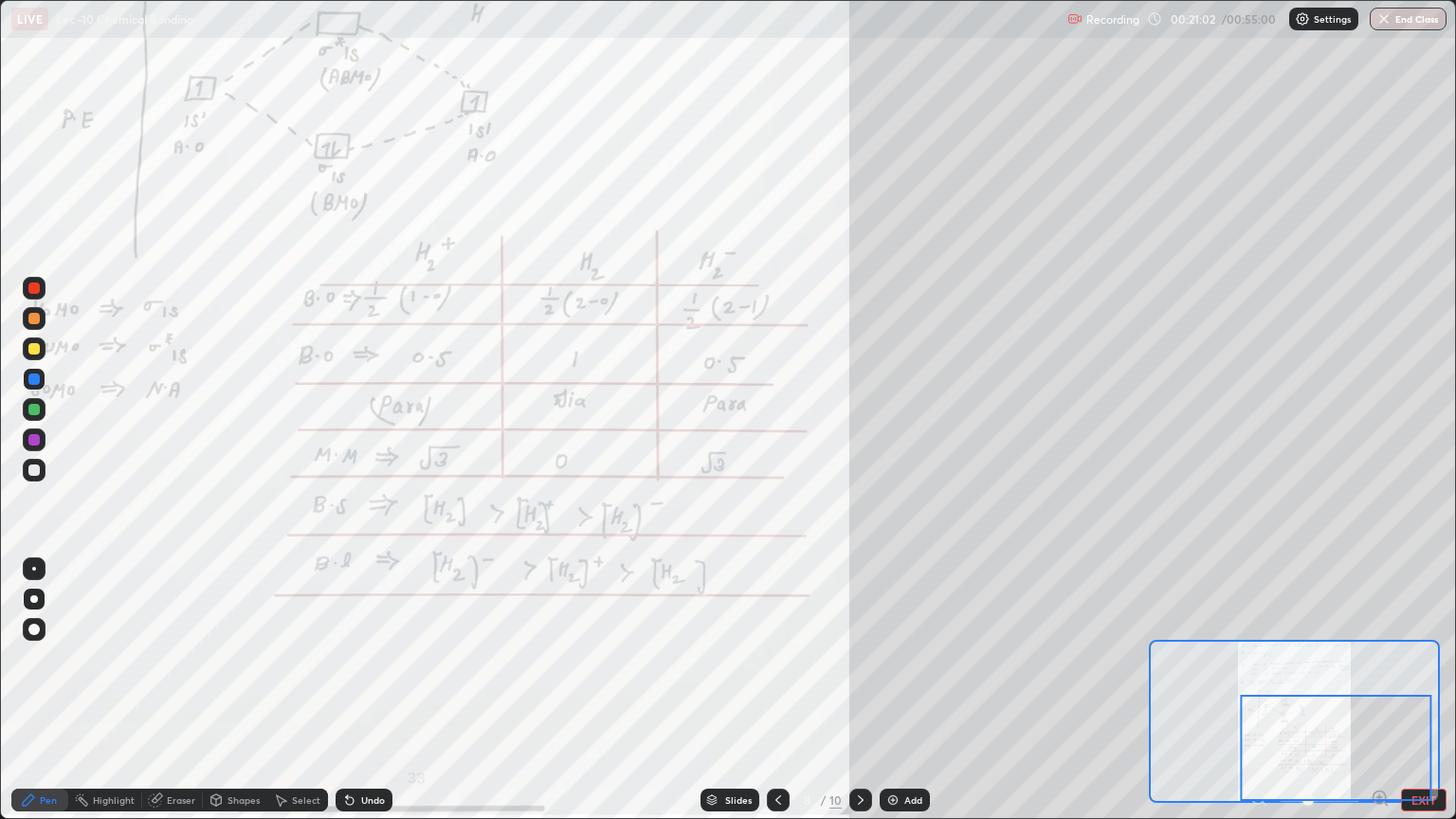
click at [862, 690] on icon at bounding box center [860, 799] width 15 height 15
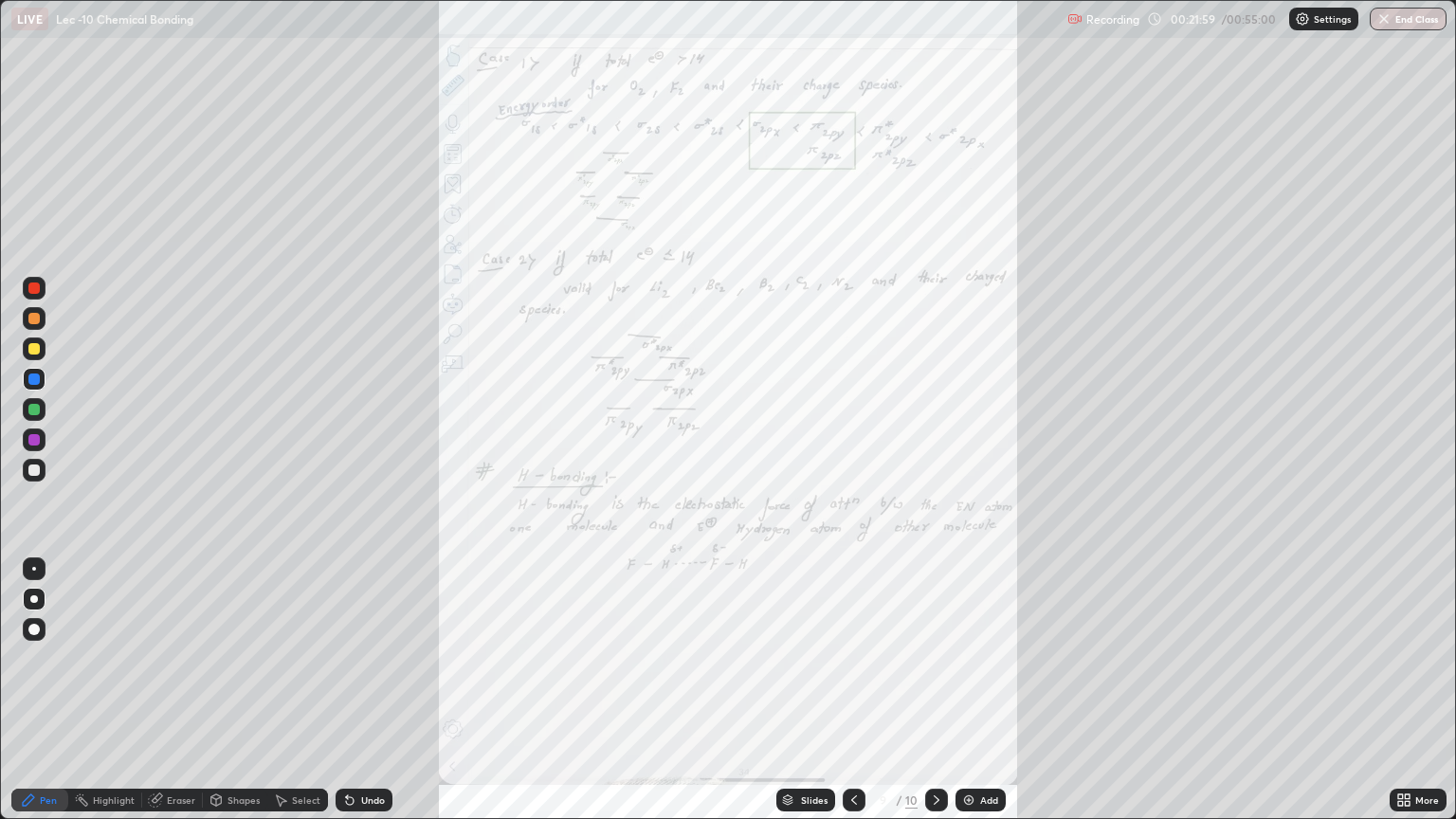
click at [1416, 690] on div "More" at bounding box center [1428, 800] width 24 height 10
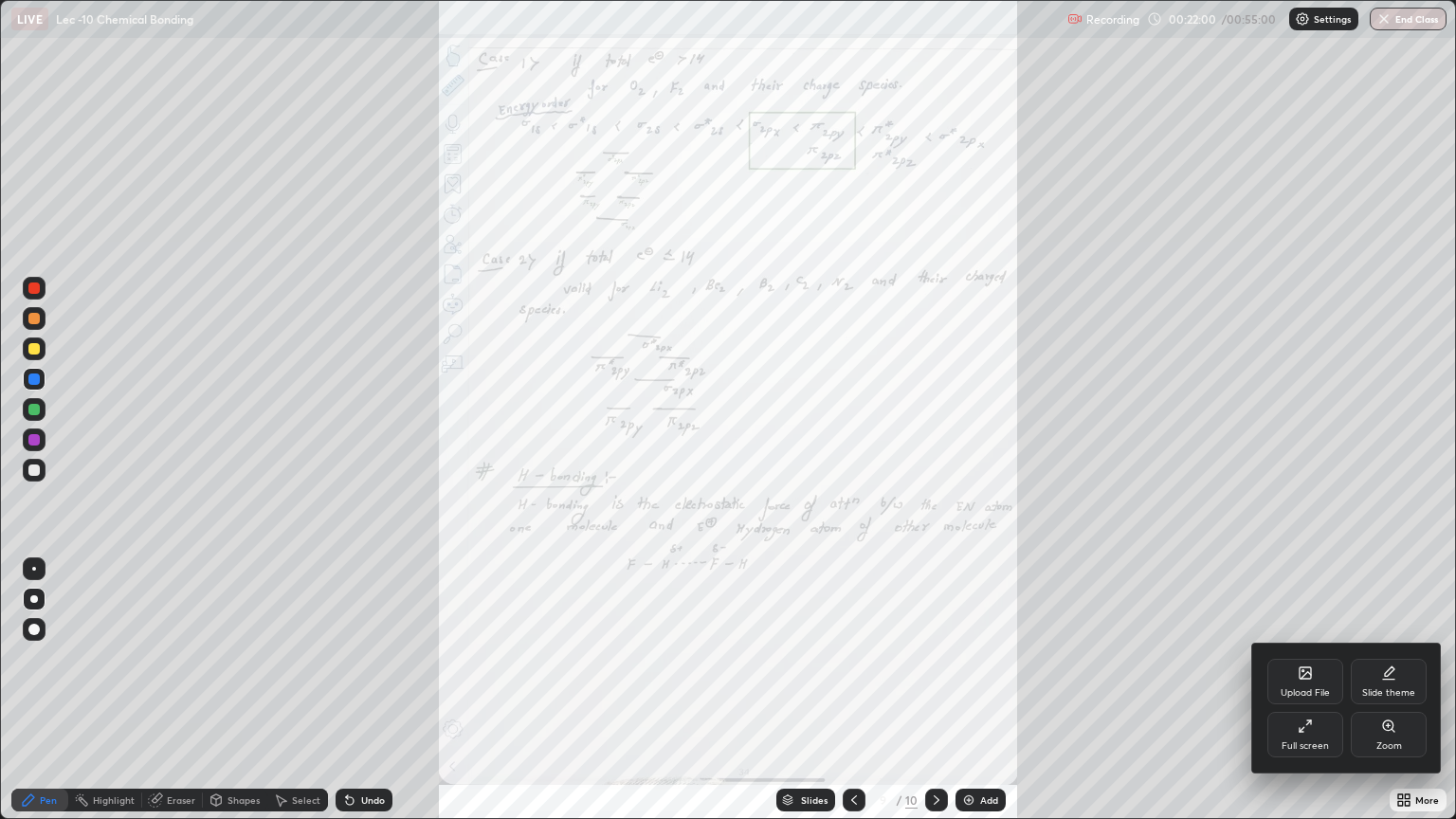
click at [1393, 690] on div "Zoom" at bounding box center [1388, 735] width 75 height 45
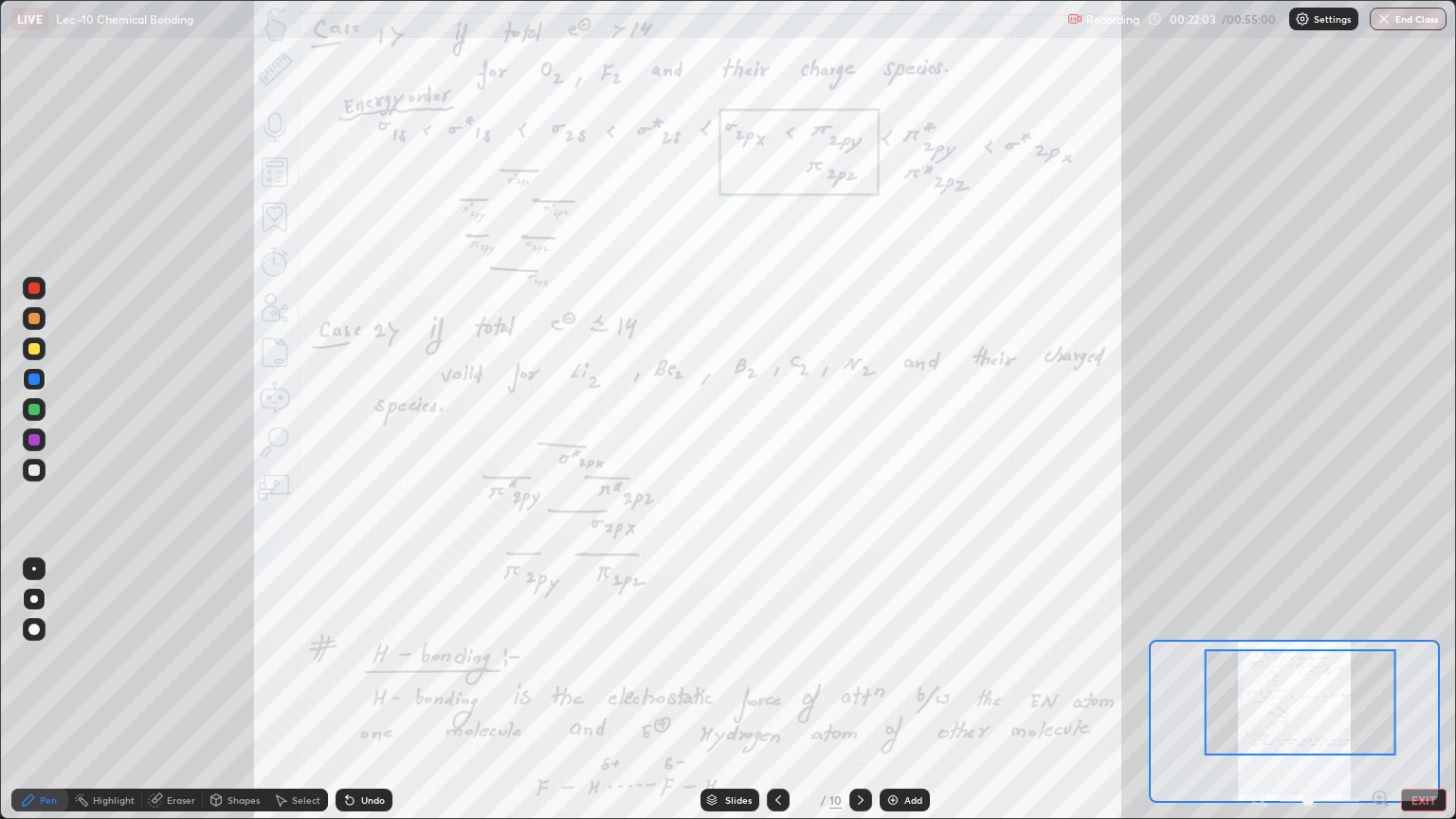
click at [1263, 690] on div at bounding box center [1319, 799] width 140 height 23
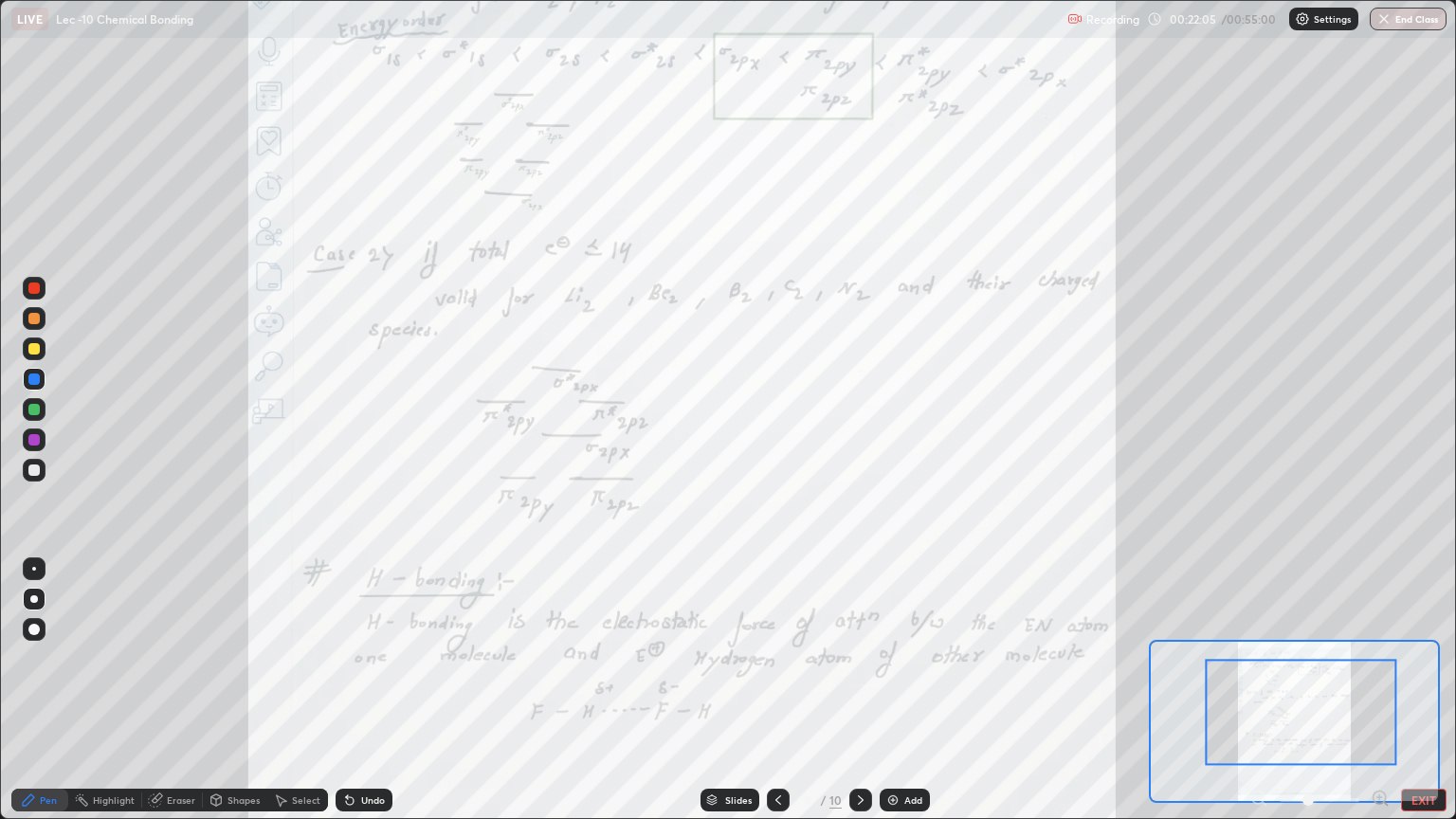
click at [1261, 690] on div at bounding box center [1319, 799] width 140 height 23
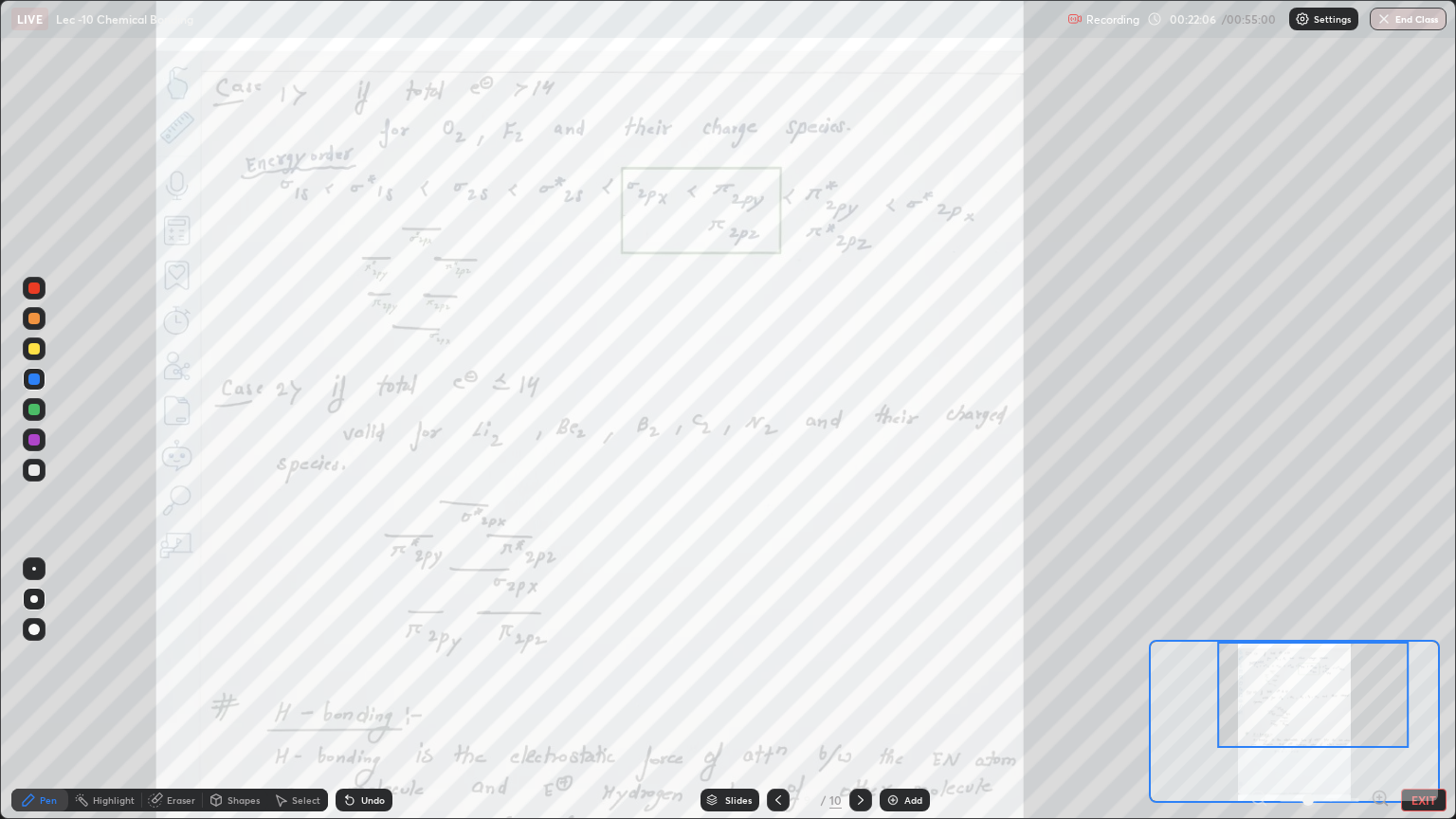
click at [1254, 690] on div at bounding box center [1319, 799] width 140 height 23
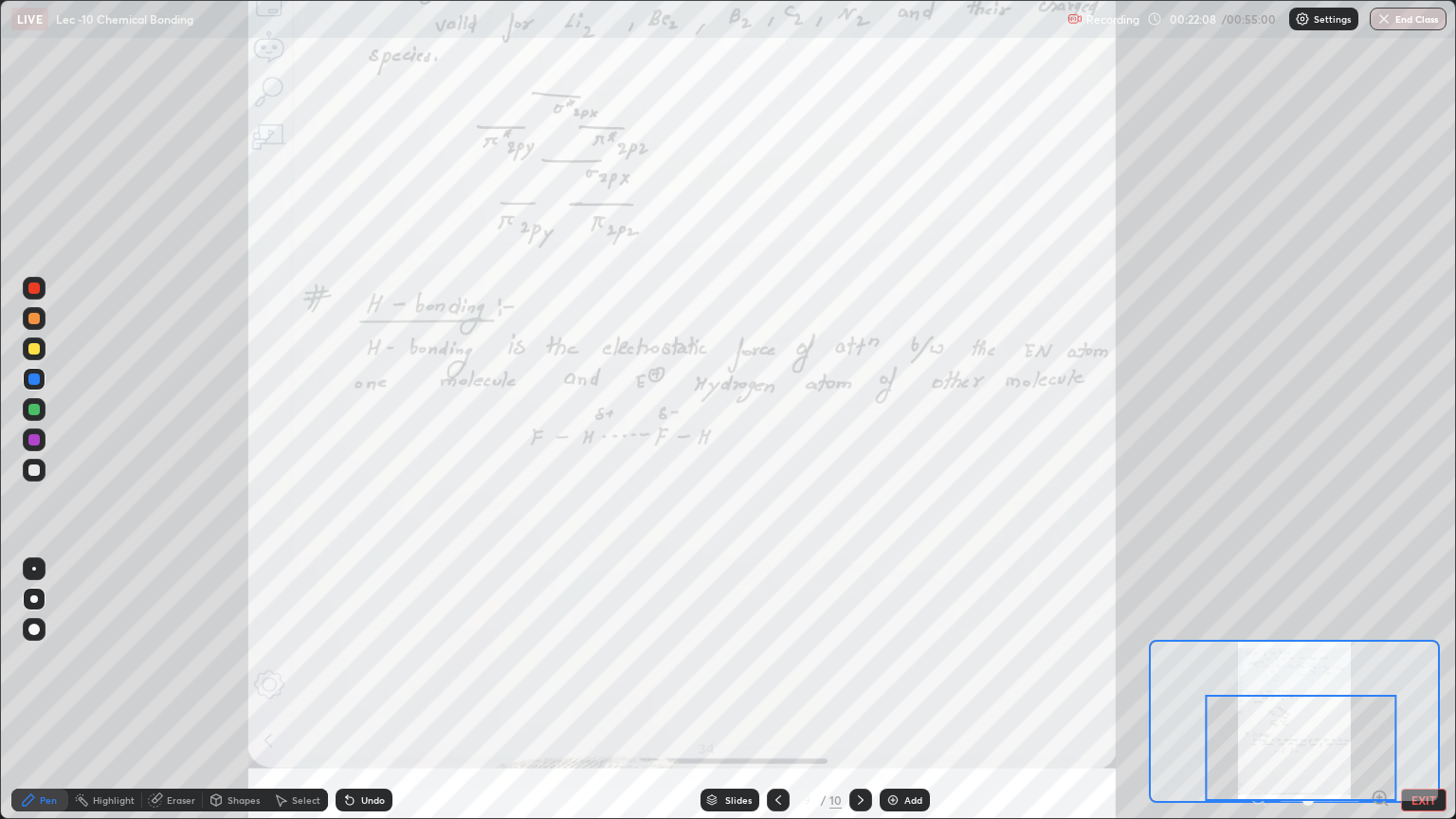
click at [1261, 690] on div at bounding box center [1300, 747] width 191 height 106
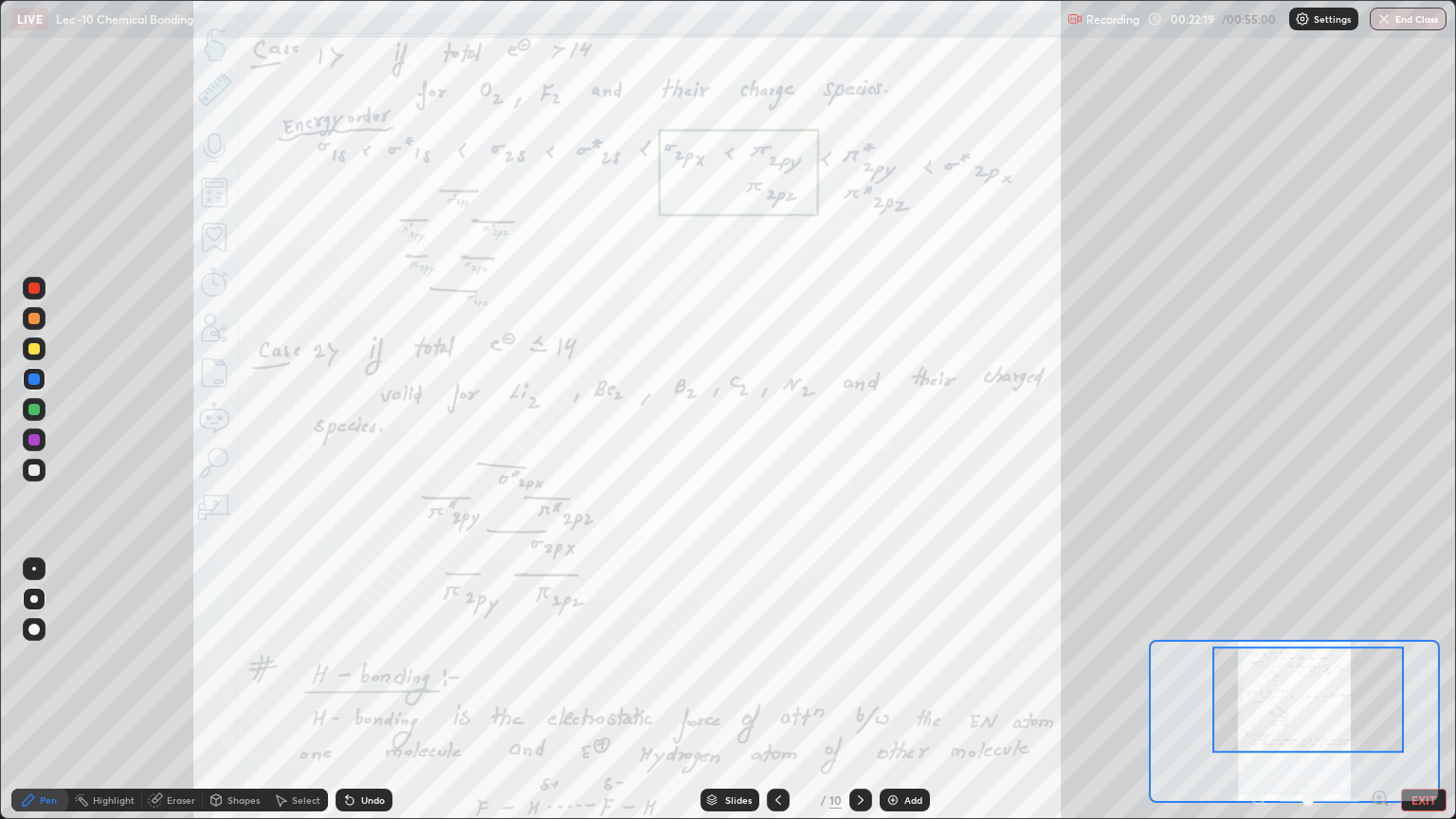
click at [1260, 690] on div at bounding box center [1319, 799] width 140 height 23
click at [1257, 690] on div at bounding box center [1319, 799] width 140 height 23
click at [1416, 690] on button "EXIT" at bounding box center [1424, 799] width 45 height 23
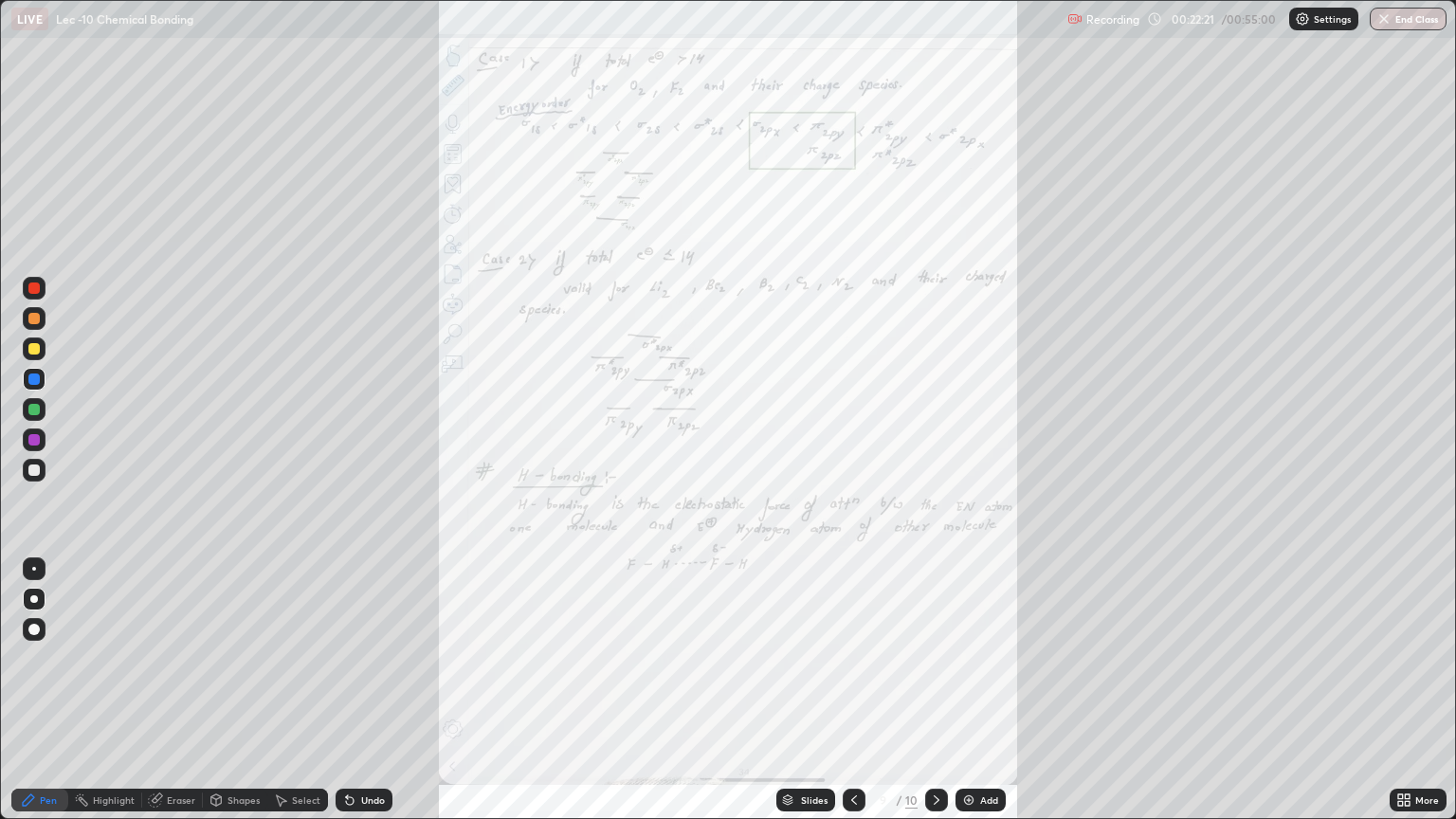
click at [1410, 690] on icon at bounding box center [1407, 803] width 5 height 5
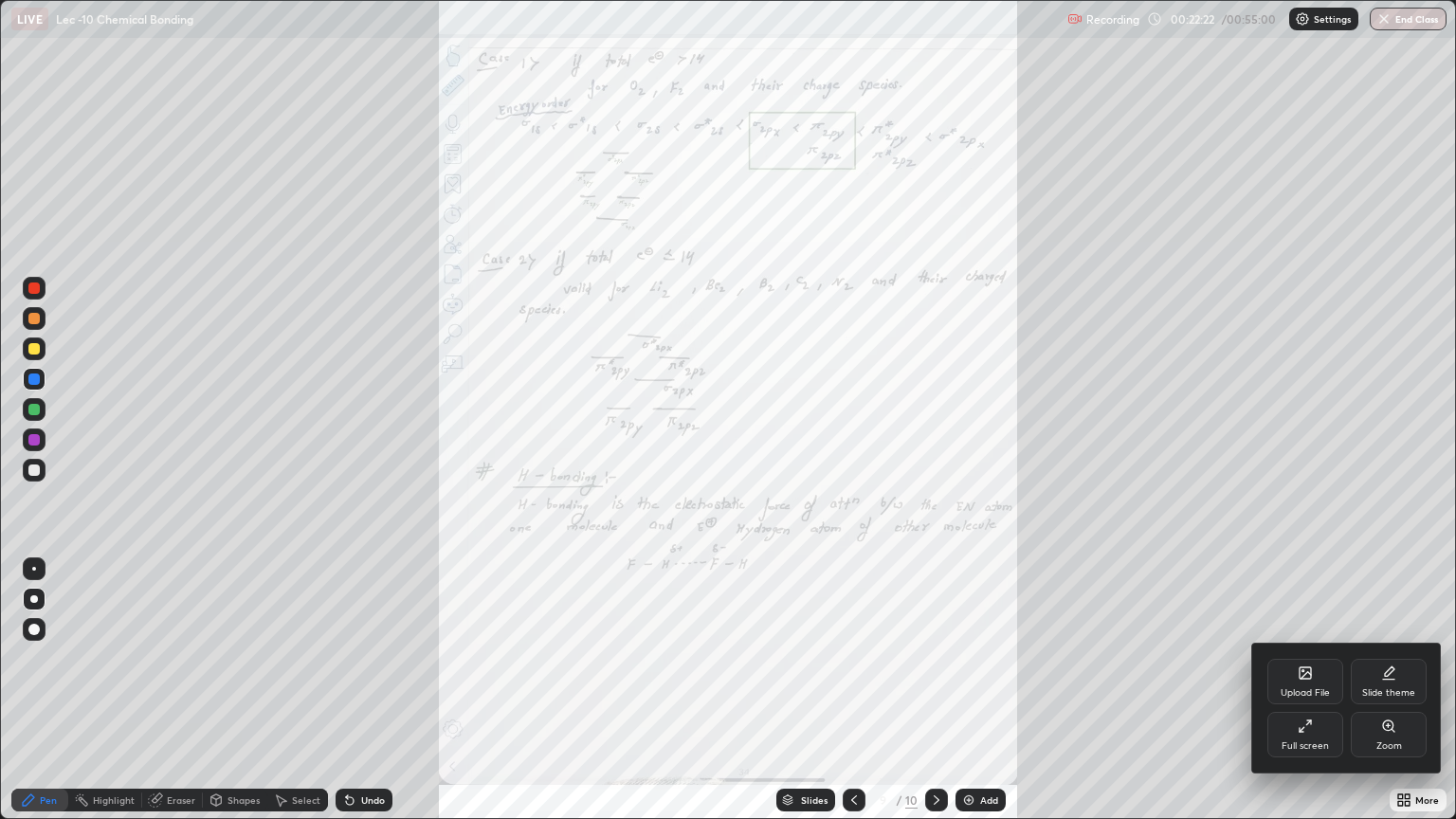
click at [1384, 690] on div "Zoom" at bounding box center [1388, 735] width 75 height 45
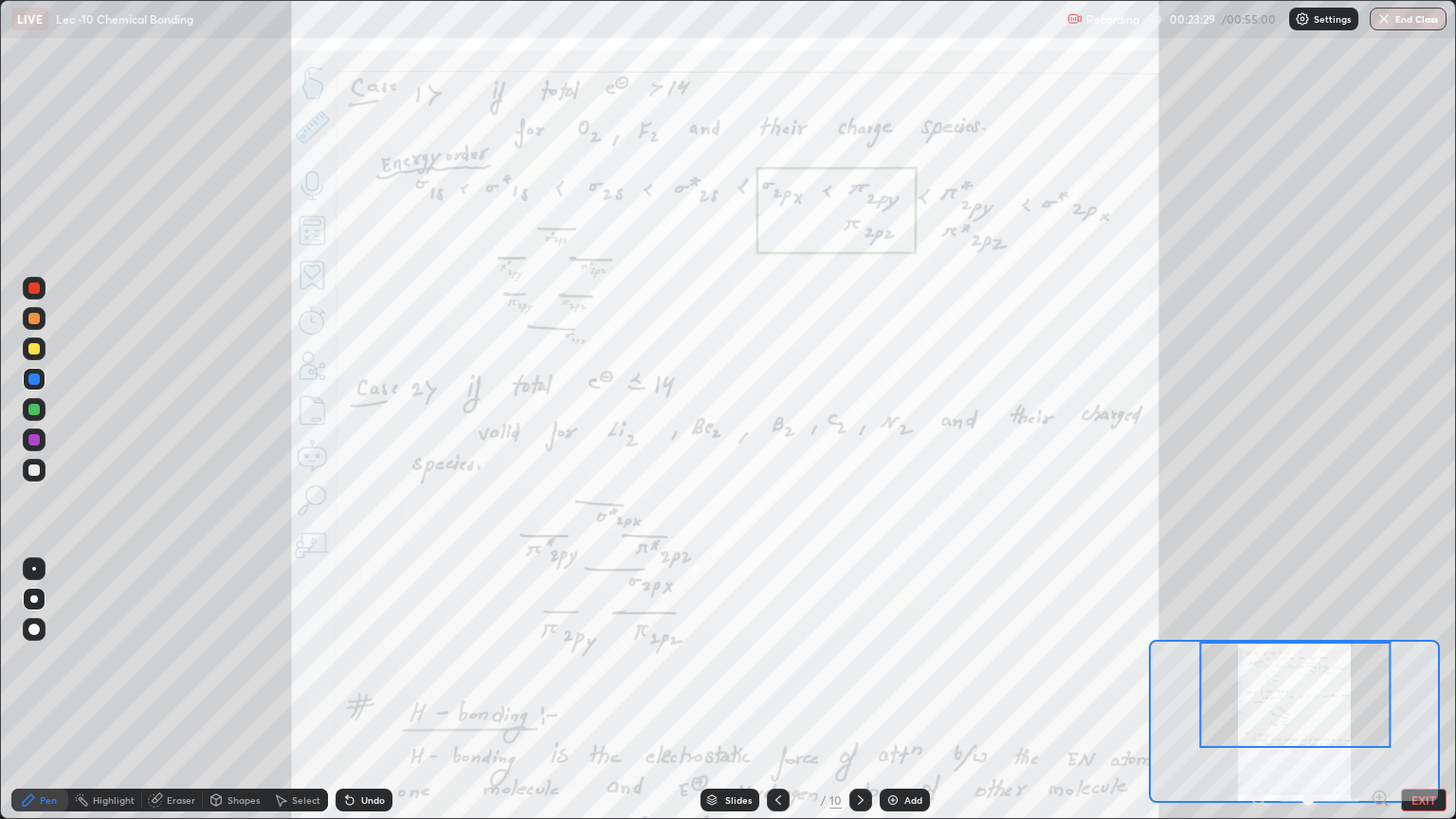
click at [34, 444] on div at bounding box center [34, 440] width 12 height 12
click at [376, 690] on div "Undo" at bounding box center [373, 800] width 24 height 10
click at [32, 357] on div at bounding box center [33, 348] width 23 height 23
click at [38, 314] on div at bounding box center [34, 318] width 12 height 12
click at [894, 690] on img at bounding box center [893, 799] width 15 height 15
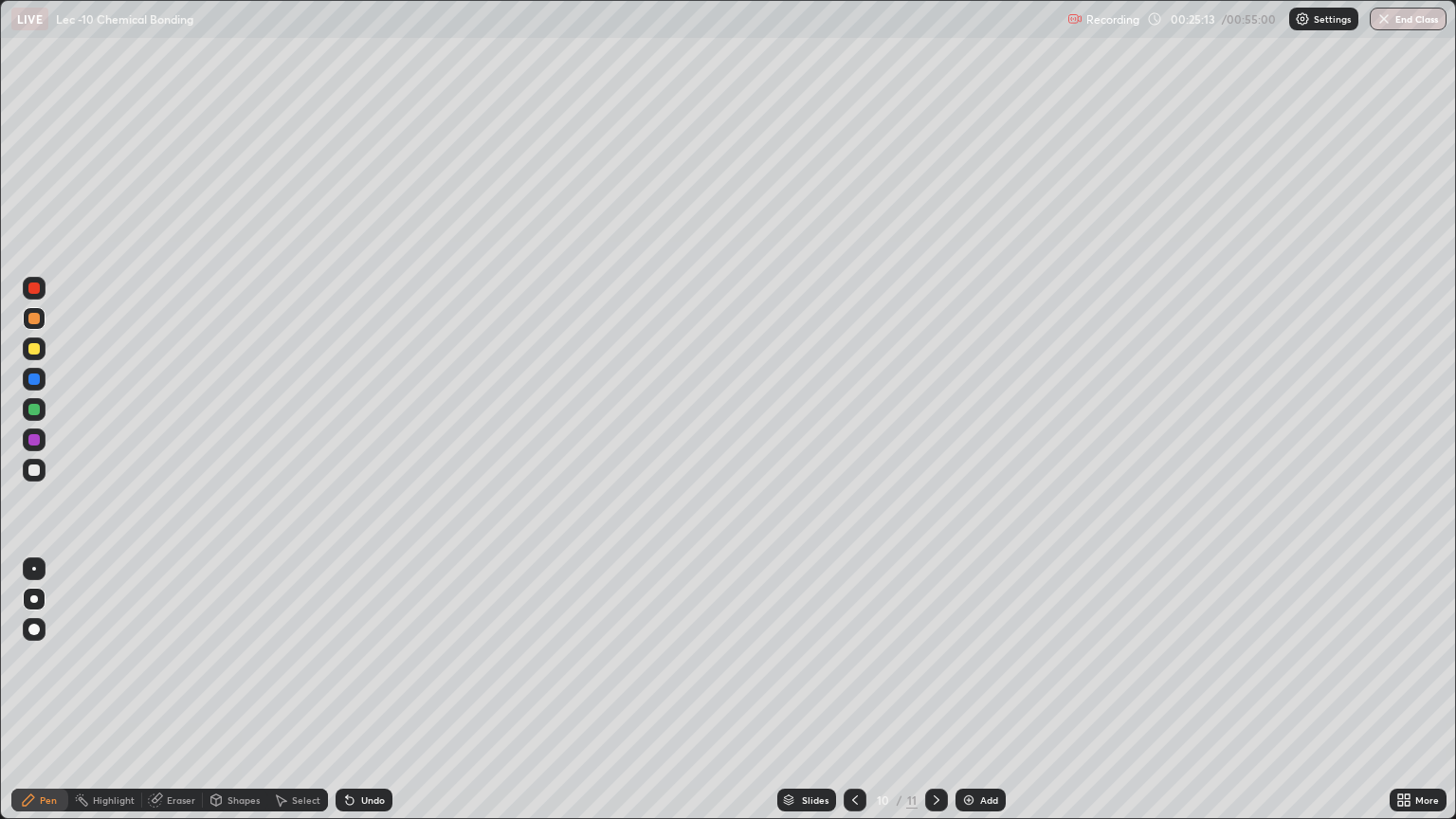
click at [31, 410] on div at bounding box center [34, 410] width 12 height 12
click at [34, 349] on div at bounding box center [34, 349] width 12 height 12
click at [28, 314] on div at bounding box center [34, 318] width 12 height 12
click at [30, 406] on div at bounding box center [34, 410] width 12 height 12
click at [362, 690] on div "Undo" at bounding box center [373, 800] width 24 height 10
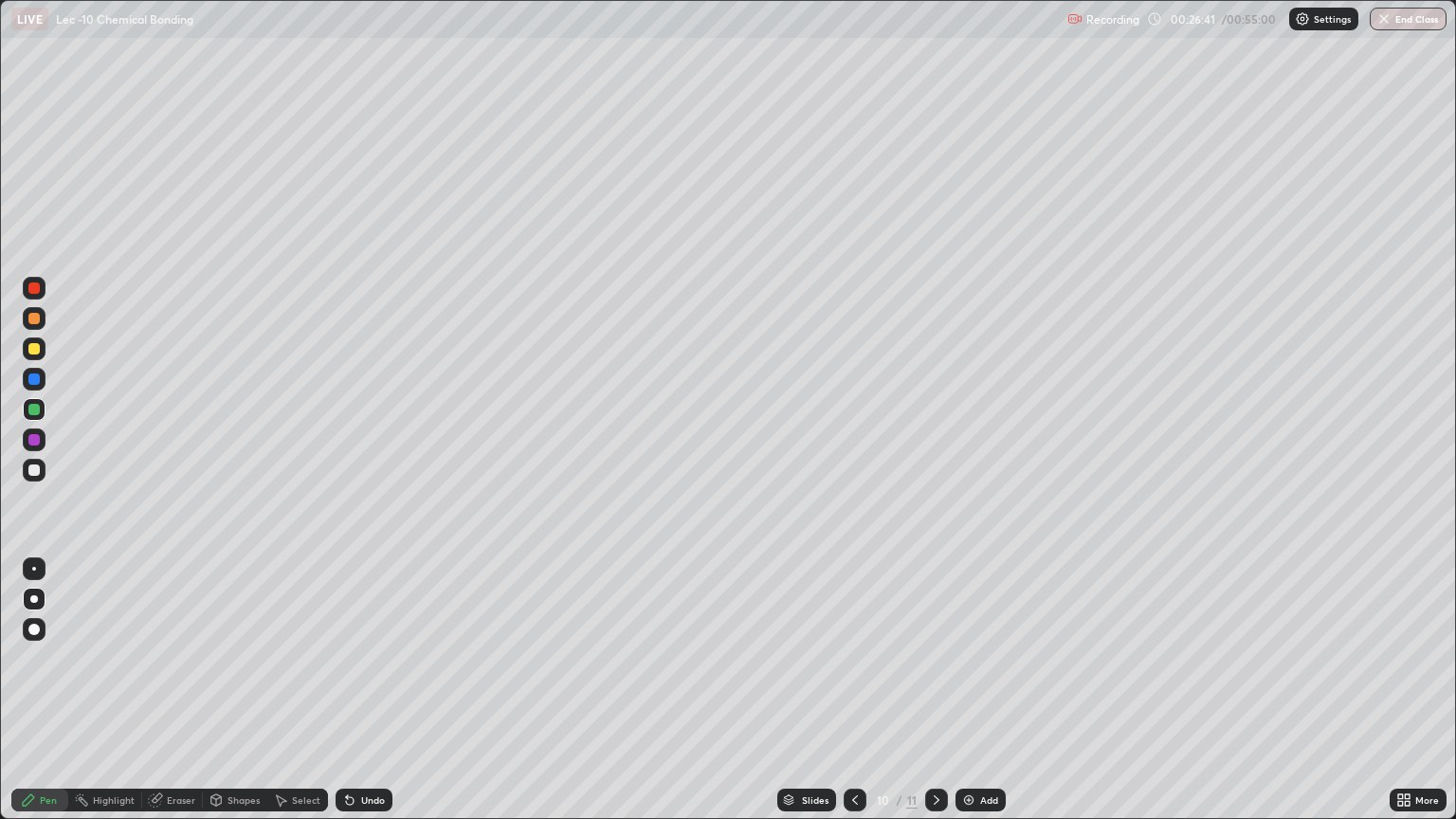
click at [368, 690] on div "Undo" at bounding box center [361, 799] width 65 height 38
click at [366, 690] on div "Undo" at bounding box center [361, 799] width 65 height 38
click at [25, 466] on div at bounding box center [33, 469] width 23 height 23
click at [33, 380] on div at bounding box center [34, 379] width 12 height 12
click at [975, 690] on div "Add" at bounding box center [980, 799] width 50 height 23
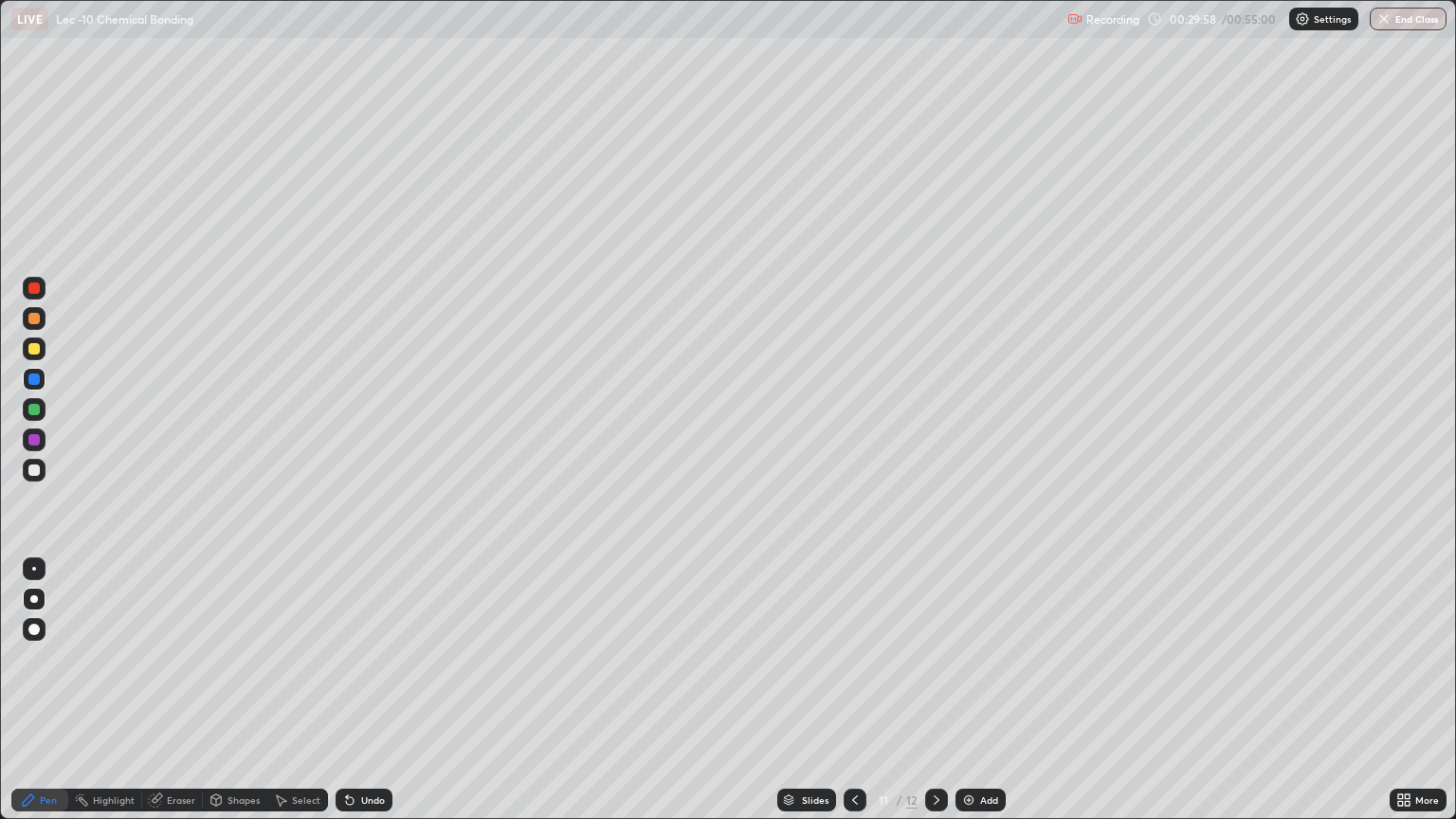
click at [32, 348] on div at bounding box center [34, 349] width 12 height 12
click at [30, 411] on div at bounding box center [34, 410] width 12 height 12
click at [32, 352] on div at bounding box center [34, 349] width 12 height 12
click at [34, 471] on div at bounding box center [34, 470] width 12 height 12
click at [377, 690] on div "Undo" at bounding box center [364, 799] width 57 height 23
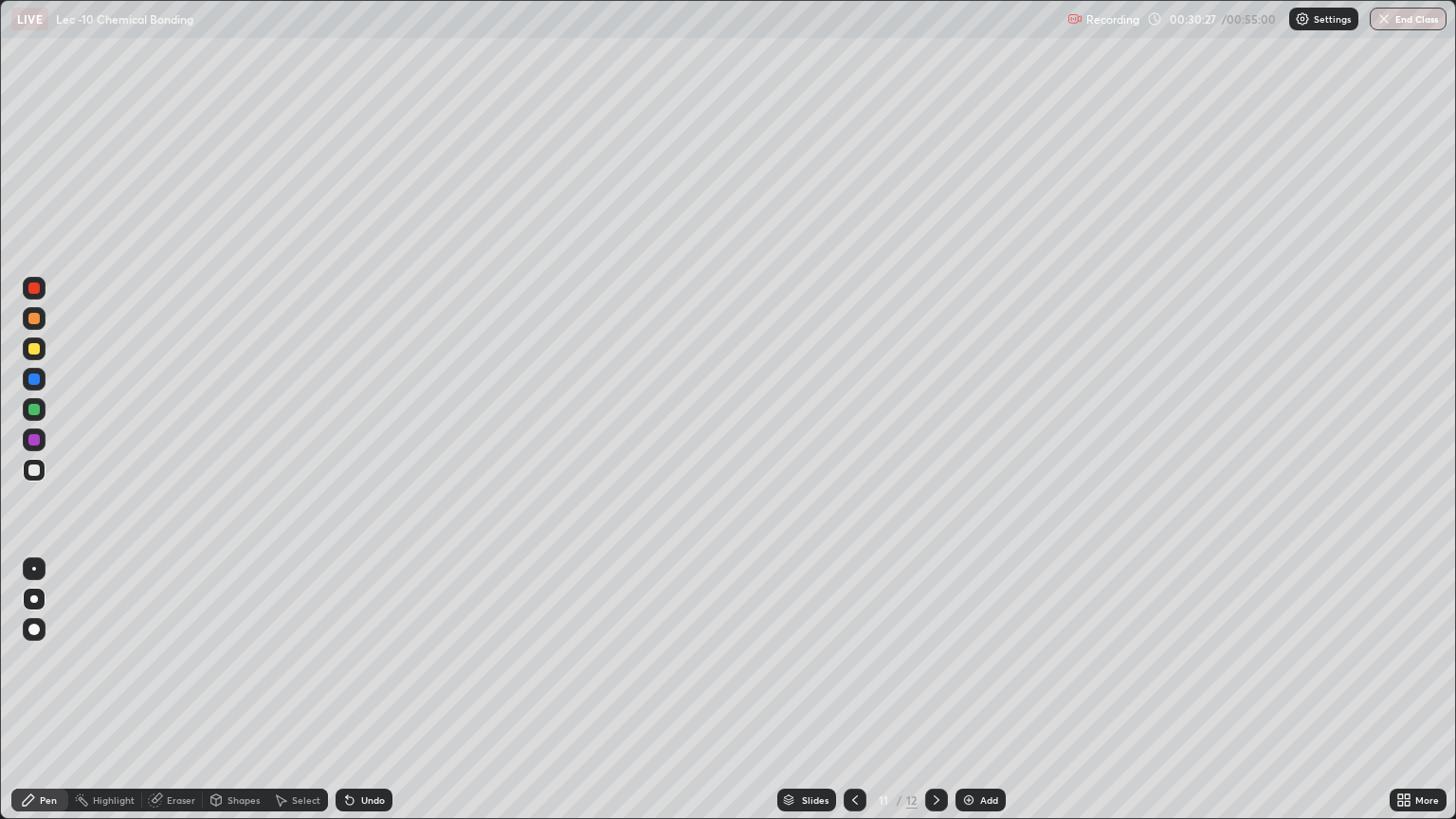
click at [370, 690] on div "Undo" at bounding box center [373, 800] width 24 height 10
click at [368, 690] on div "Undo" at bounding box center [373, 800] width 24 height 10
click at [366, 690] on div "Undo" at bounding box center [373, 800] width 24 height 10
click at [364, 690] on div "Undo" at bounding box center [373, 800] width 24 height 10
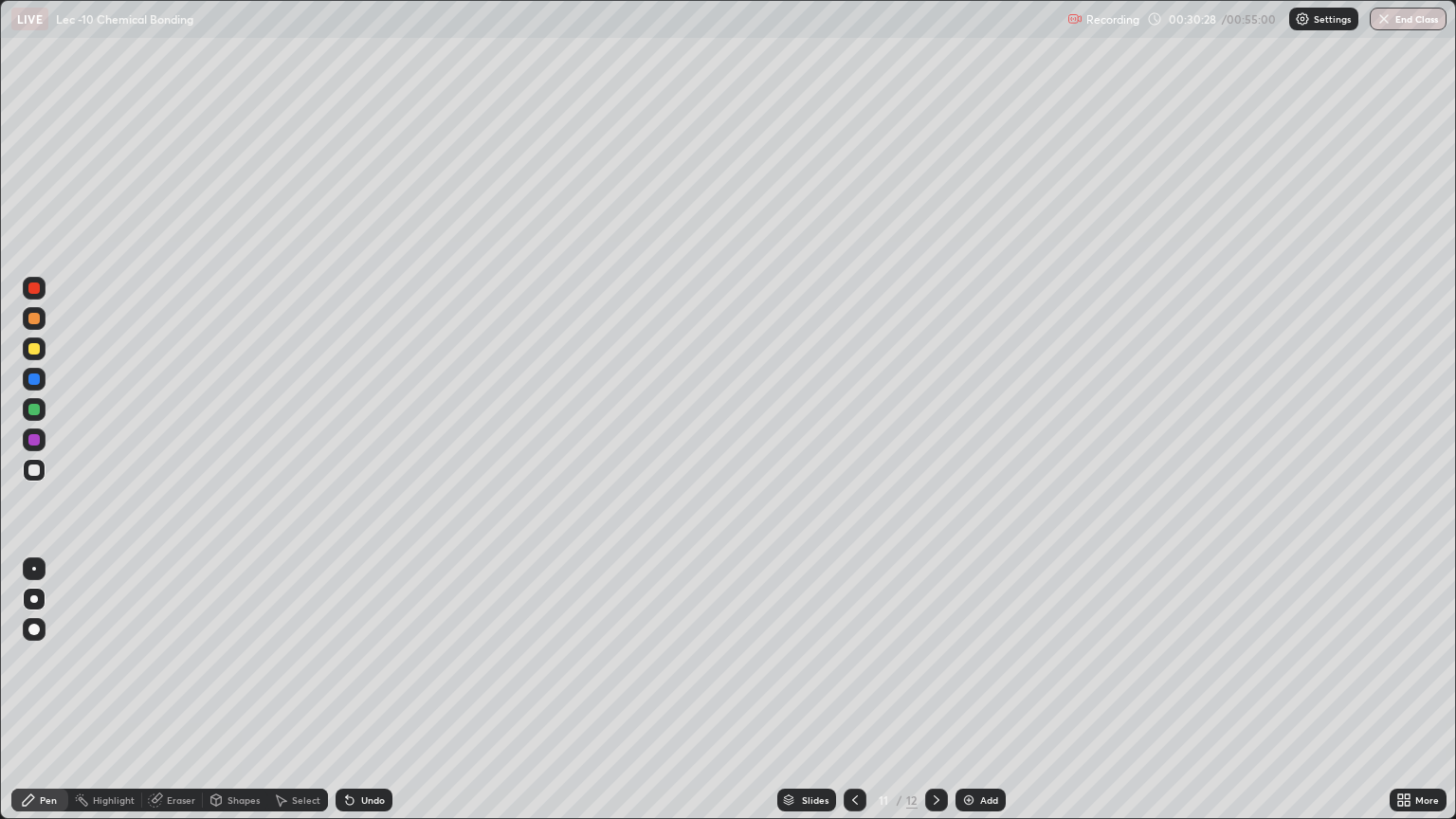
click at [364, 690] on div "Undo" at bounding box center [373, 800] width 24 height 10
click at [365, 690] on div "Undo" at bounding box center [364, 799] width 57 height 23
click at [367, 690] on div "Undo" at bounding box center [364, 799] width 57 height 23
click at [369, 690] on div "Undo" at bounding box center [364, 799] width 57 height 23
click at [366, 690] on div "Undo" at bounding box center [364, 799] width 57 height 23
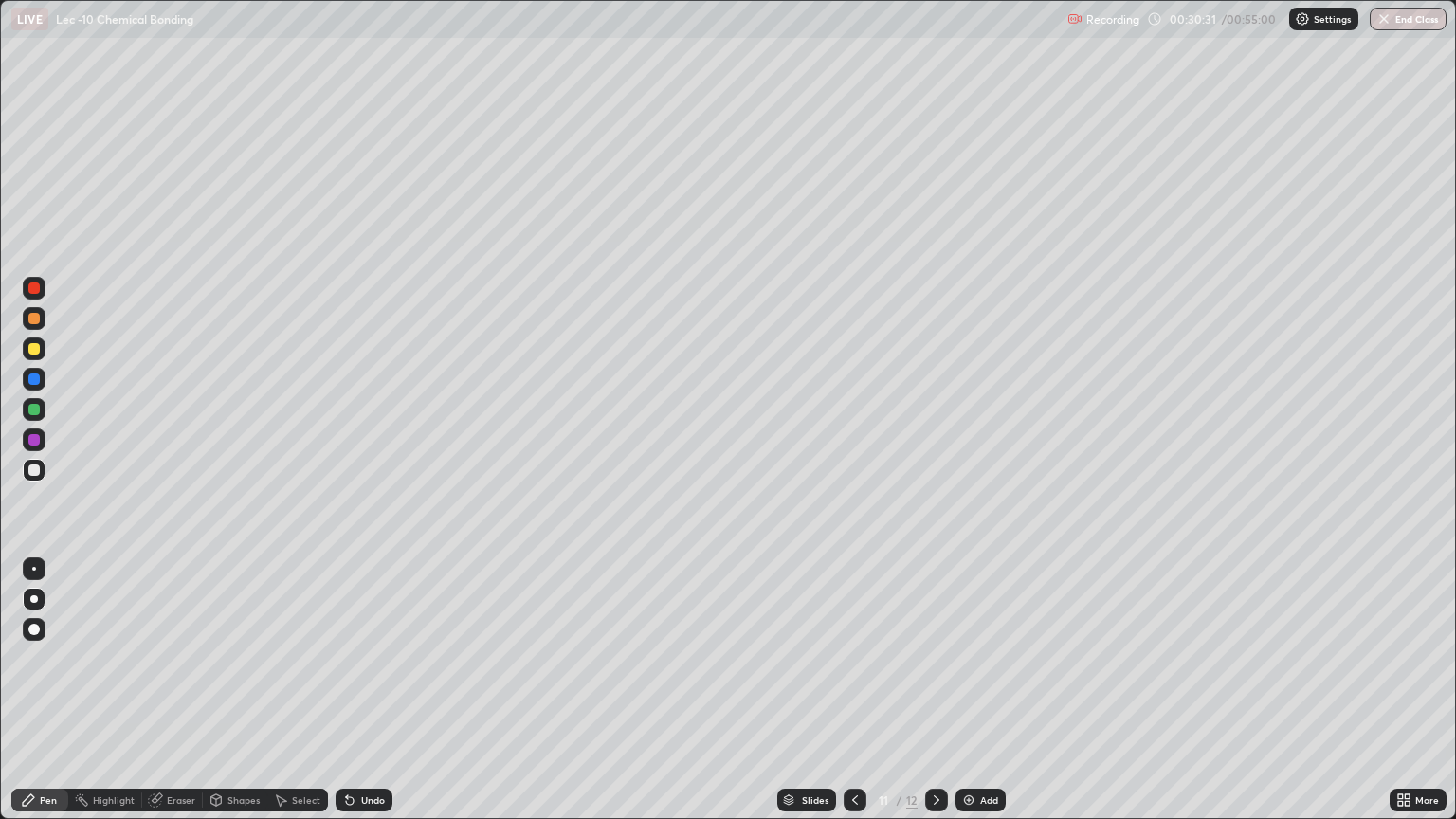
click at [37, 406] on div at bounding box center [34, 410] width 12 height 12
click at [34, 444] on div at bounding box center [34, 440] width 12 height 12
click at [34, 411] on div at bounding box center [34, 410] width 12 height 12
click at [34, 470] on div at bounding box center [34, 470] width 12 height 12
click at [34, 410] on div at bounding box center [34, 410] width 12 height 12
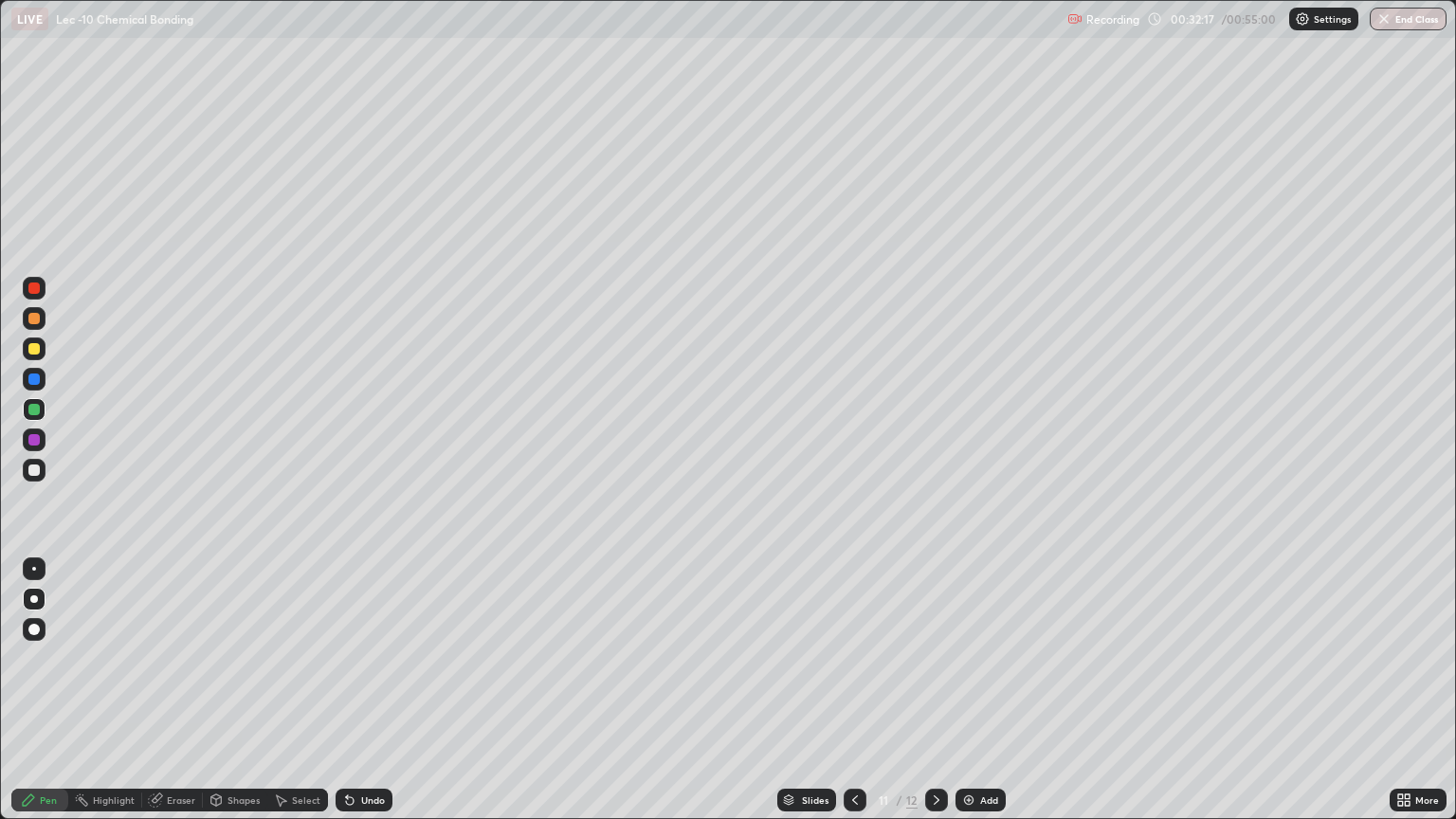
click at [30, 383] on div at bounding box center [34, 379] width 12 height 12
click at [33, 414] on div at bounding box center [34, 410] width 12 height 12
click at [34, 477] on div at bounding box center [33, 469] width 23 height 23
click at [366, 690] on div "Undo" at bounding box center [373, 800] width 24 height 10
click at [33, 416] on div at bounding box center [33, 409] width 23 height 23
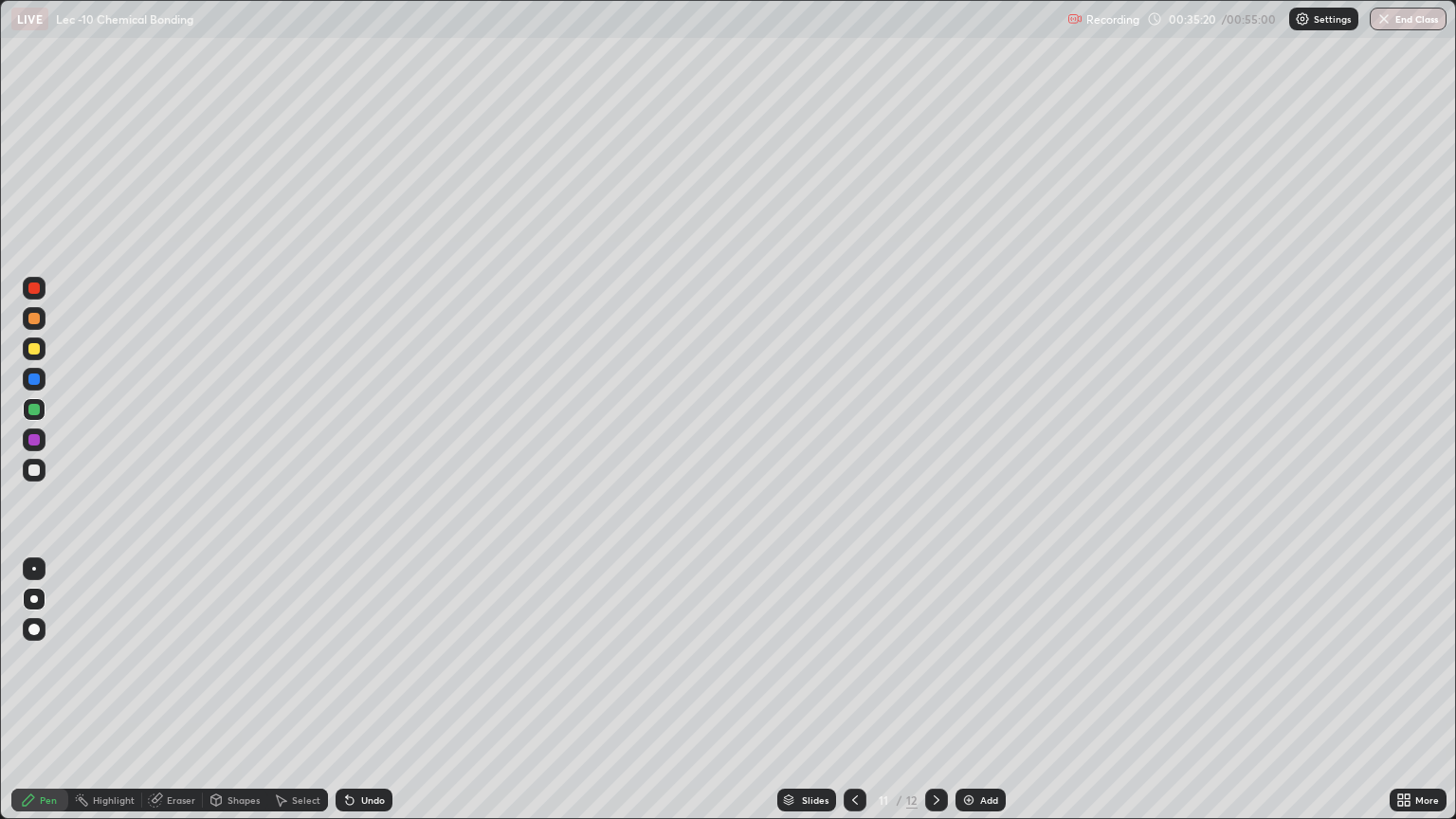
click at [29, 445] on div at bounding box center [33, 439] width 23 height 23
click at [32, 470] on div at bounding box center [34, 470] width 12 height 12
click at [967, 690] on img at bounding box center [968, 799] width 15 height 15
click at [30, 411] on div at bounding box center [34, 410] width 12 height 12
click at [28, 441] on div at bounding box center [34, 440] width 12 height 12
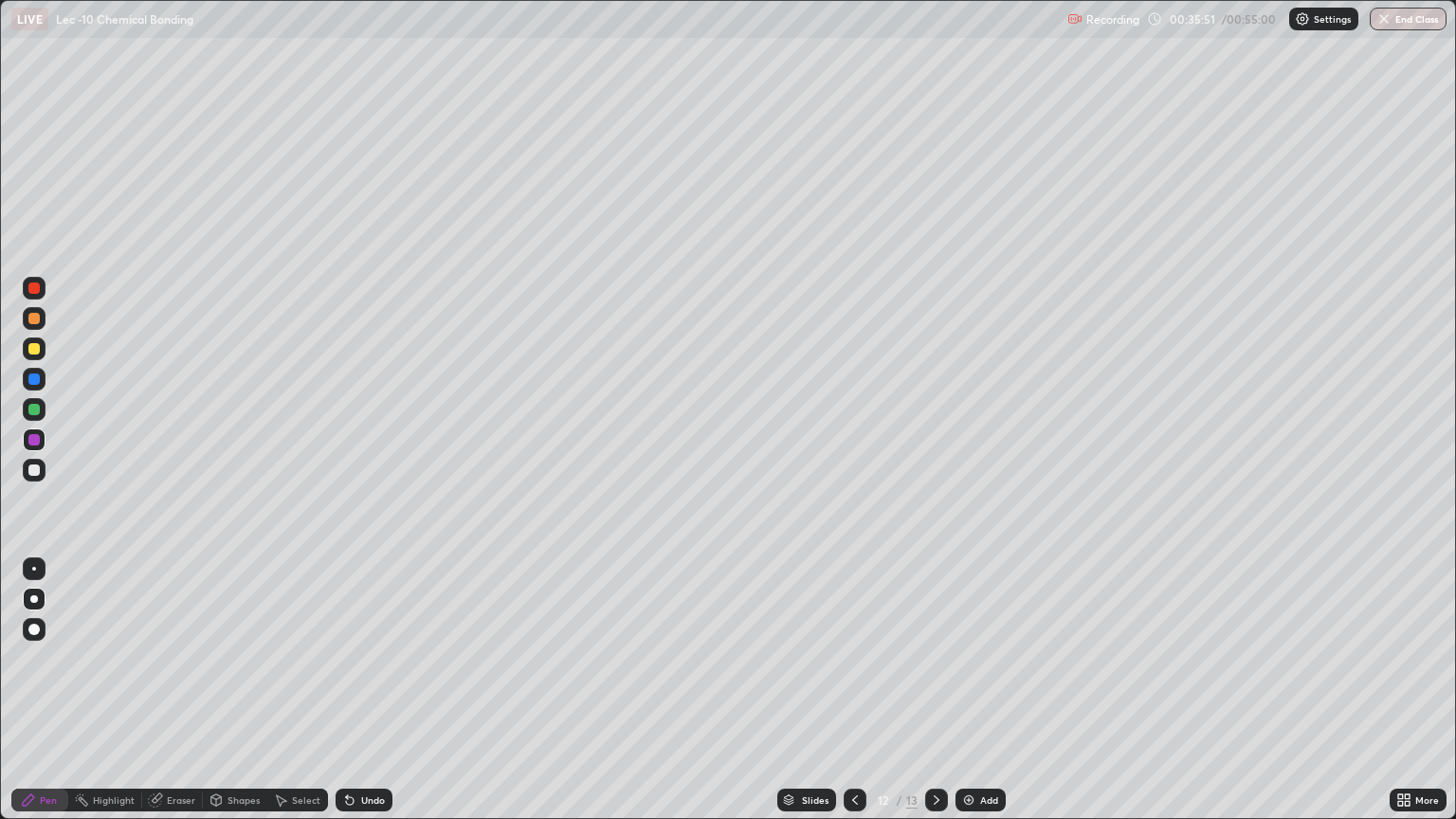
click at [31, 383] on div at bounding box center [34, 379] width 12 height 12
click at [34, 359] on div at bounding box center [33, 348] width 23 height 23
click at [32, 469] on div at bounding box center [34, 470] width 12 height 12
click at [170, 690] on div "Eraser" at bounding box center [180, 800] width 28 height 10
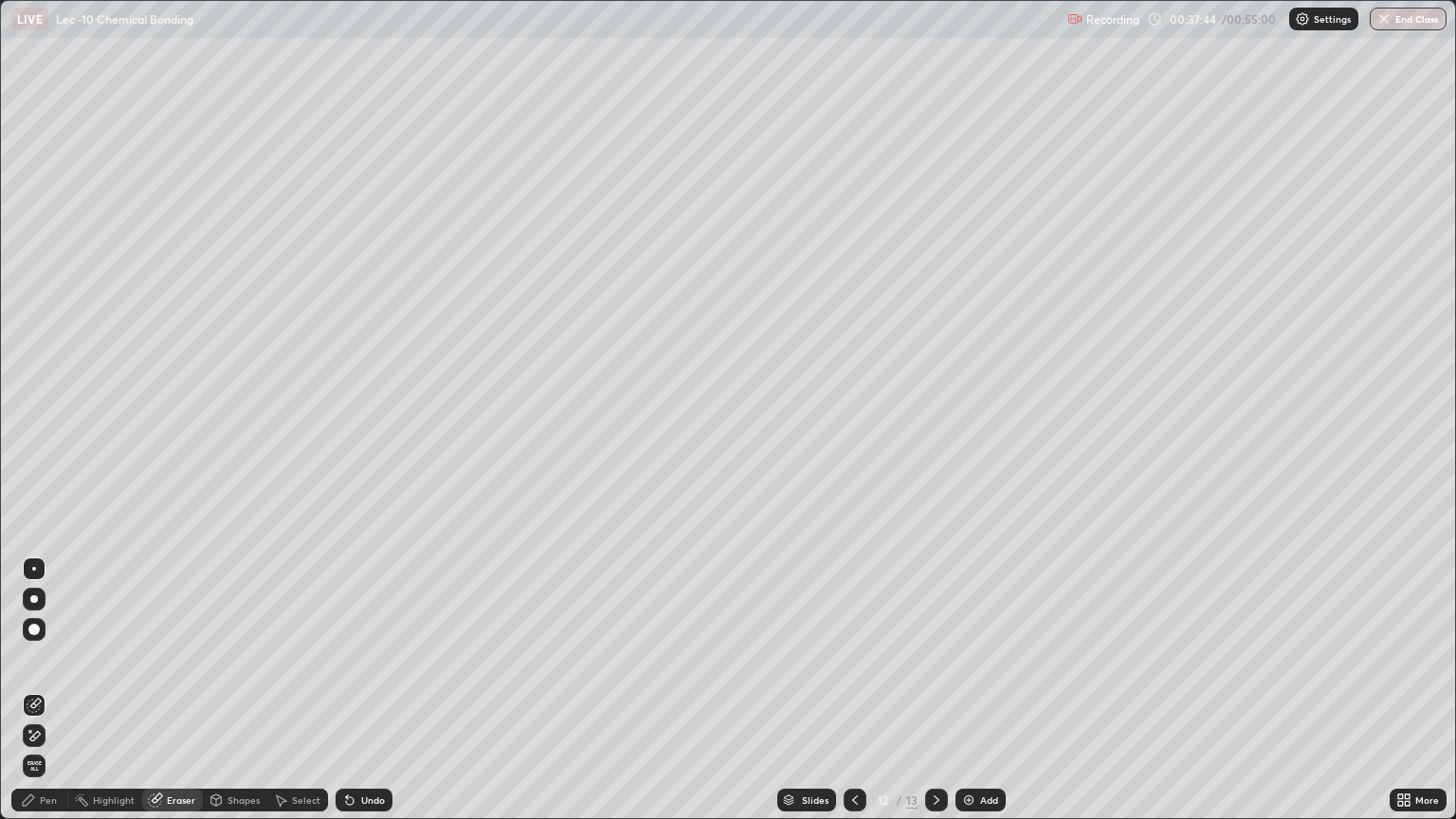
click at [44, 690] on div "Pen" at bounding box center [48, 800] width 17 height 10
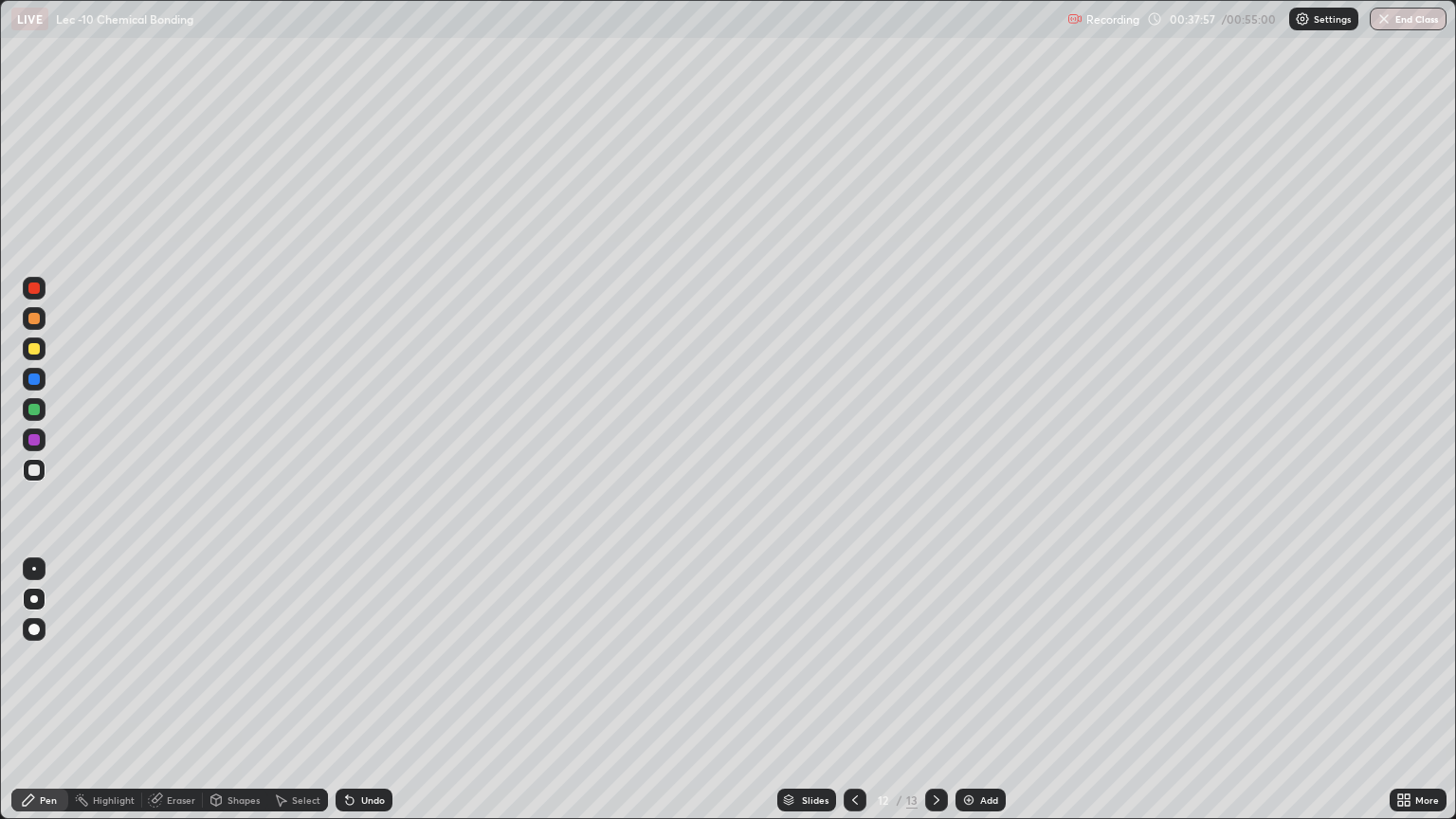
click at [966, 690] on img at bounding box center [968, 799] width 15 height 15
click at [23, 416] on div at bounding box center [33, 409] width 23 height 23
click at [30, 351] on div at bounding box center [34, 349] width 12 height 12
click at [30, 382] on div at bounding box center [34, 379] width 12 height 12
click at [32, 472] on div at bounding box center [34, 470] width 12 height 12
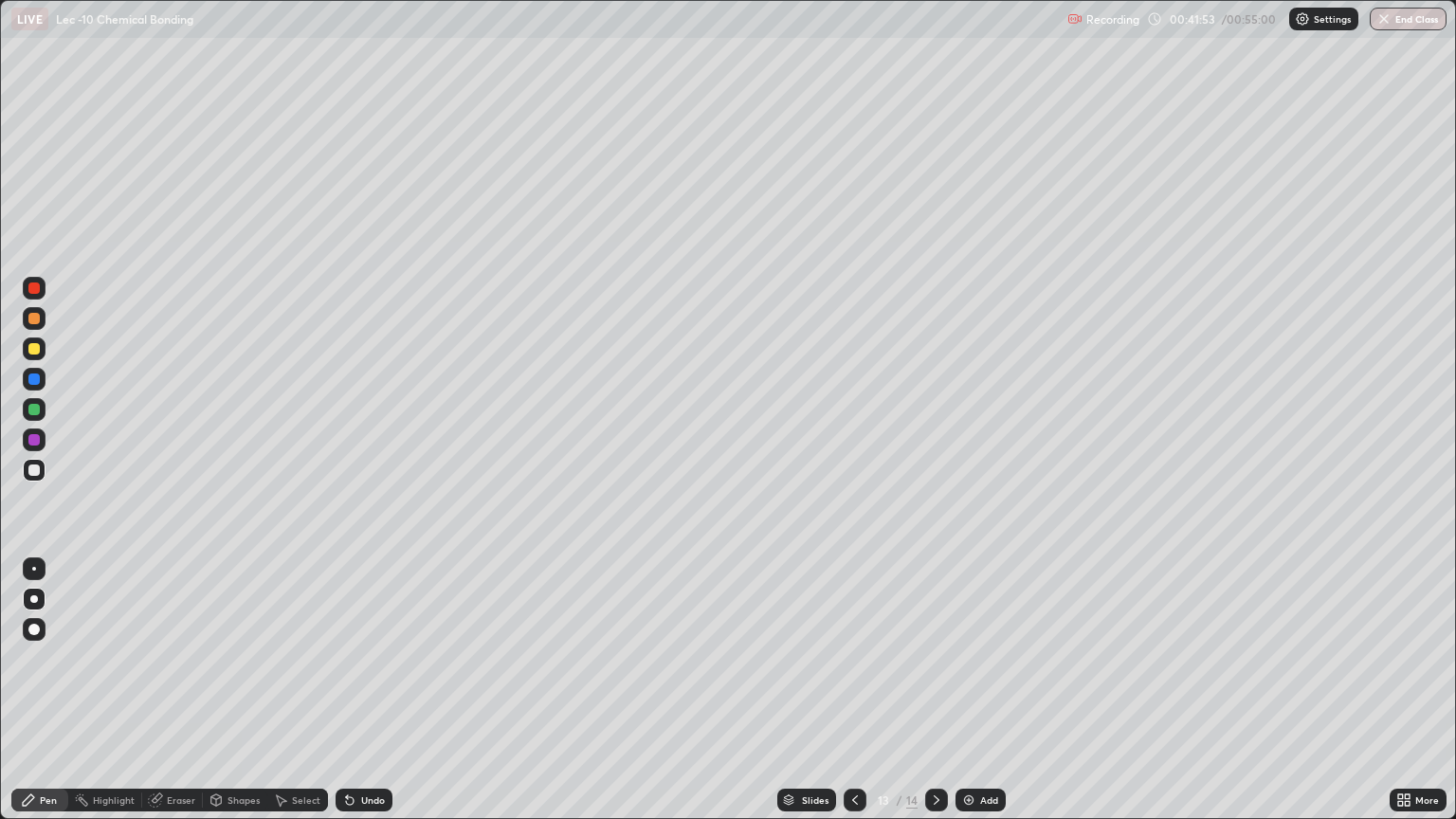
click at [387, 690] on div "Undo" at bounding box center [364, 799] width 57 height 23
click at [32, 411] on div at bounding box center [34, 410] width 12 height 12
click at [34, 348] on div at bounding box center [34, 349] width 12 height 12
click at [30, 412] on div at bounding box center [34, 410] width 12 height 12
click at [38, 440] on div at bounding box center [34, 440] width 12 height 12
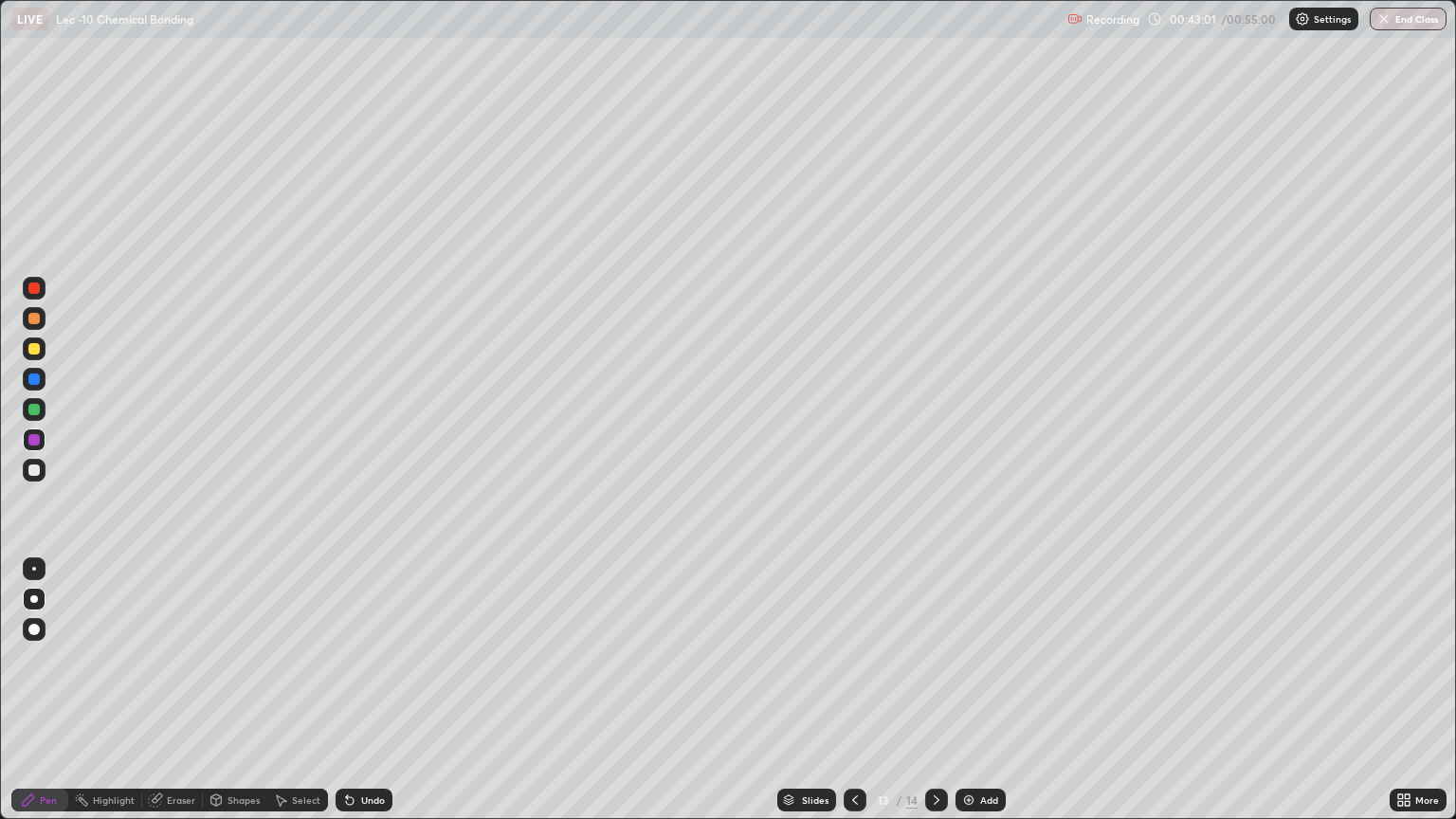
click at [36, 354] on div at bounding box center [34, 349] width 12 height 12
click at [34, 441] on div at bounding box center [34, 440] width 12 height 12
click at [973, 690] on img at bounding box center [968, 799] width 15 height 15
click at [30, 470] on div at bounding box center [34, 470] width 12 height 12
click at [28, 352] on div at bounding box center [34, 349] width 12 height 12
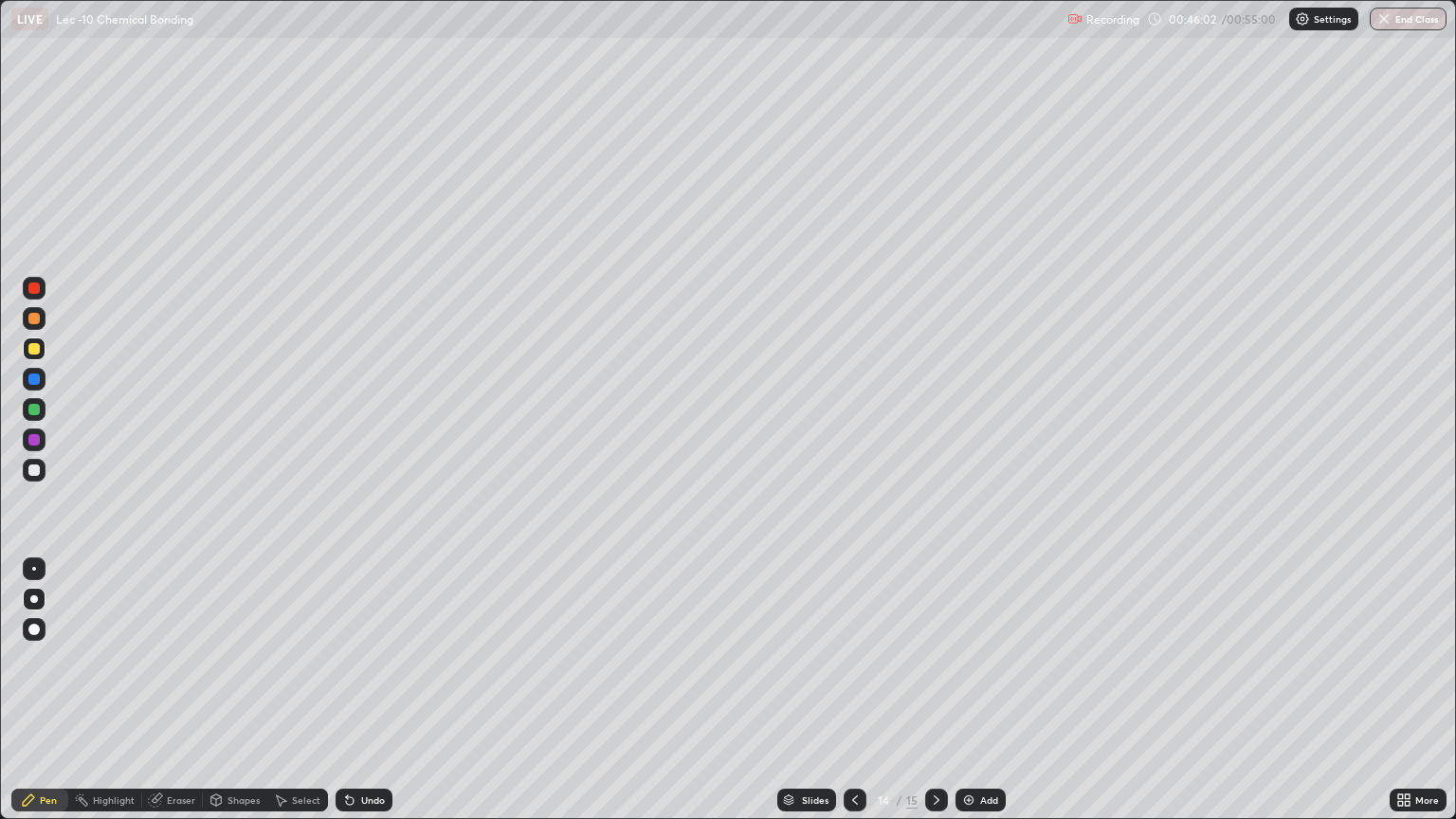
click at [970, 690] on img at bounding box center [968, 799] width 15 height 15
click at [31, 469] on div at bounding box center [34, 470] width 12 height 12
click at [26, 440] on div at bounding box center [33, 439] width 23 height 23
click at [30, 412] on div at bounding box center [34, 410] width 12 height 12
click at [345, 690] on div "Undo" at bounding box center [364, 799] width 57 height 23
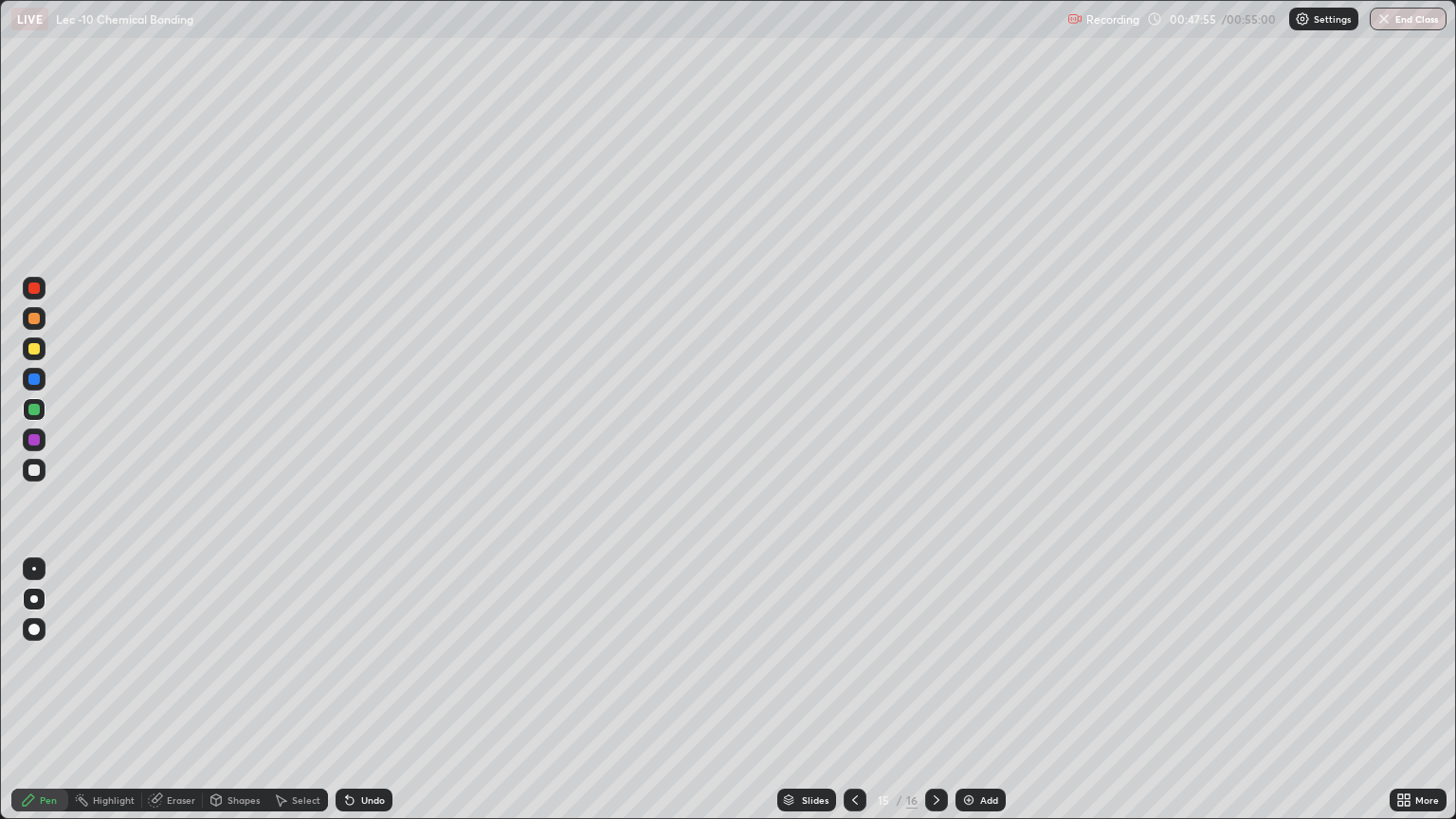
click at [31, 349] on div at bounding box center [34, 349] width 12 height 12
click at [34, 382] on div at bounding box center [34, 379] width 12 height 12
click at [36, 350] on div at bounding box center [34, 349] width 12 height 12
click at [32, 382] on div at bounding box center [34, 379] width 12 height 12
click at [33, 320] on div at bounding box center [34, 318] width 12 height 12
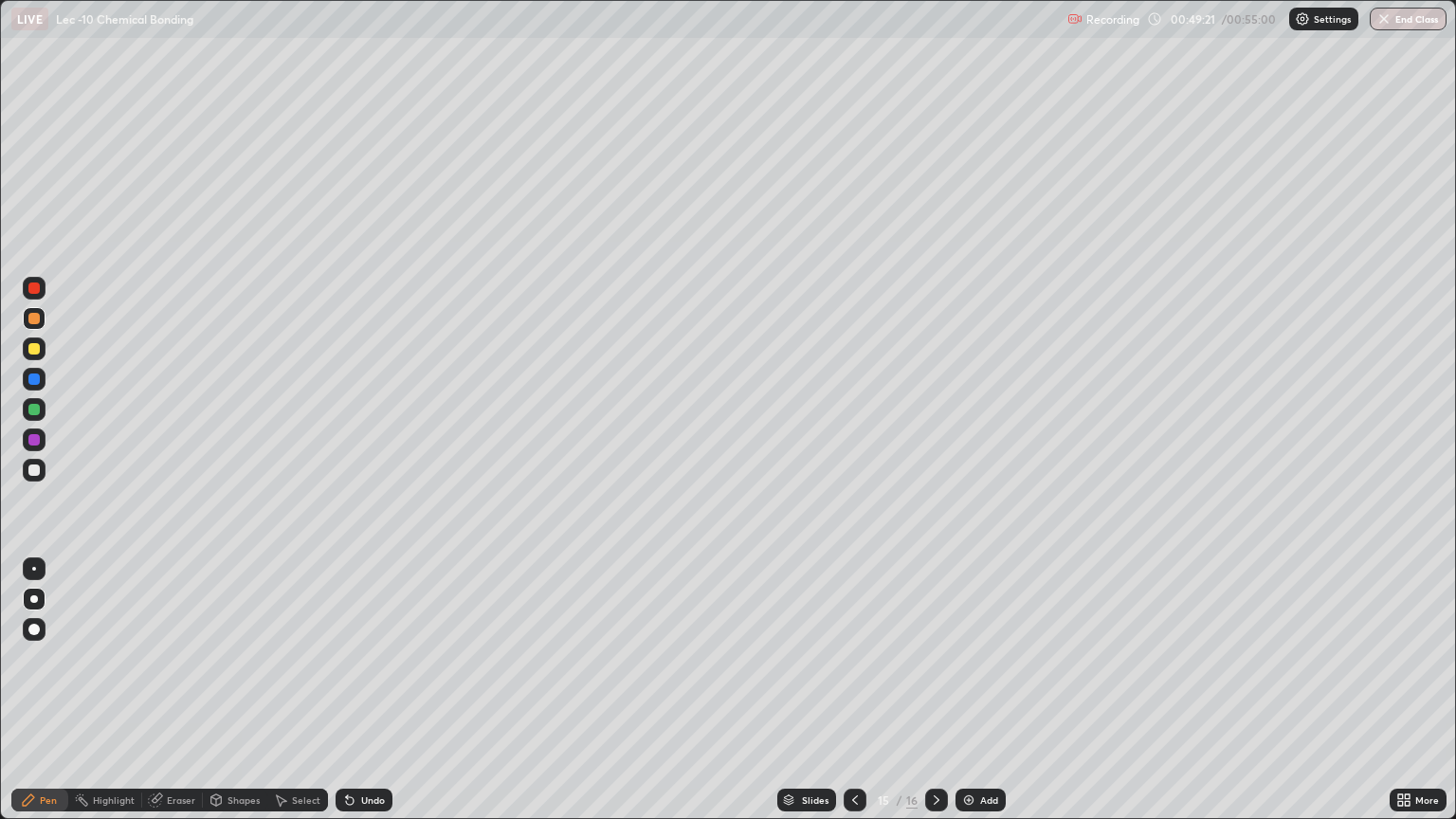
click at [852, 690] on icon at bounding box center [854, 799] width 15 height 15
click at [853, 690] on icon at bounding box center [854, 799] width 15 height 15
click at [848, 690] on icon at bounding box center [854, 799] width 15 height 15
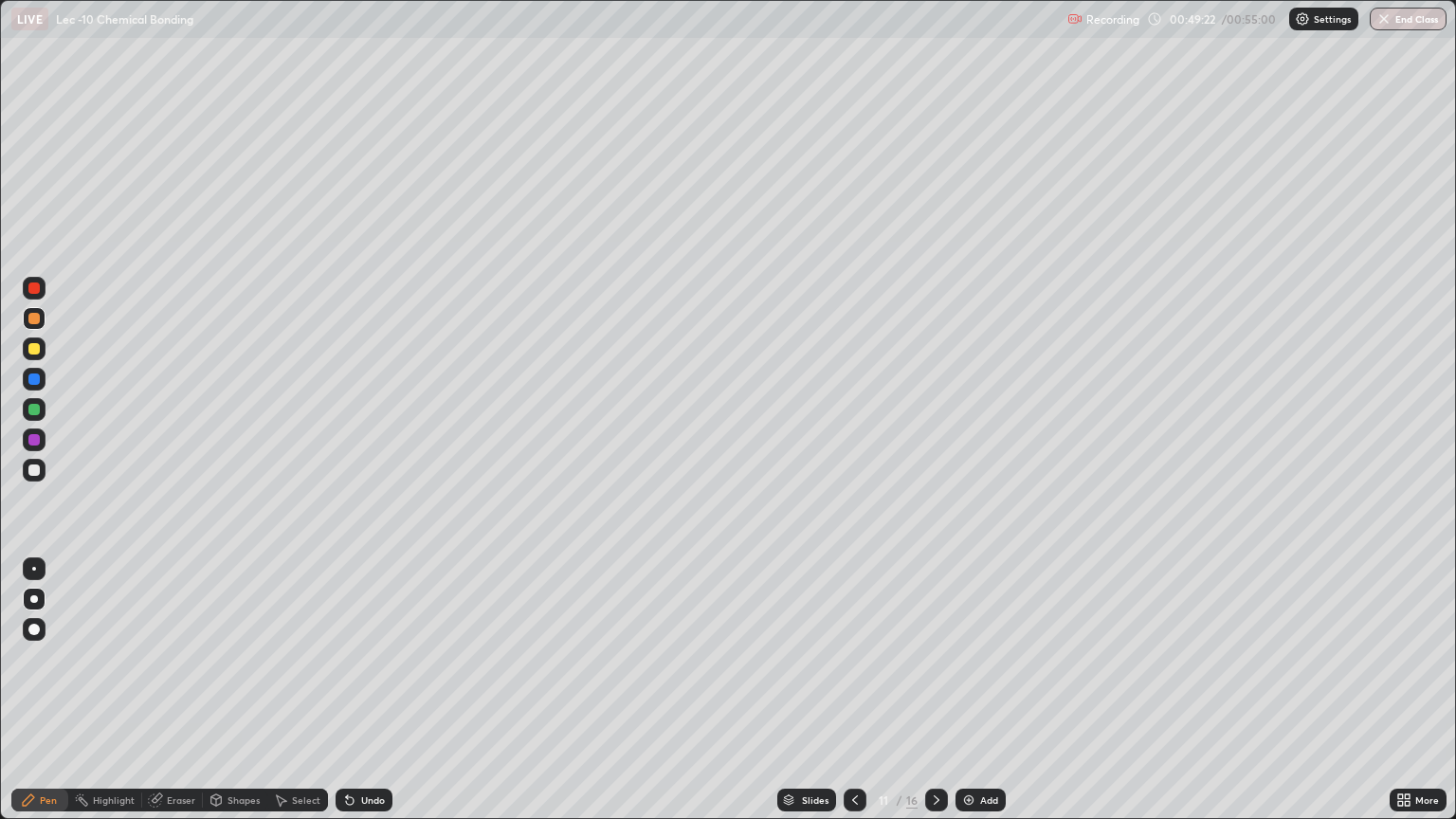
click at [845, 690] on div at bounding box center [854, 799] width 23 height 23
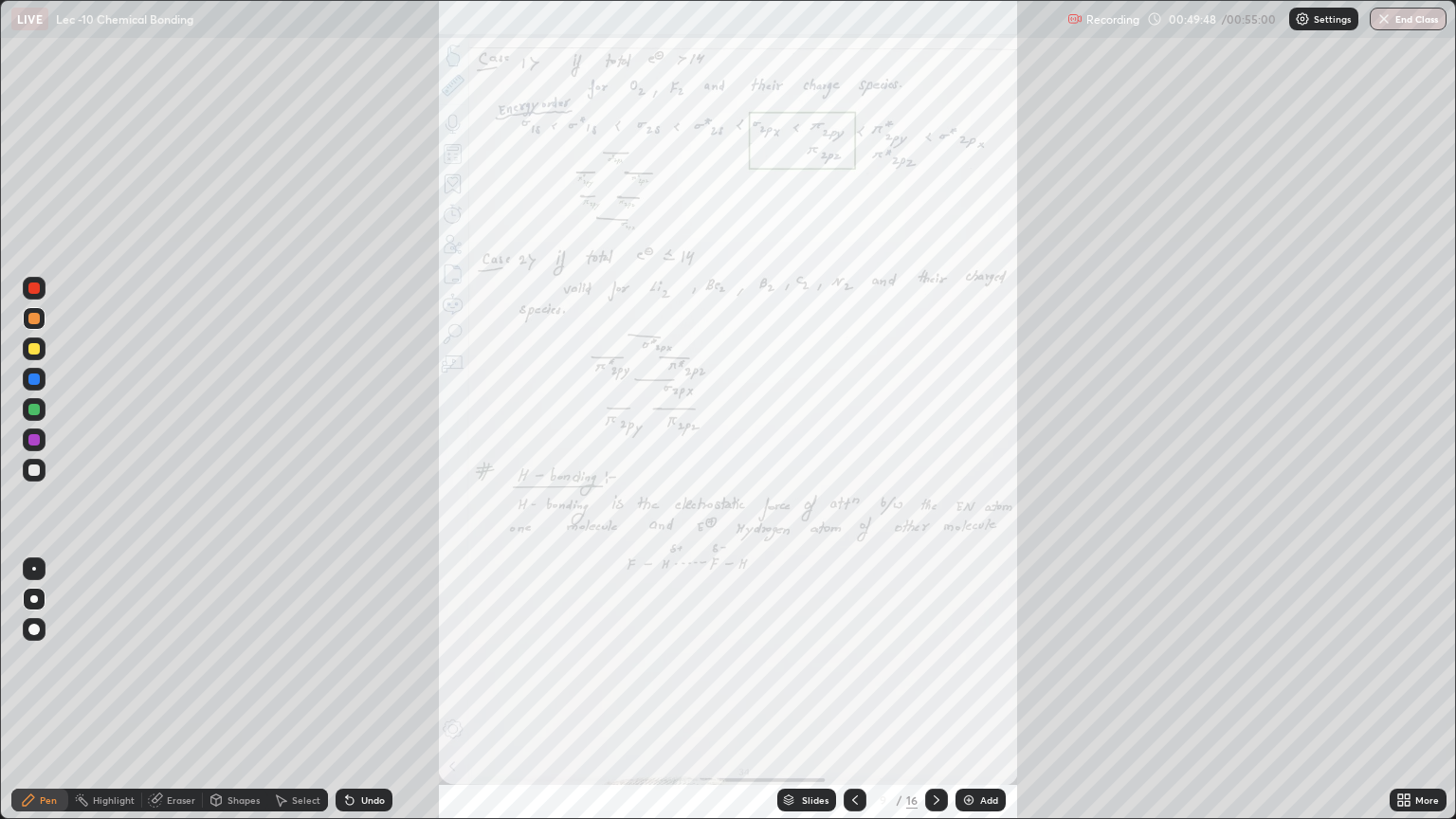
click at [935, 690] on icon at bounding box center [937, 800] width 6 height 10
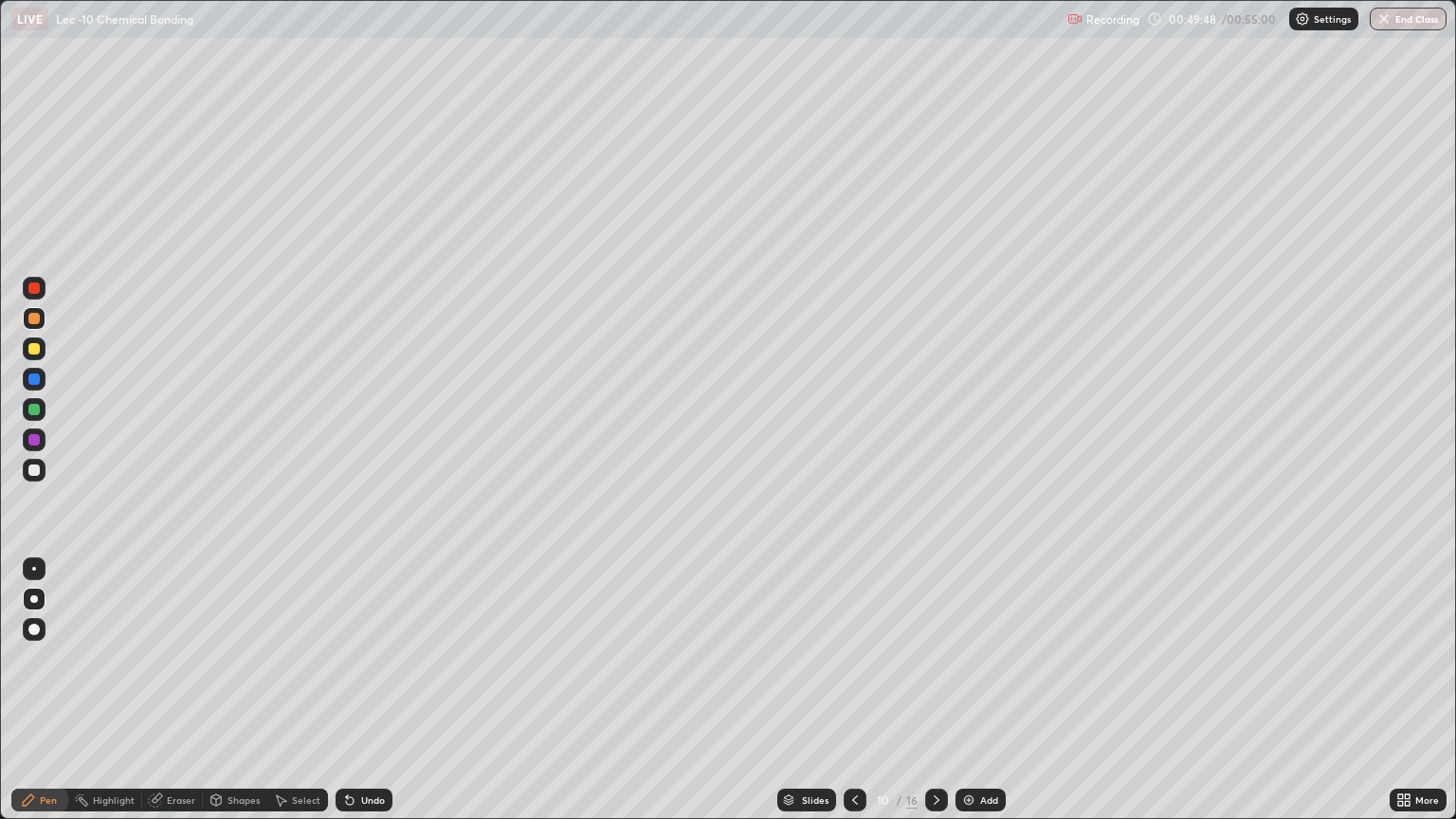
click at [935, 690] on icon at bounding box center [936, 799] width 15 height 15
click at [932, 690] on icon at bounding box center [936, 799] width 15 height 15
click at [935, 690] on icon at bounding box center [936, 799] width 15 height 15
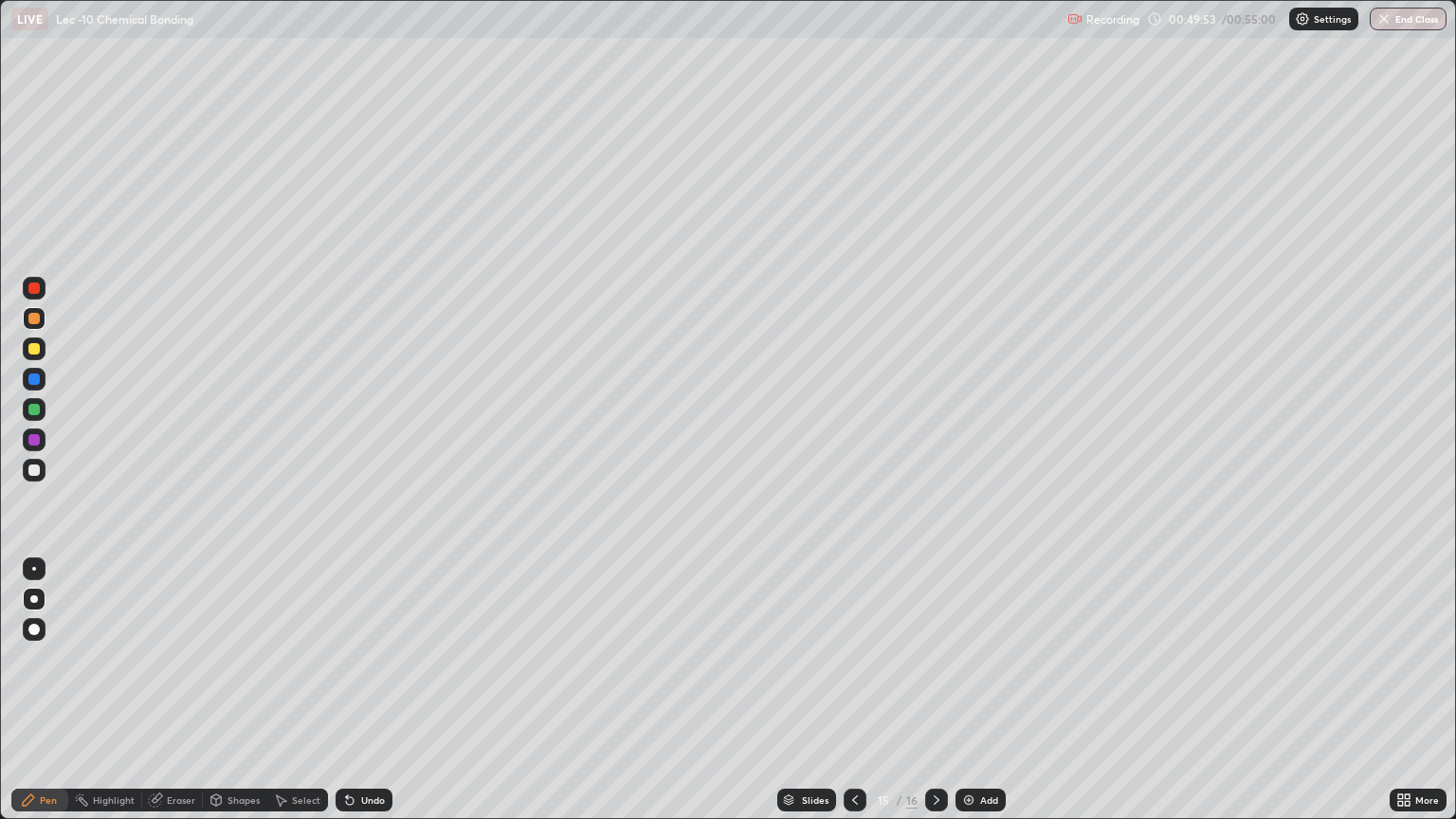
click at [31, 410] on div at bounding box center [34, 410] width 12 height 12
